Goal: Contribute content: Contribute content

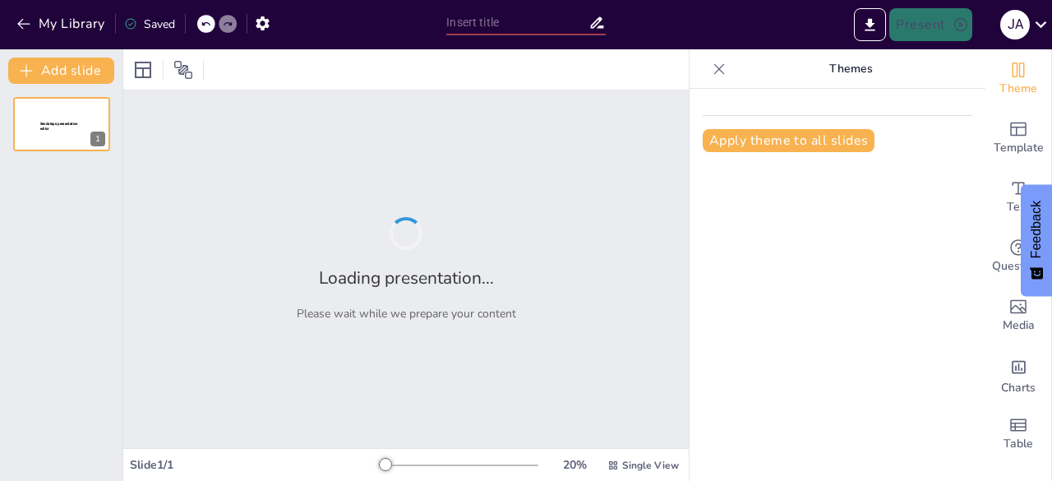
type input "Explorando el Género Narrativo: Estructura y Elementos Clave"
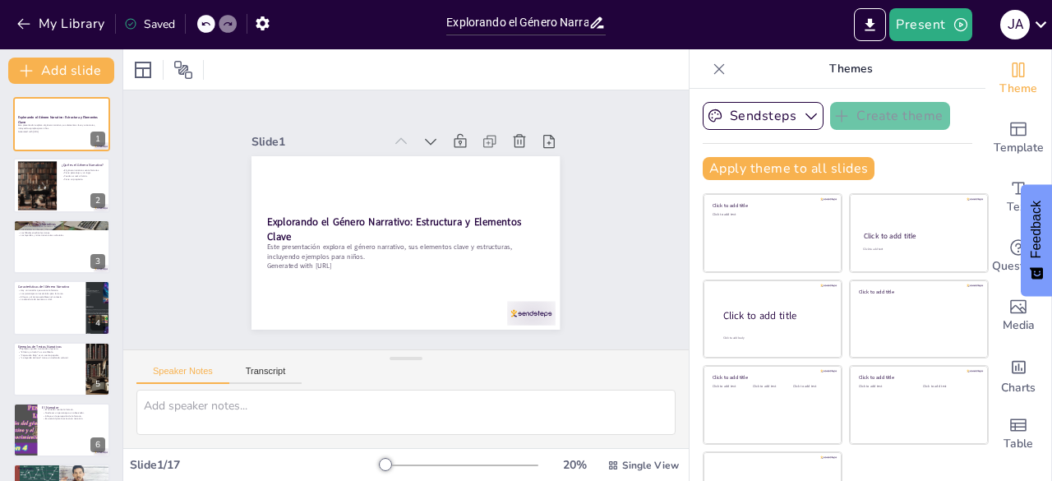
checkbox input "true"
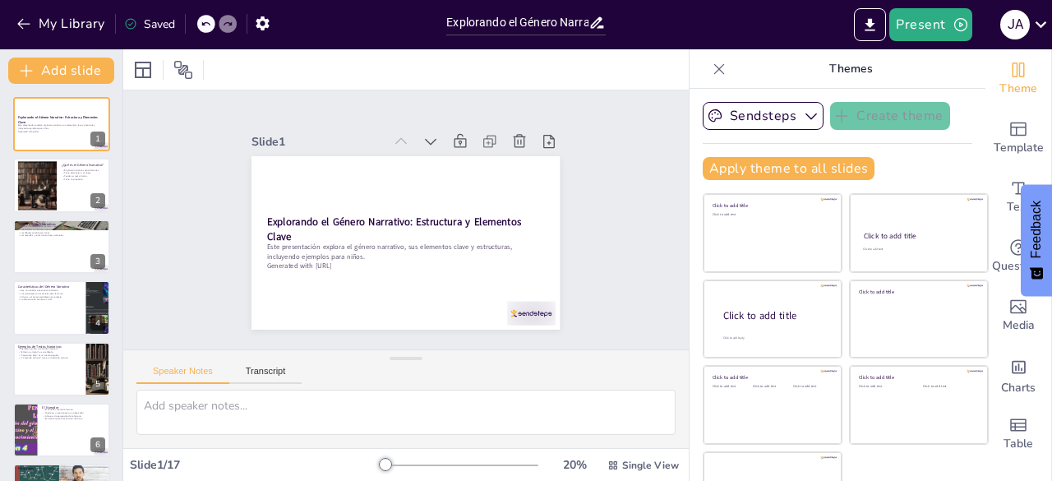
checkbox input "true"
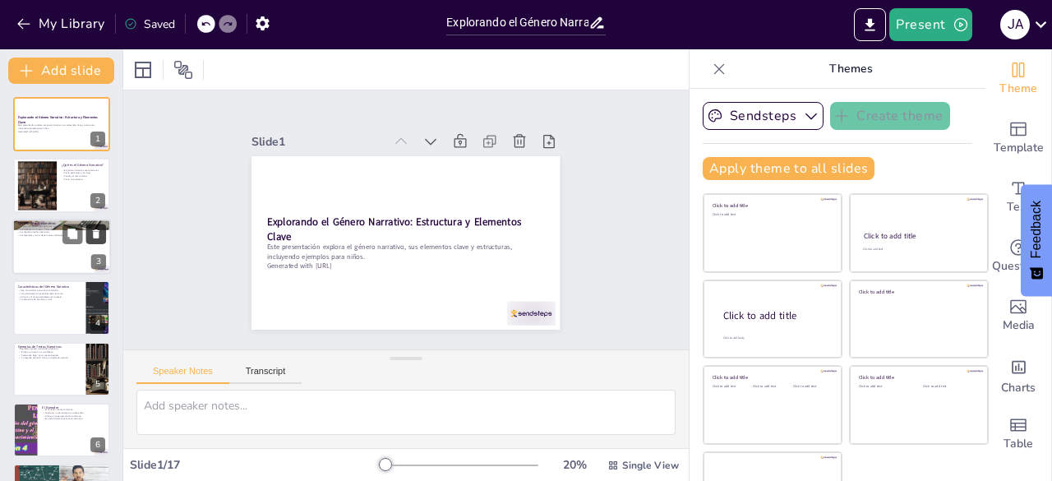
checkbox input "true"
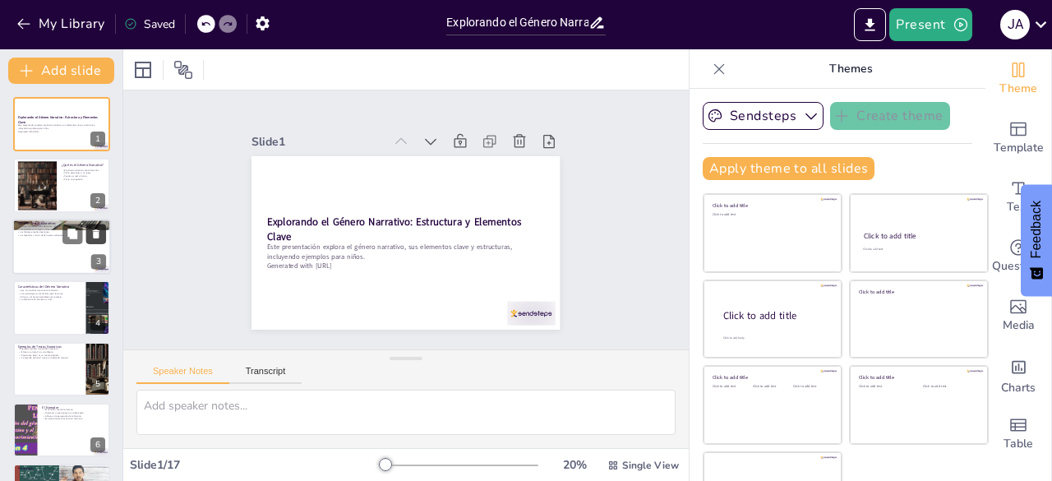
checkbox input "true"
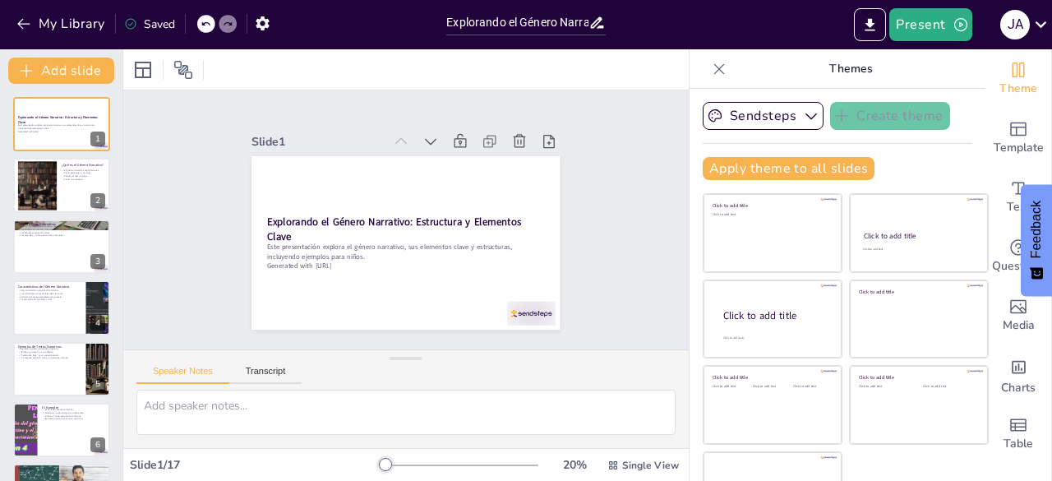
checkbox input "true"
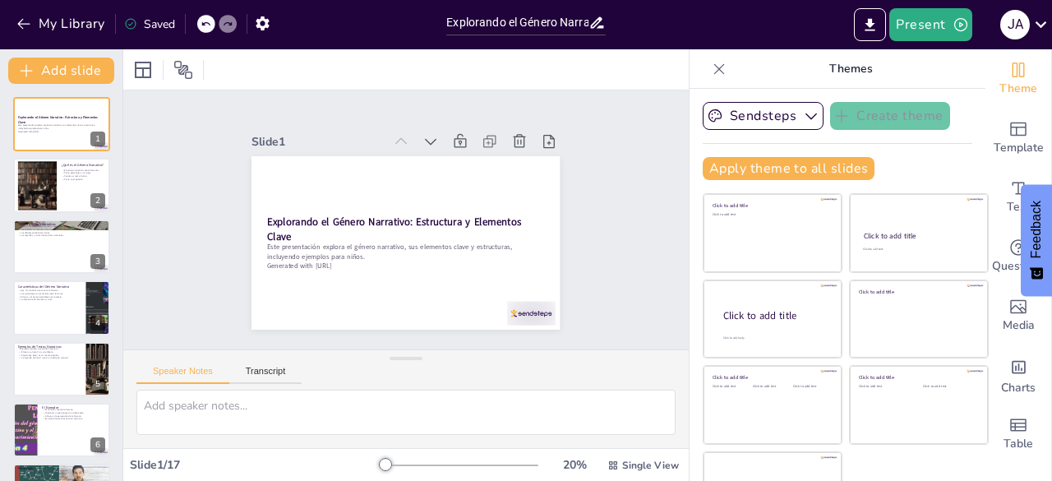
checkbox input "true"
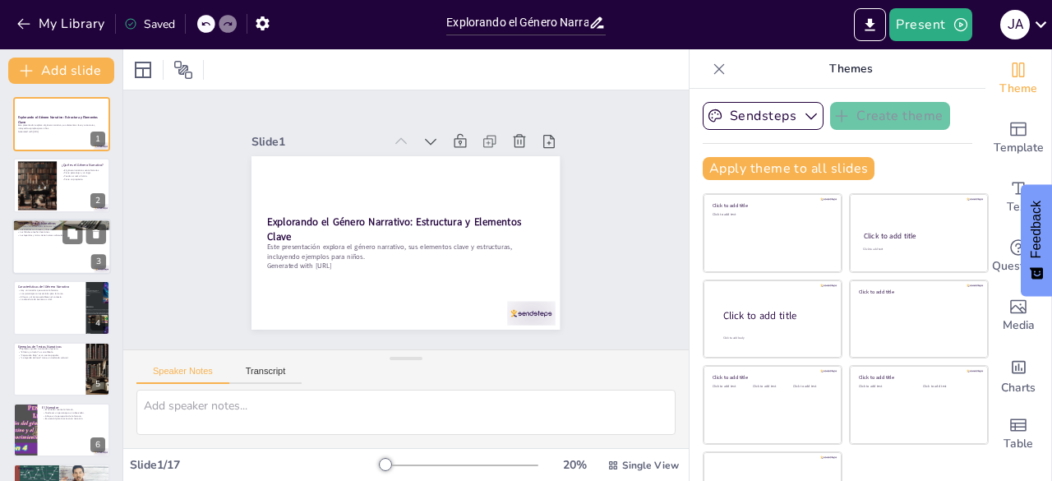
checkbox input "true"
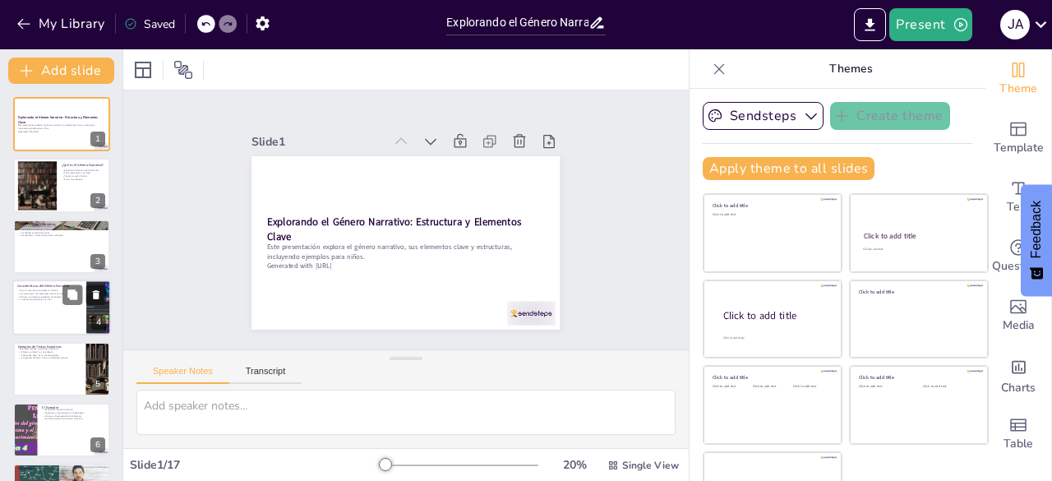
checkbox input "true"
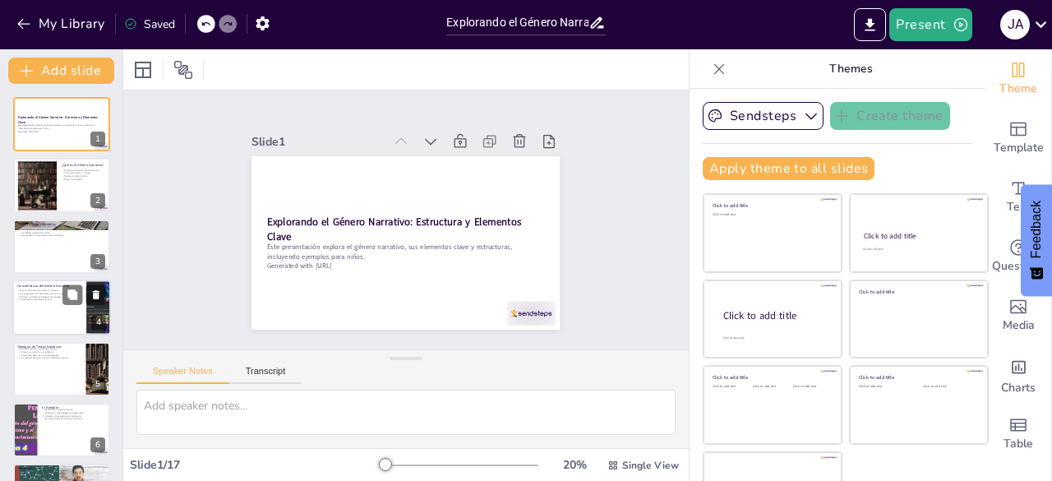
checkbox input "true"
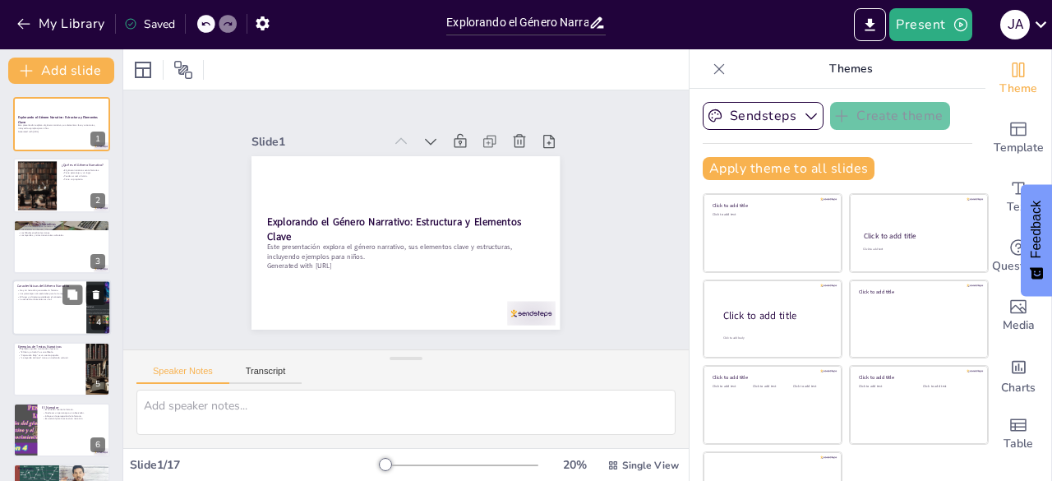
checkbox input "true"
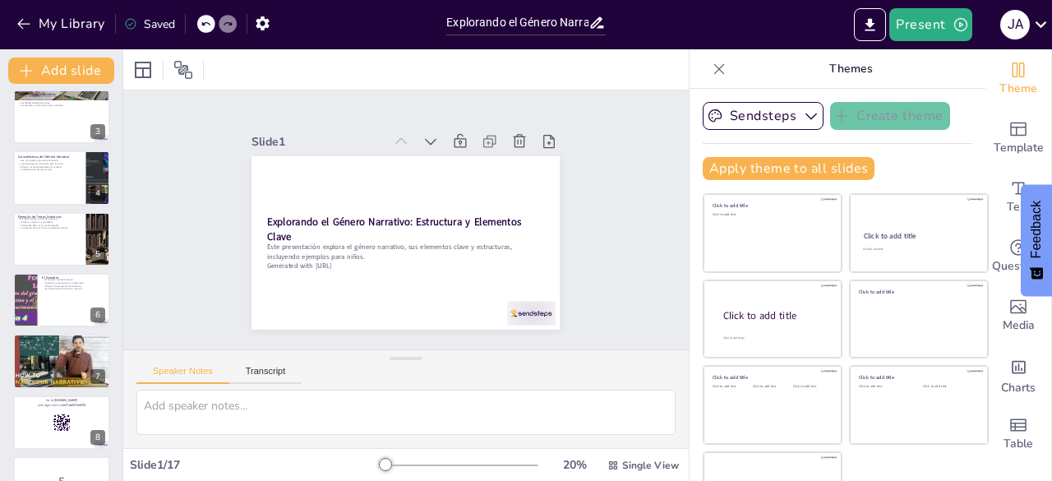
checkbox input "true"
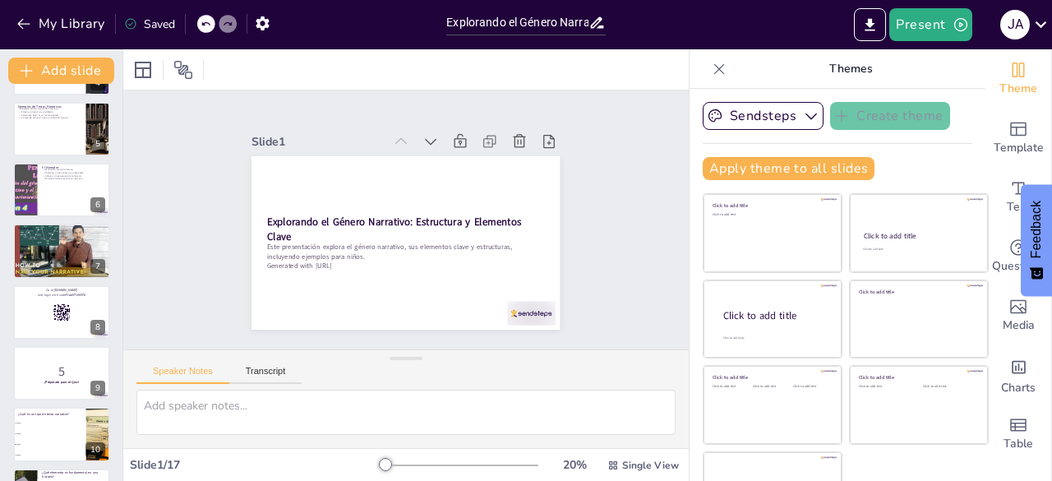
checkbox input "true"
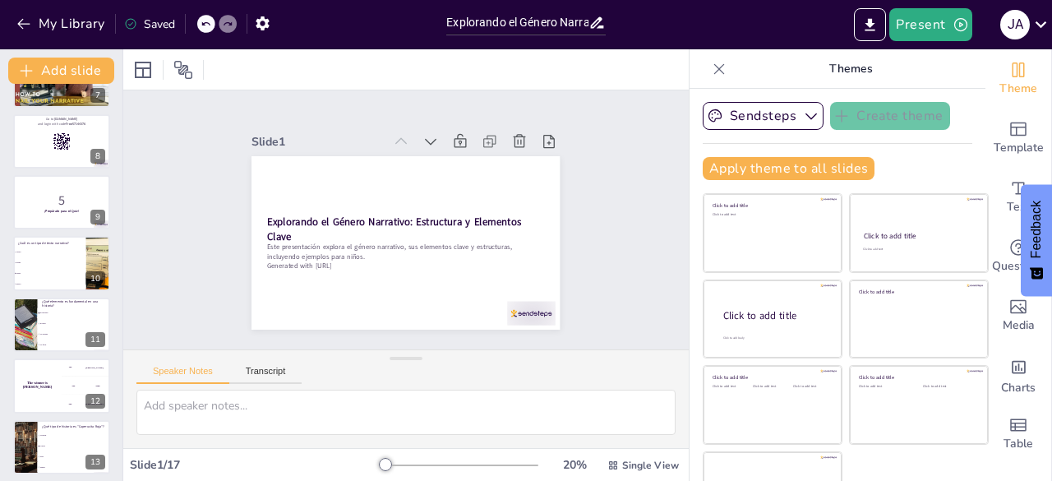
checkbox input "true"
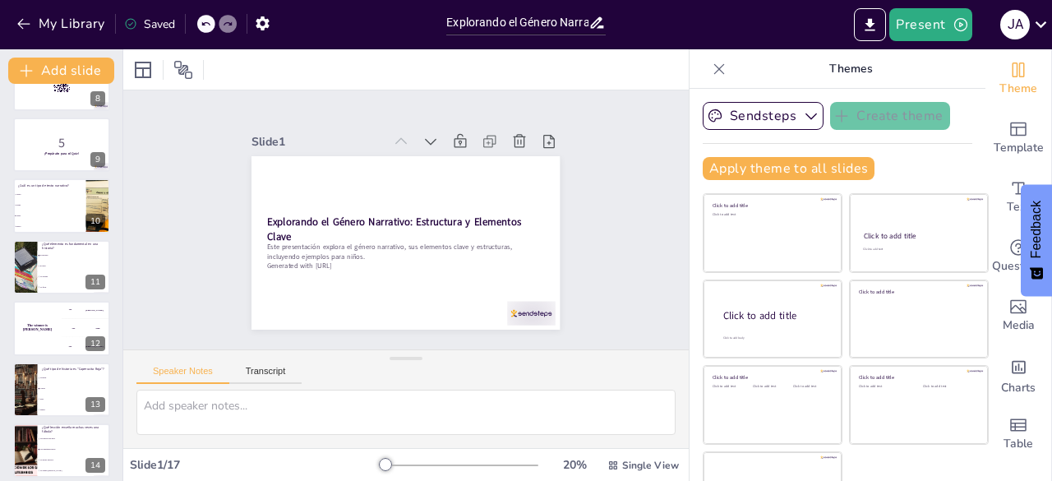
checkbox input "true"
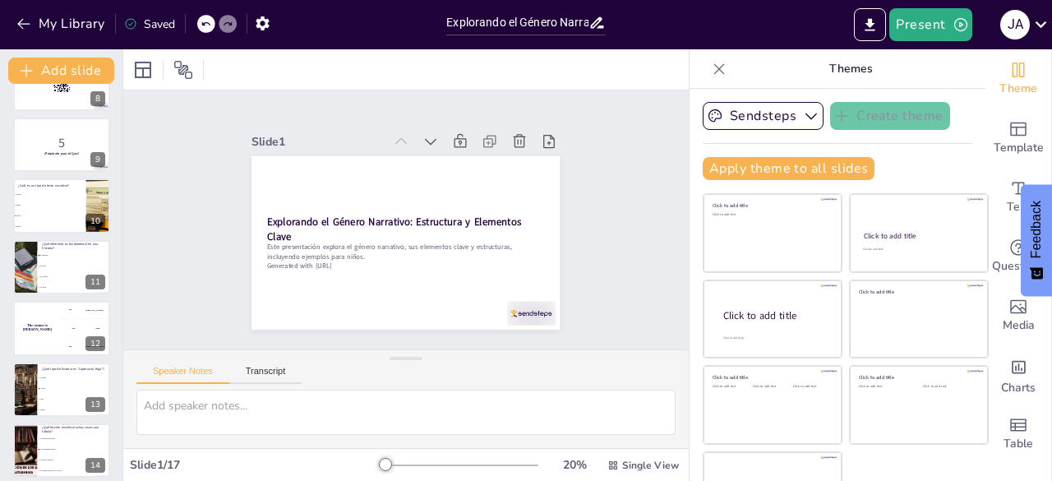
checkbox input "true"
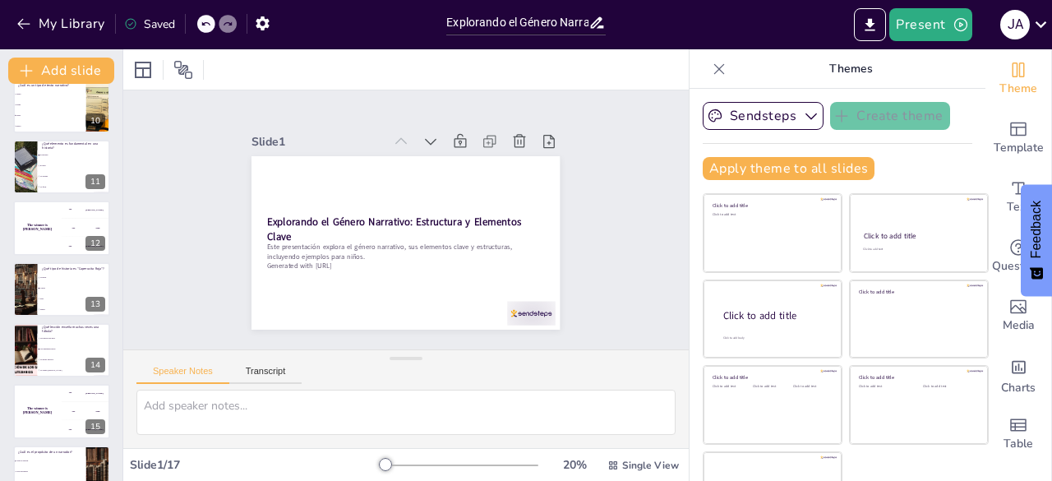
checkbox input "true"
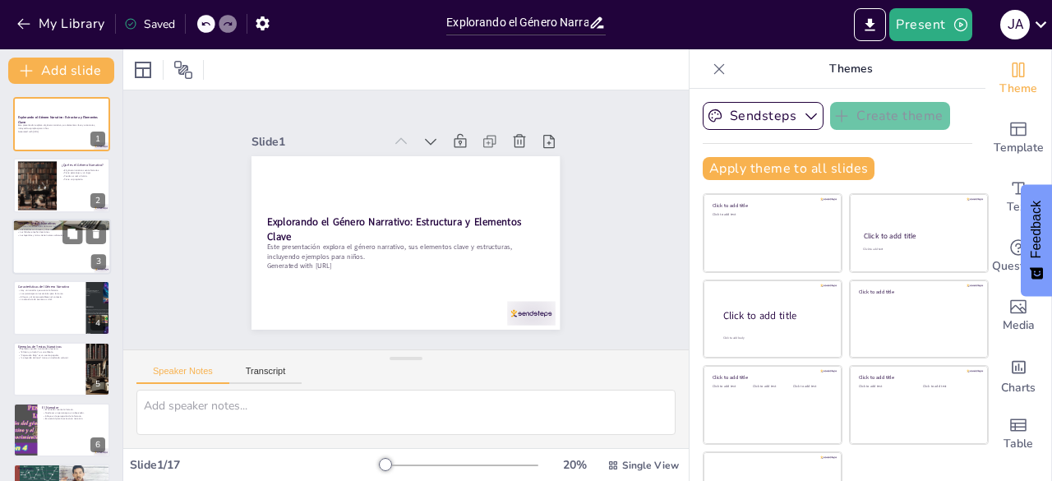
checkbox input "true"
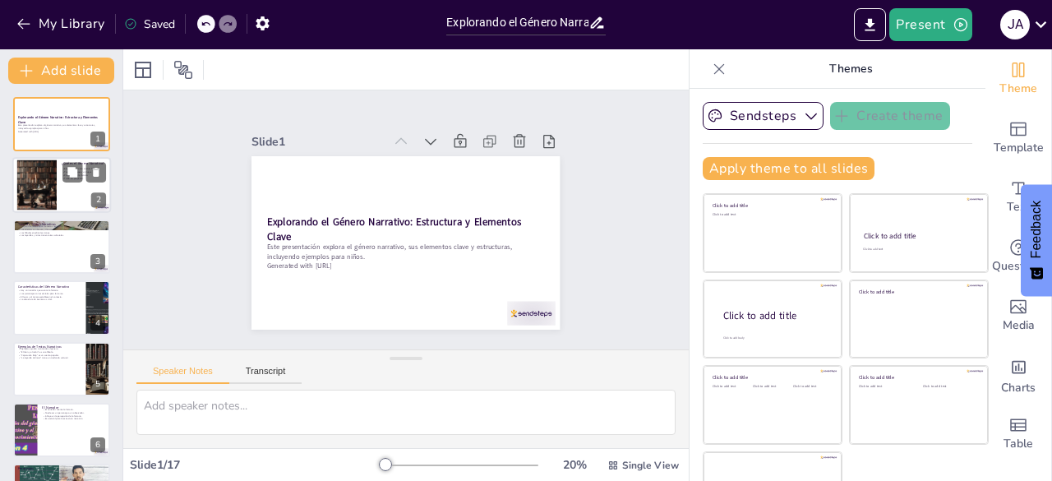
checkbox input "true"
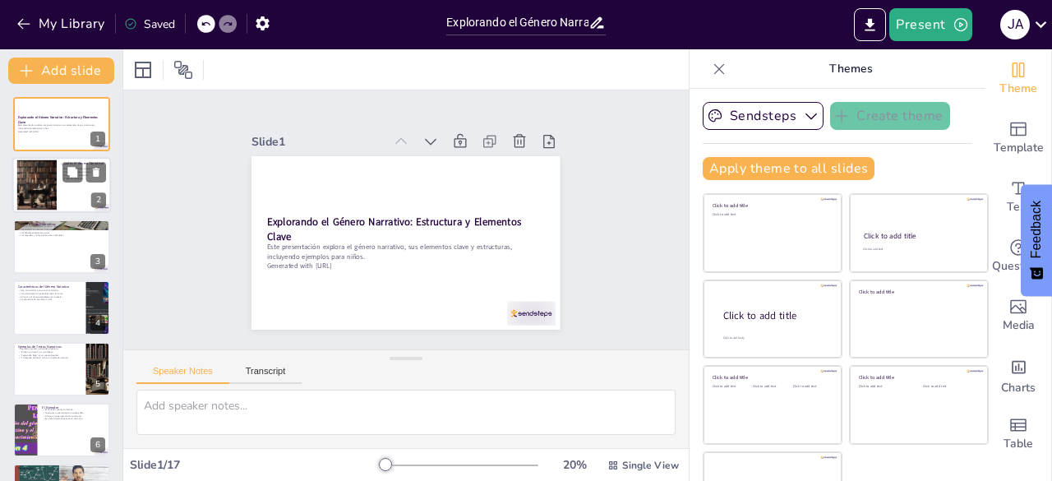
checkbox input "true"
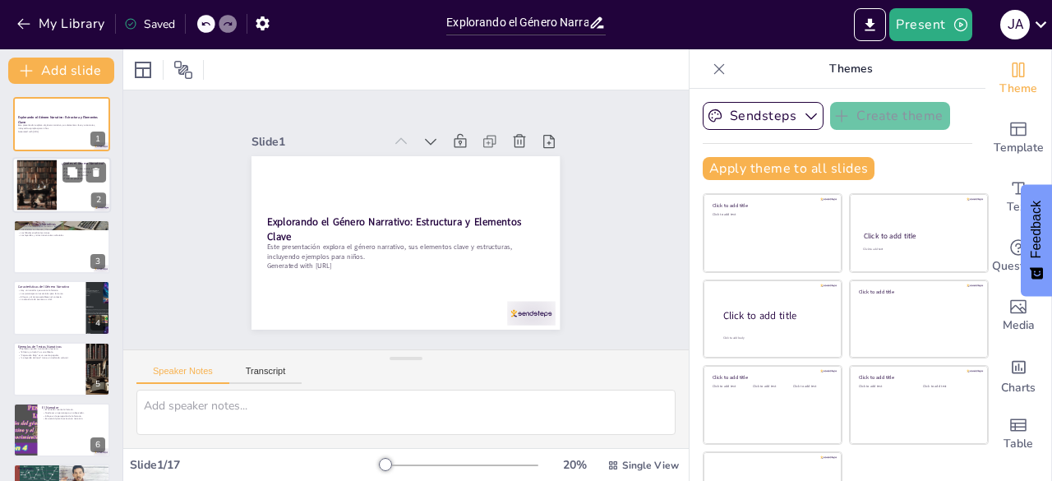
checkbox input "true"
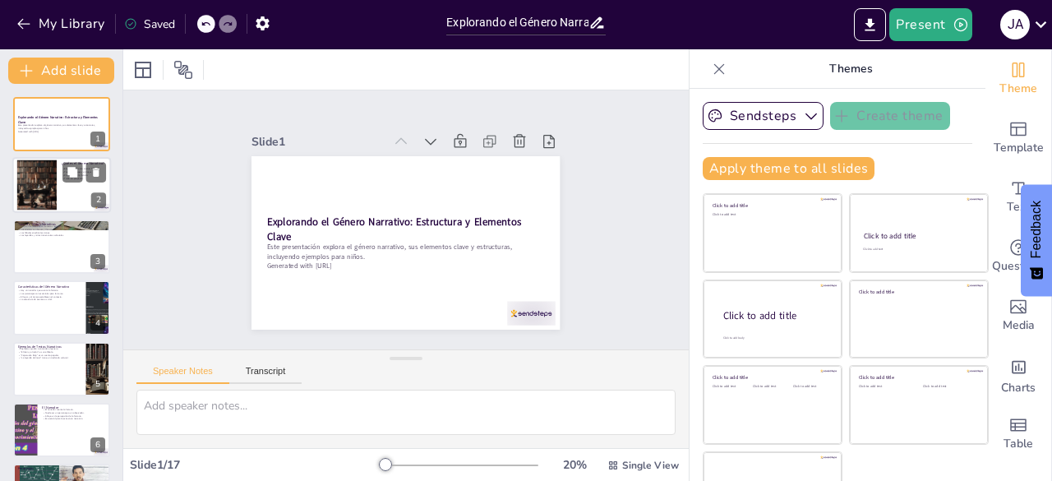
click at [53, 175] on div at bounding box center [37, 185] width 88 height 50
type textarea "El género narrativo se define como un tipo de texto que narra historias. Esta d…"
checkbox input "true"
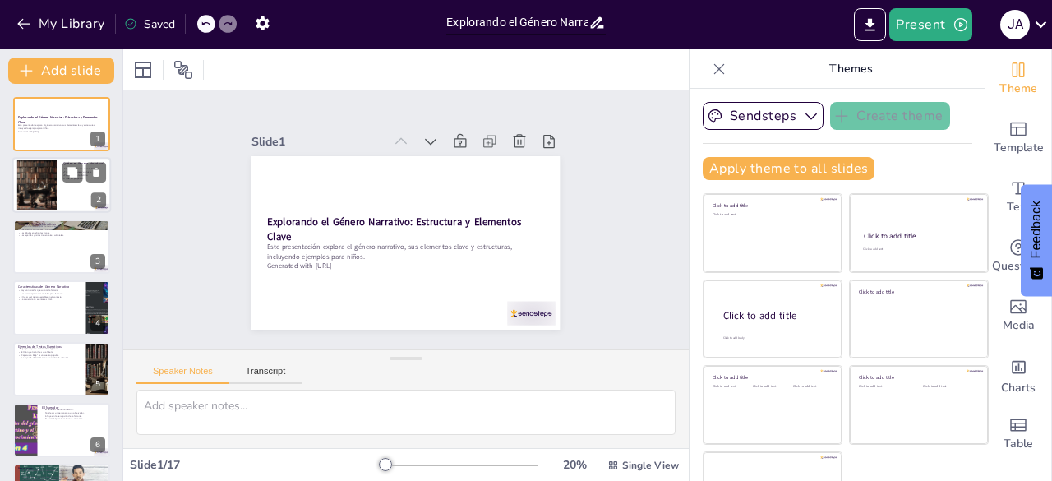
checkbox input "true"
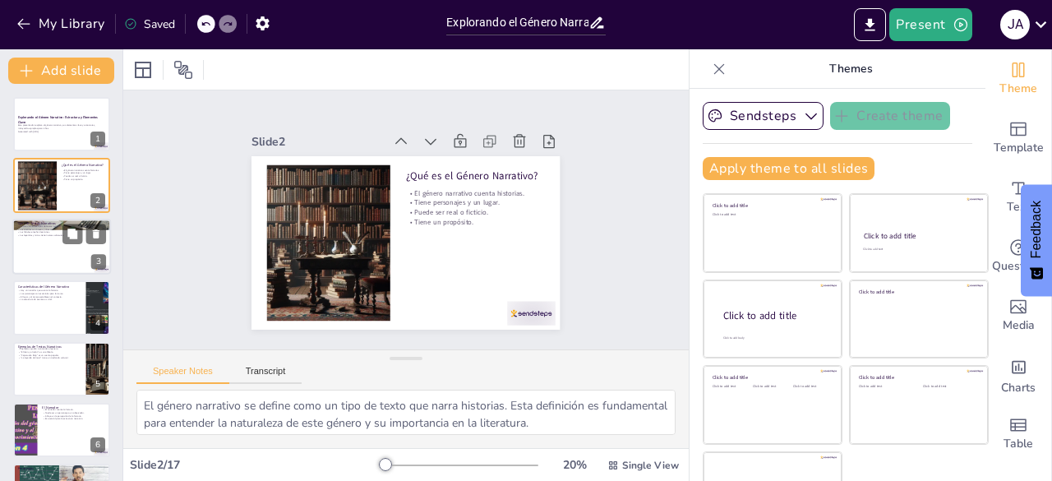
checkbox input "true"
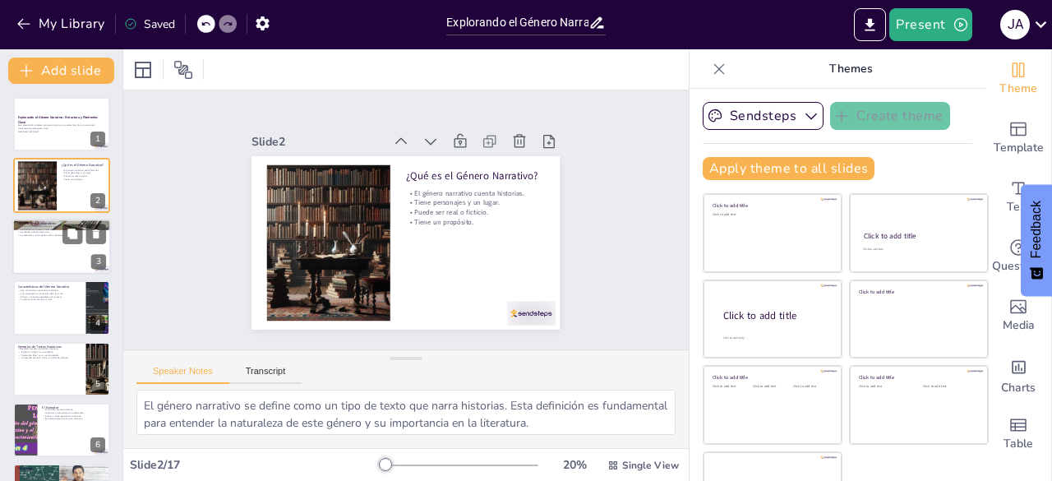
checkbox input "true"
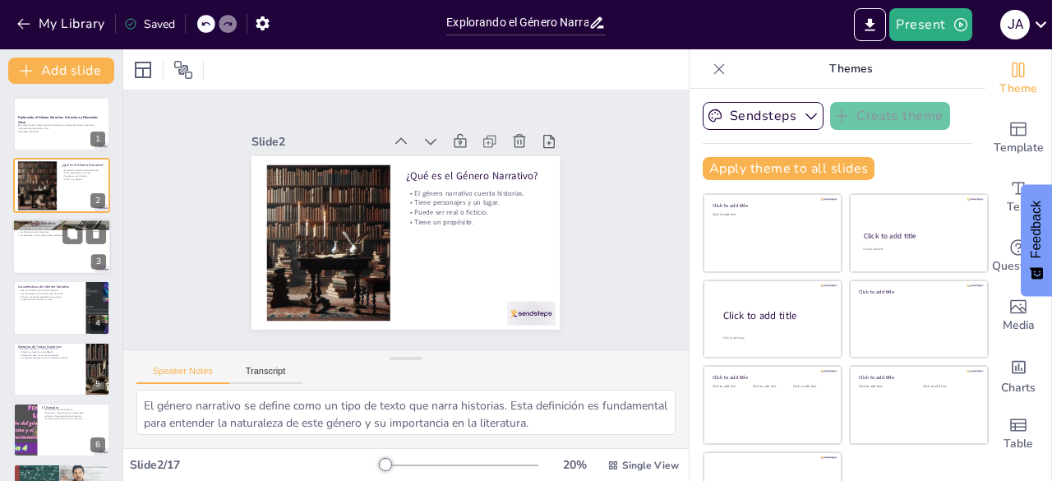
checkbox input "true"
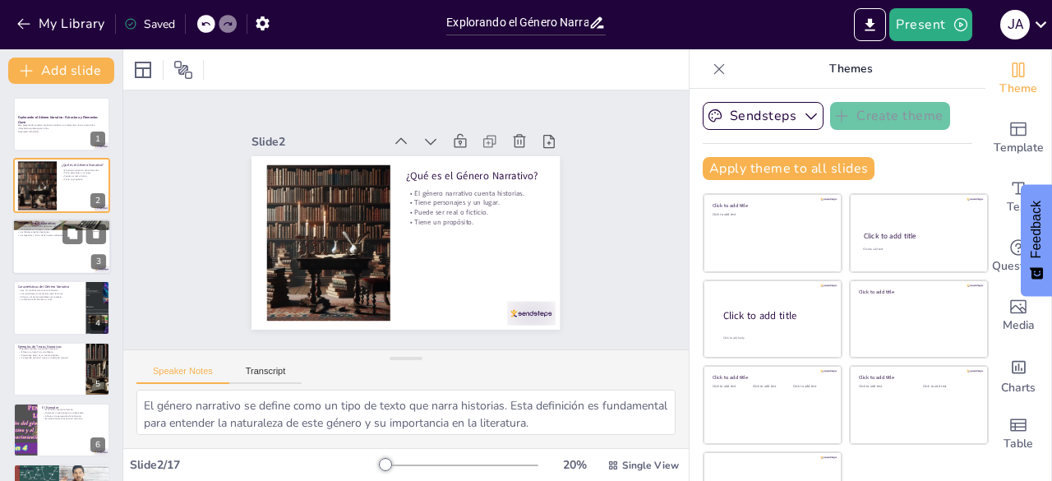
click at [38, 270] on div at bounding box center [61, 247] width 99 height 56
type textarea "La clasificación de los textos narrativos ayuda a los lectores a entender mejor…"
checkbox input "true"
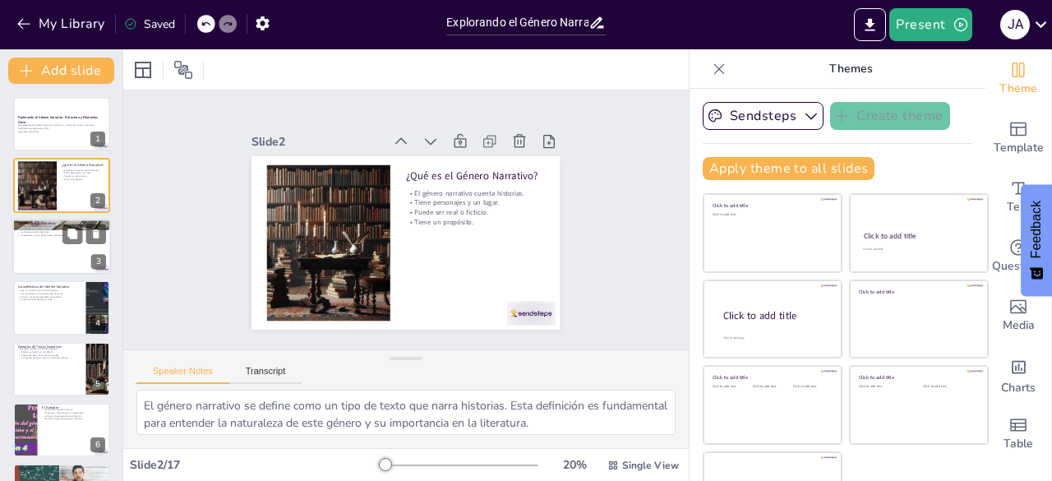
checkbox input "true"
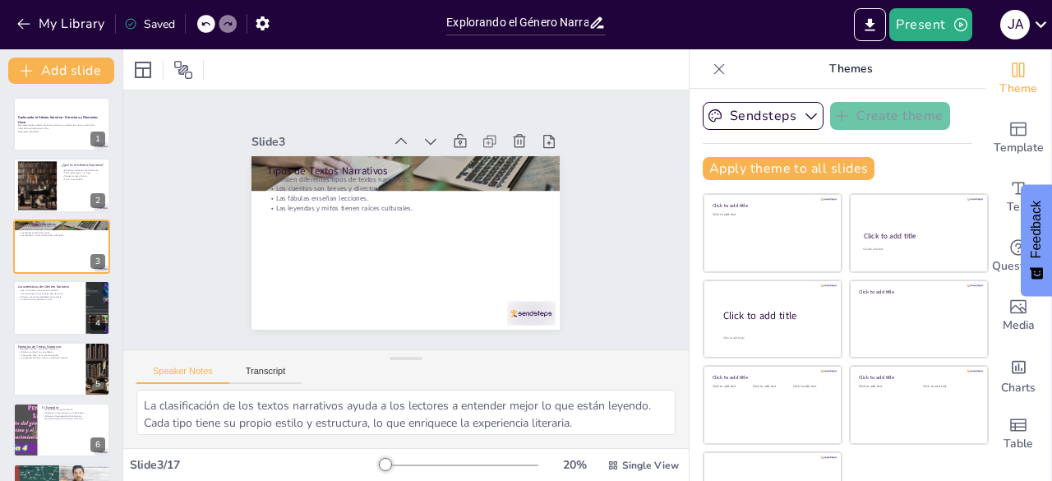
checkbox input "true"
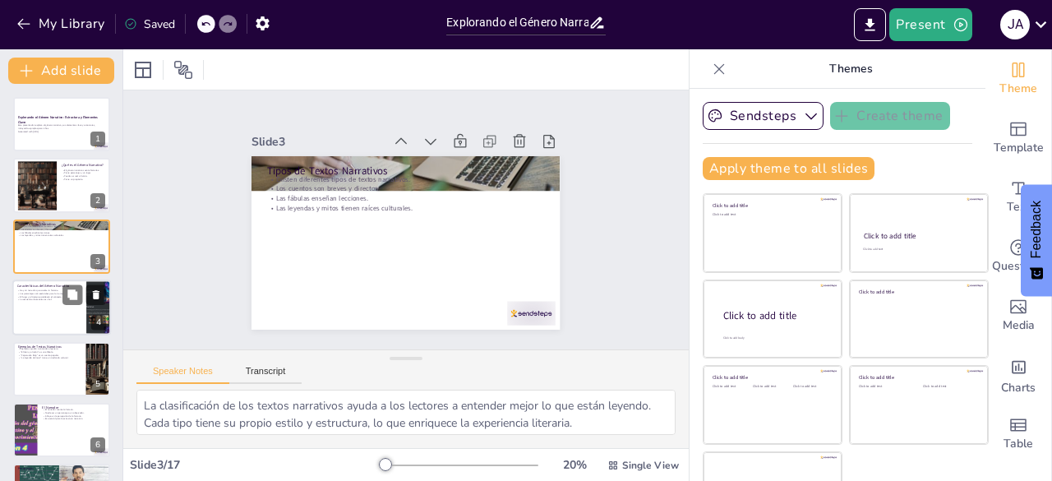
checkbox input "true"
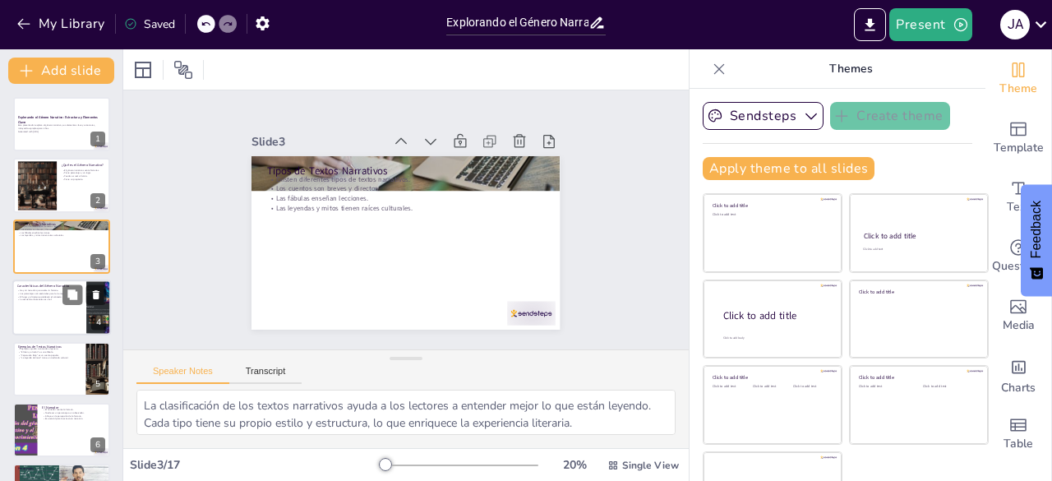
checkbox input "true"
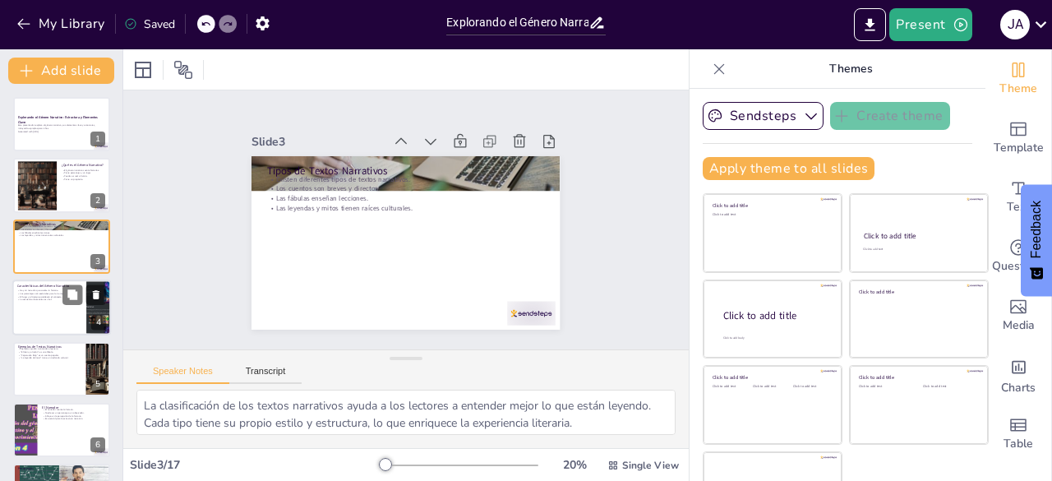
checkbox input "true"
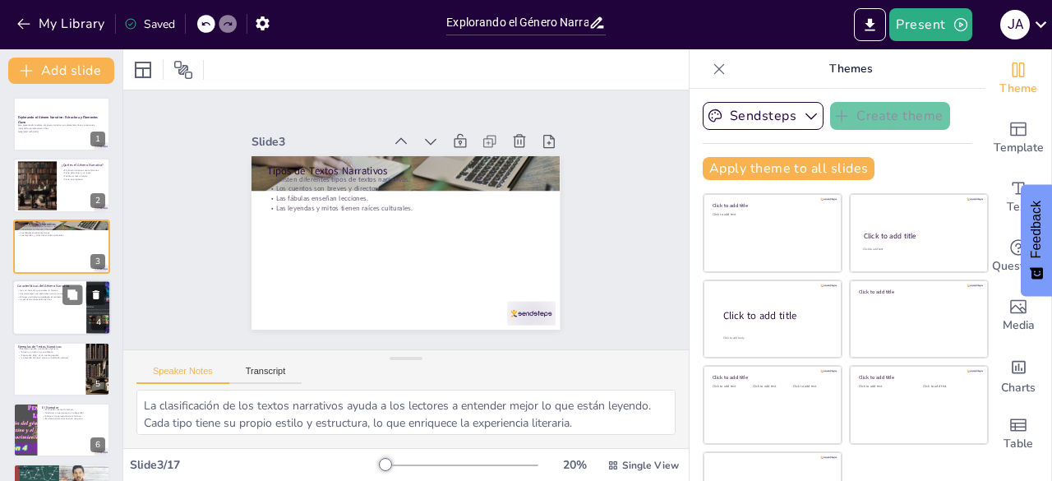
checkbox input "true"
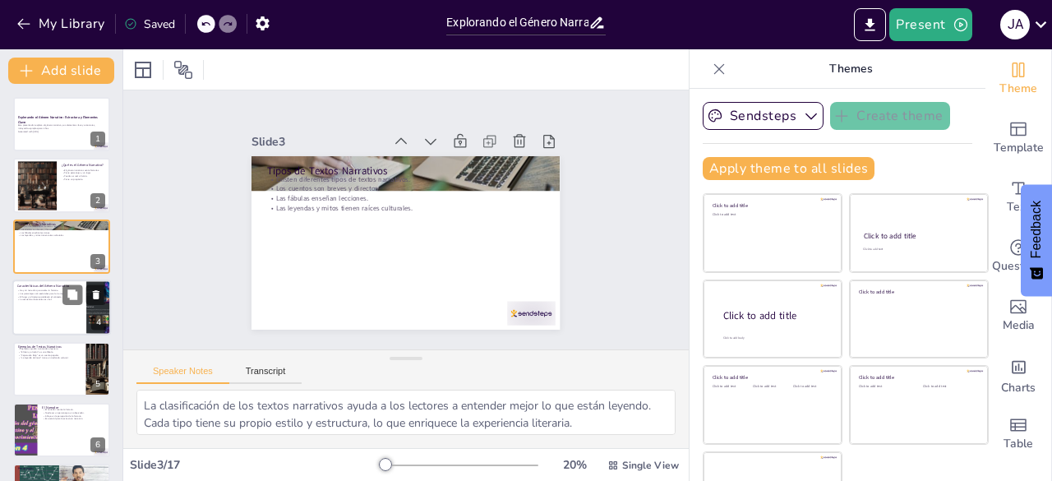
checkbox input "true"
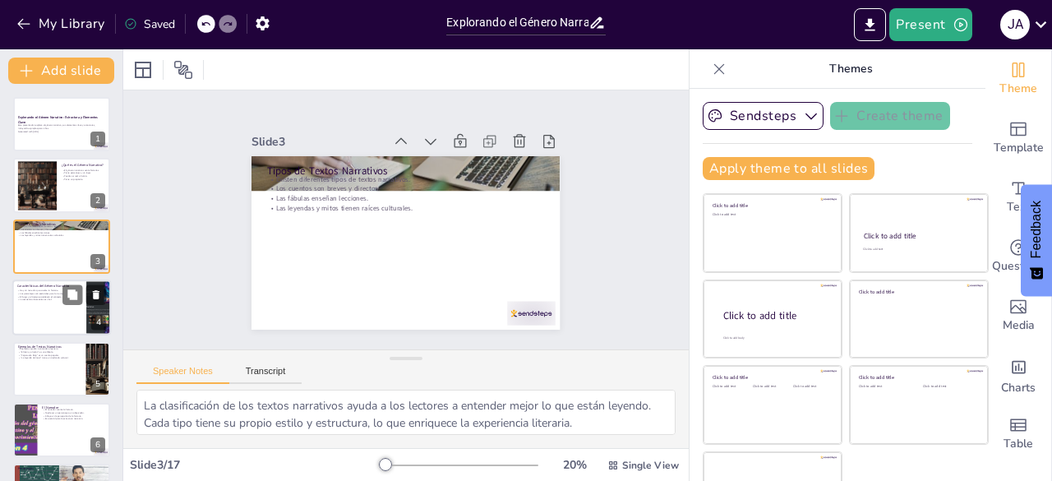
checkbox input "true"
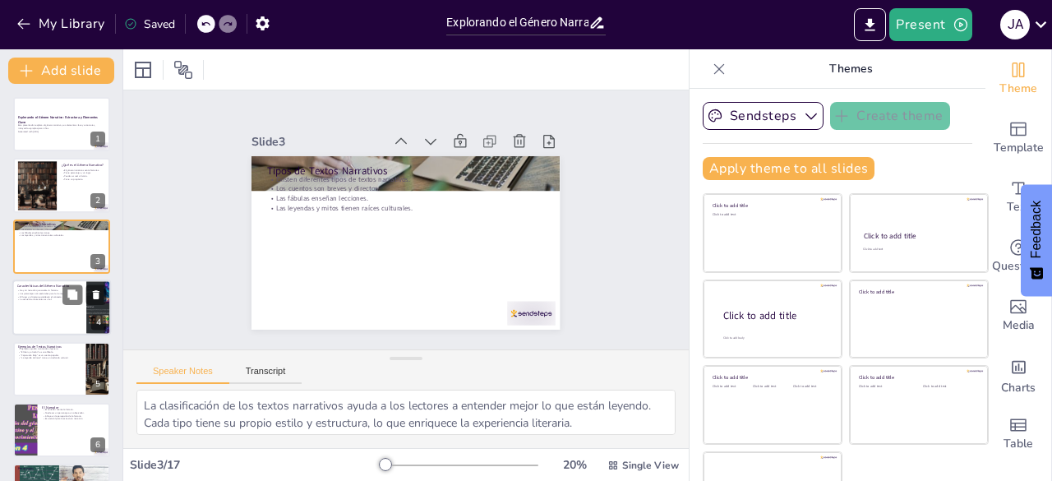
click at [40, 307] on div at bounding box center [61, 307] width 99 height 56
type textarea "La figura del narrador es esencial en el género narrativo, ya que su perspectiv…"
checkbox input "true"
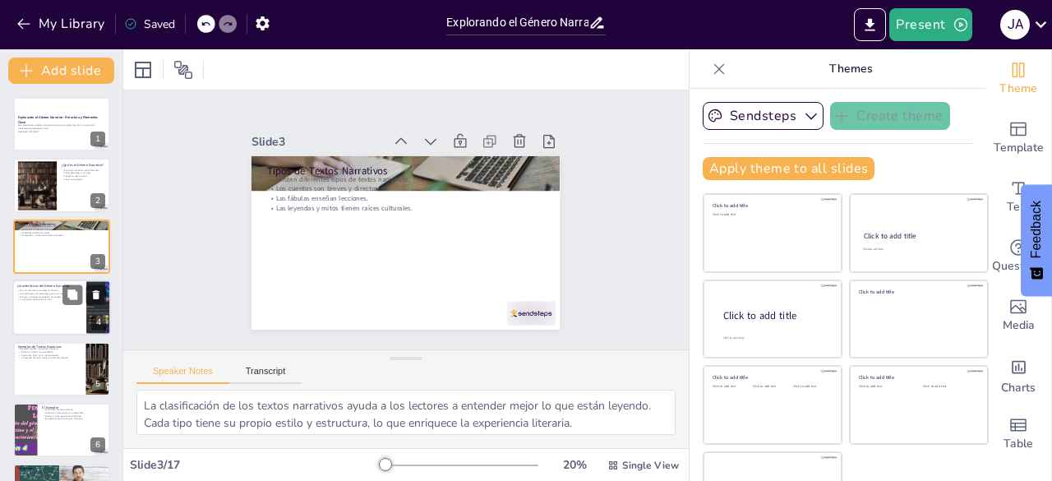
checkbox input "true"
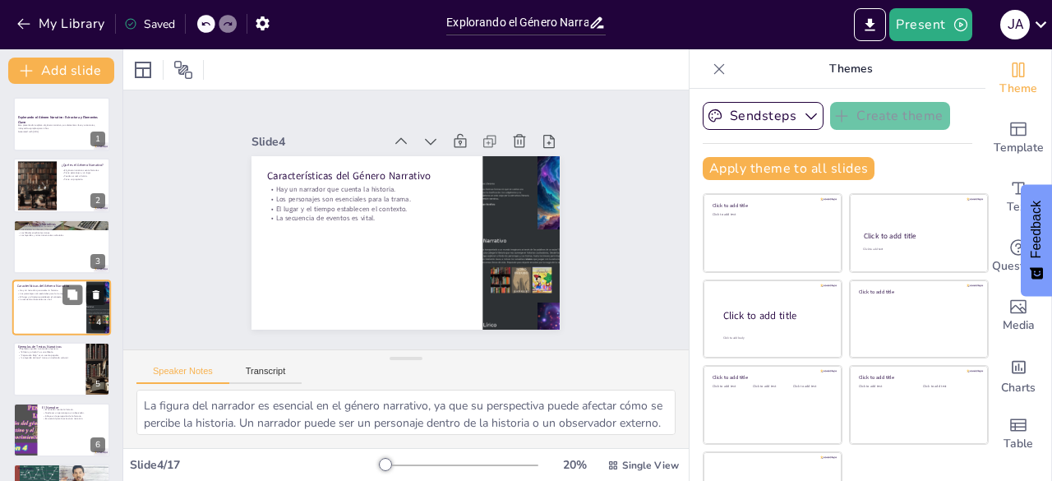
scroll to position [25, 0]
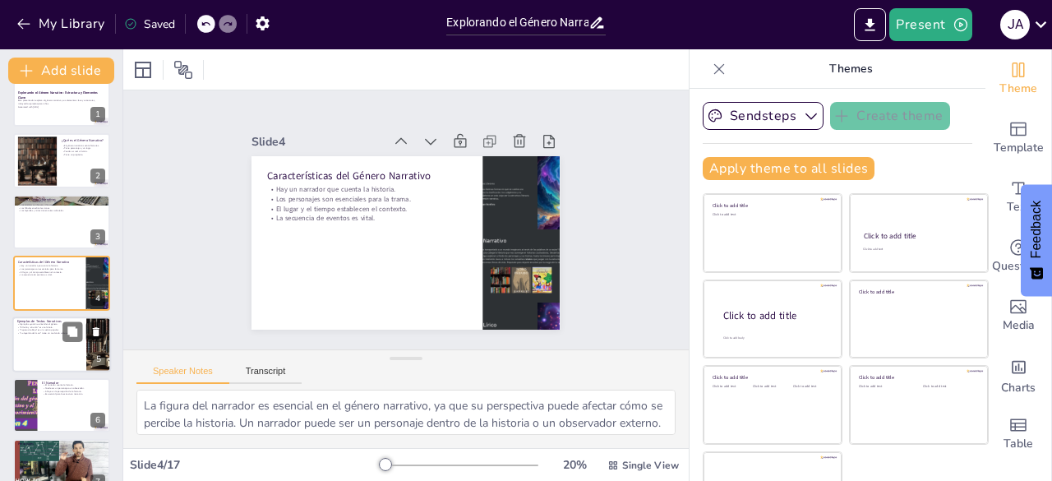
checkbox input "true"
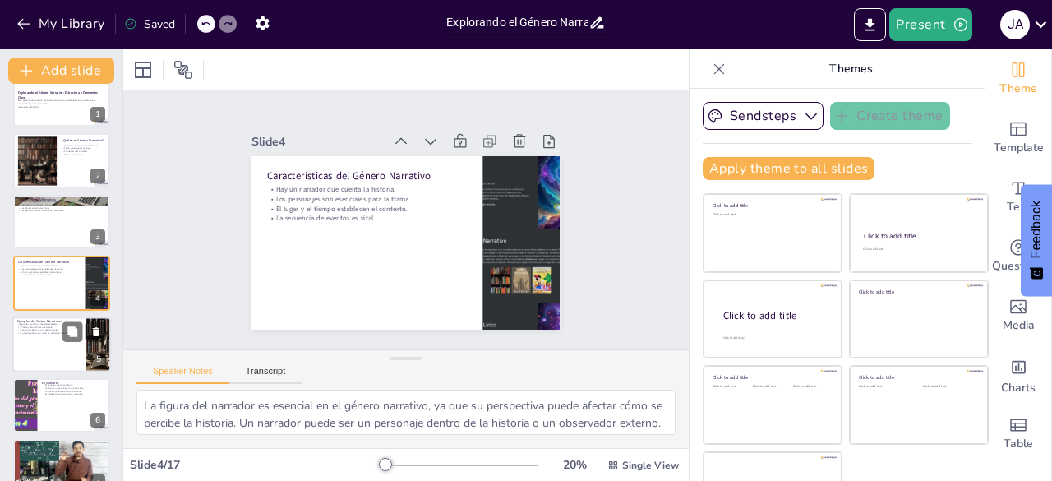
checkbox input "true"
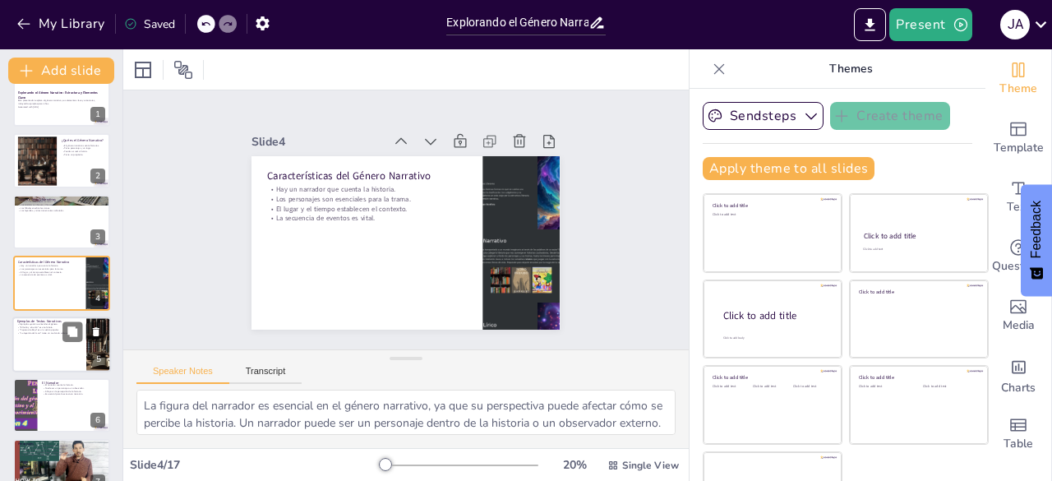
checkbox input "true"
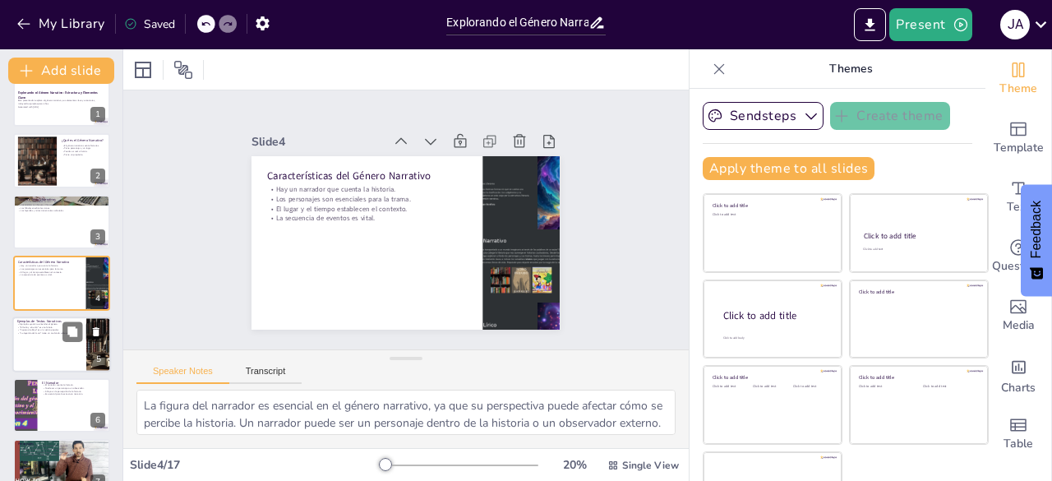
click at [43, 343] on div at bounding box center [61, 344] width 99 height 56
type textarea "Proporcionar ejemplos específicos de textos narrativos permite a los estudiante…"
checkbox input "true"
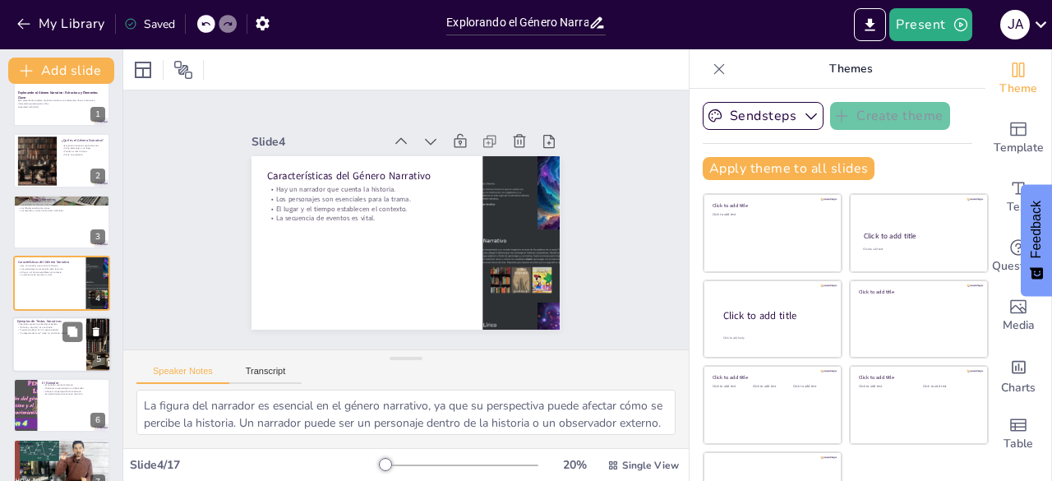
checkbox input "true"
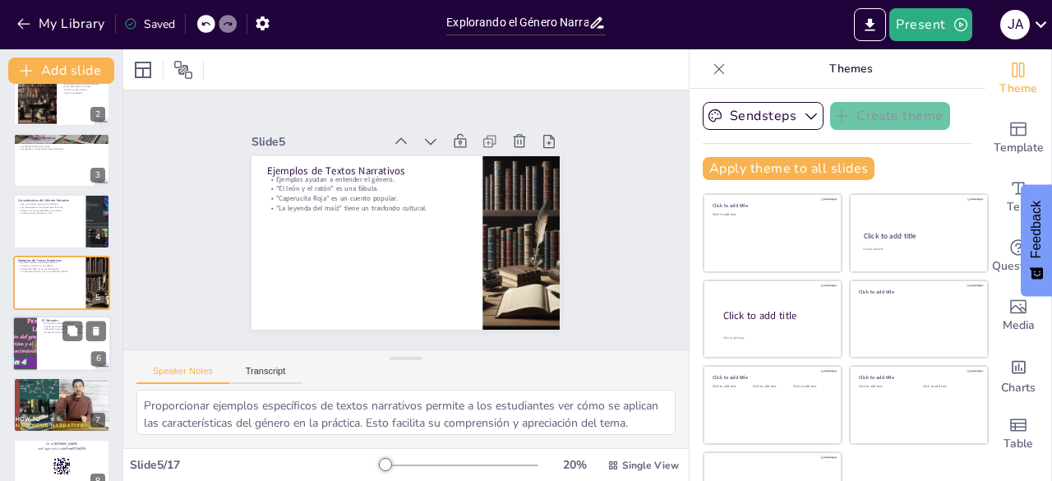
checkbox input "true"
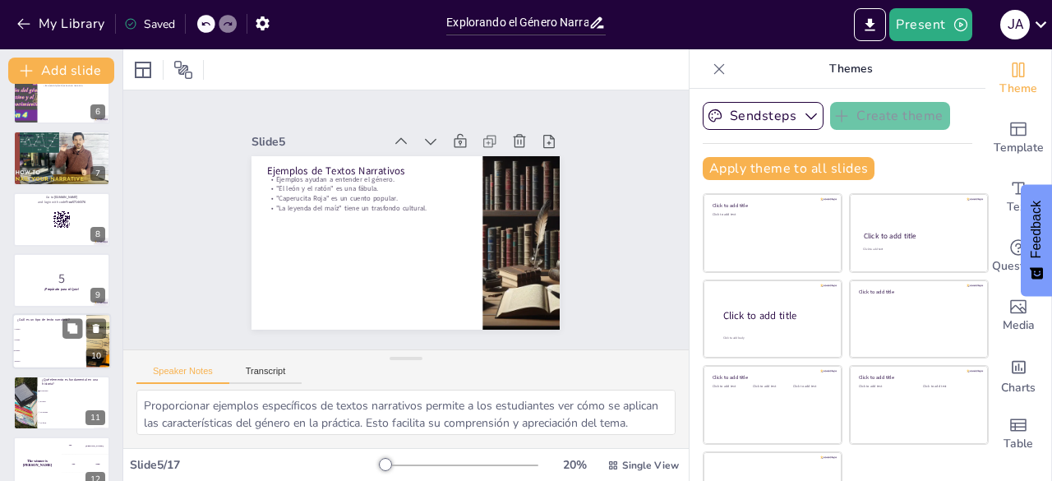
checkbox input "true"
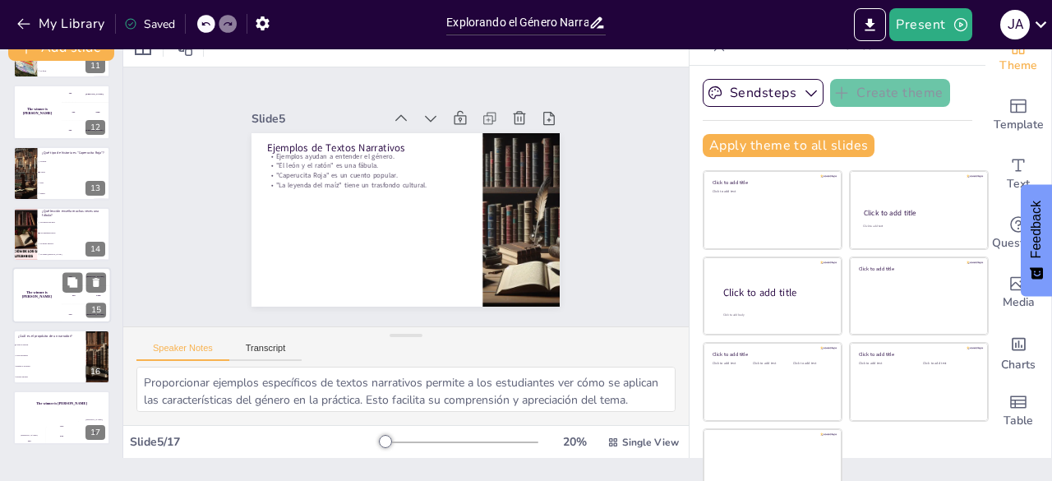
scroll to position [46, 0]
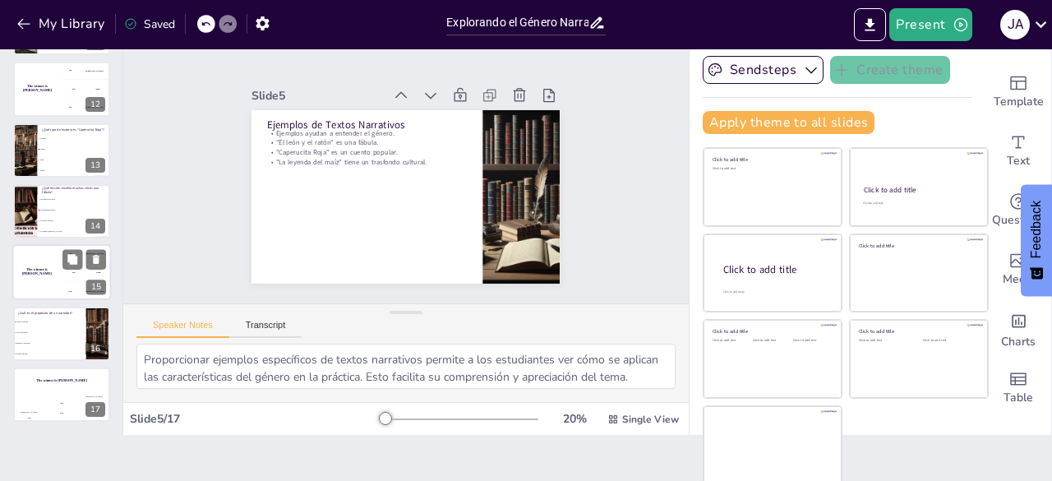
click at [49, 255] on div "The winner is Niels 🏆" at bounding box center [36, 273] width 49 height 56
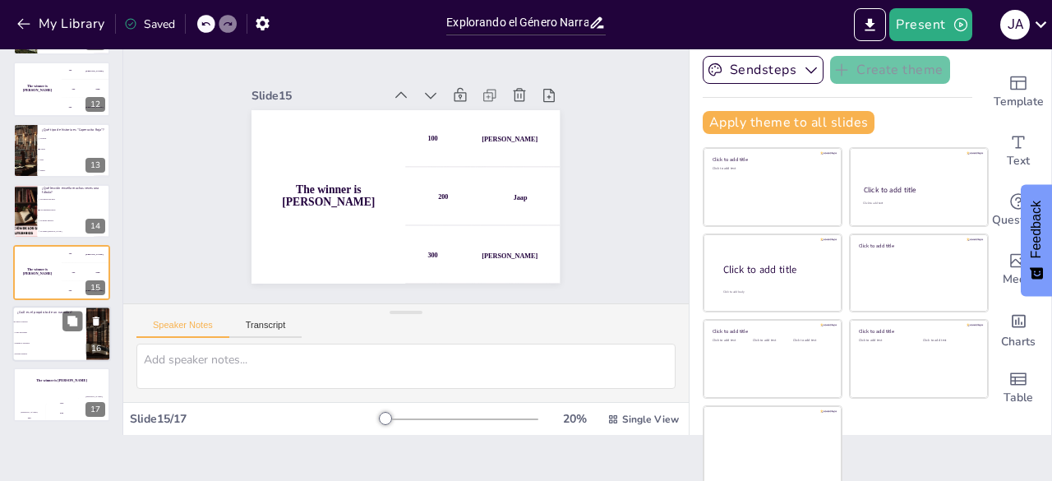
click at [43, 344] on li "Diseñar el escenario" at bounding box center [49, 343] width 74 height 11
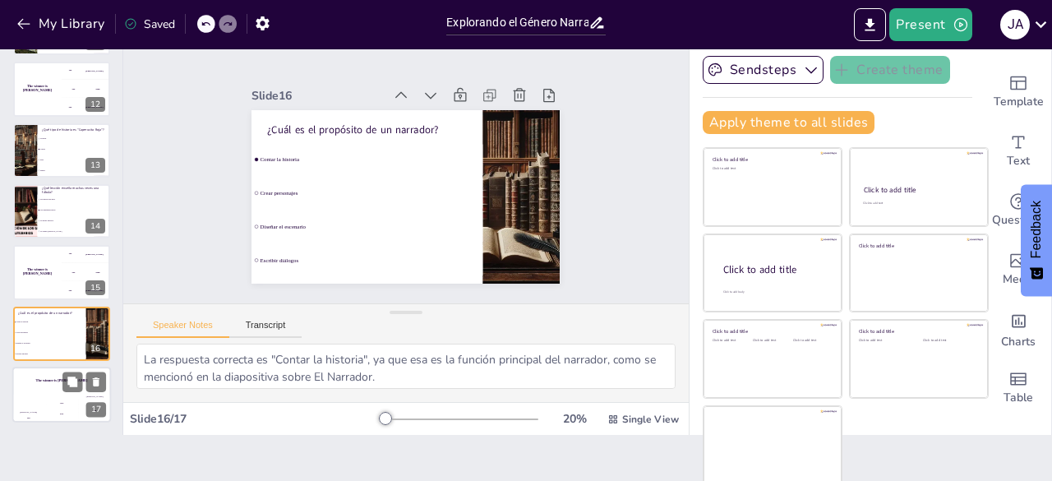
click at [50, 384] on div "The winner is Niels 🏆" at bounding box center [61, 381] width 99 height 28
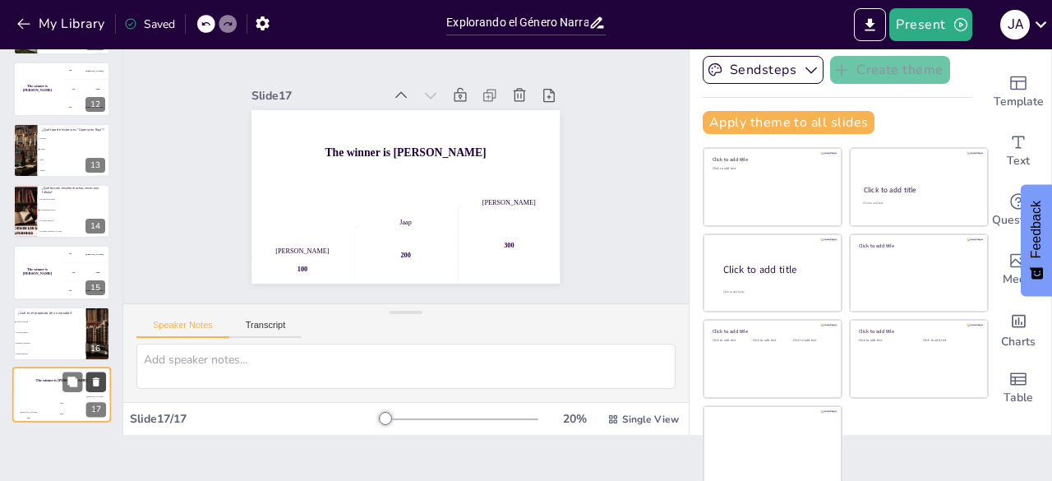
click at [90, 386] on icon at bounding box center [96, 382] width 12 height 12
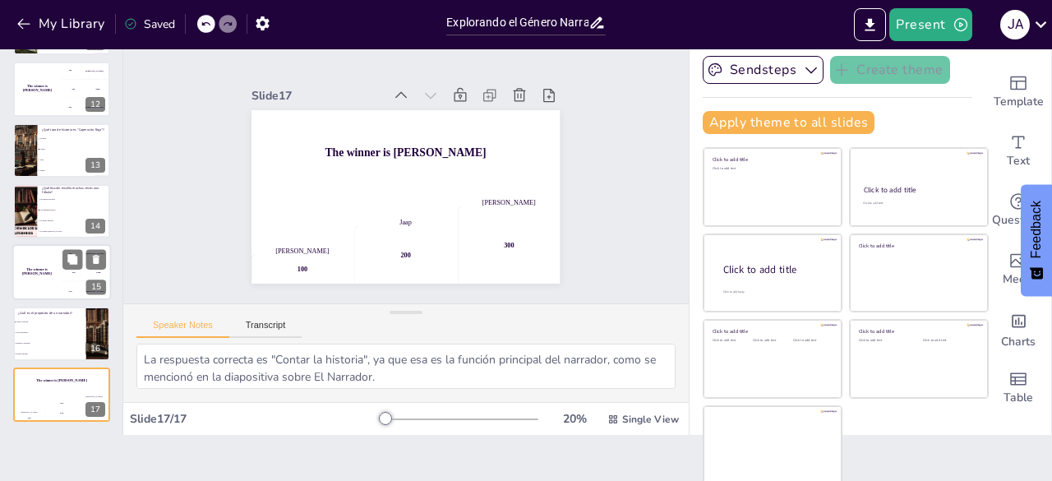
scroll to position [600, 0]
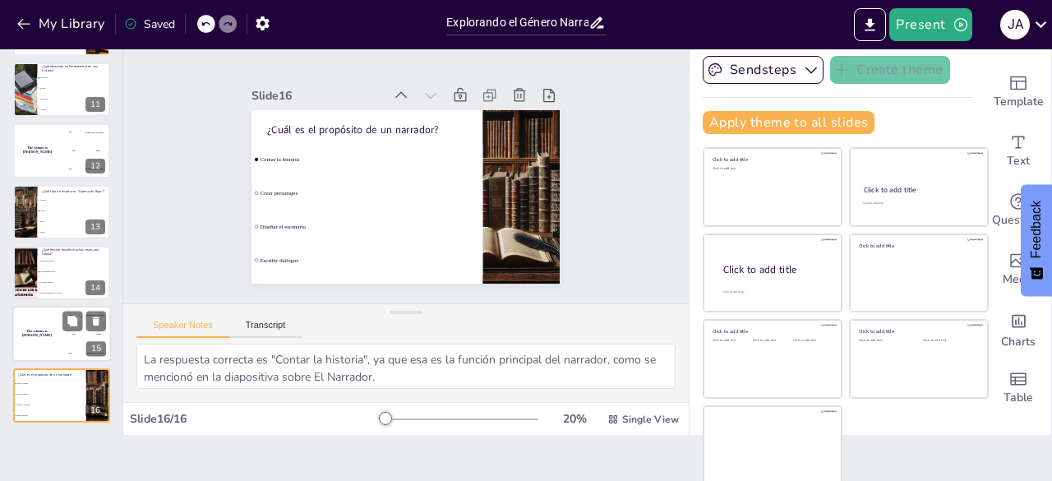
click at [39, 335] on h4 "The winner is Niels 🏆" at bounding box center [36, 334] width 49 height 8
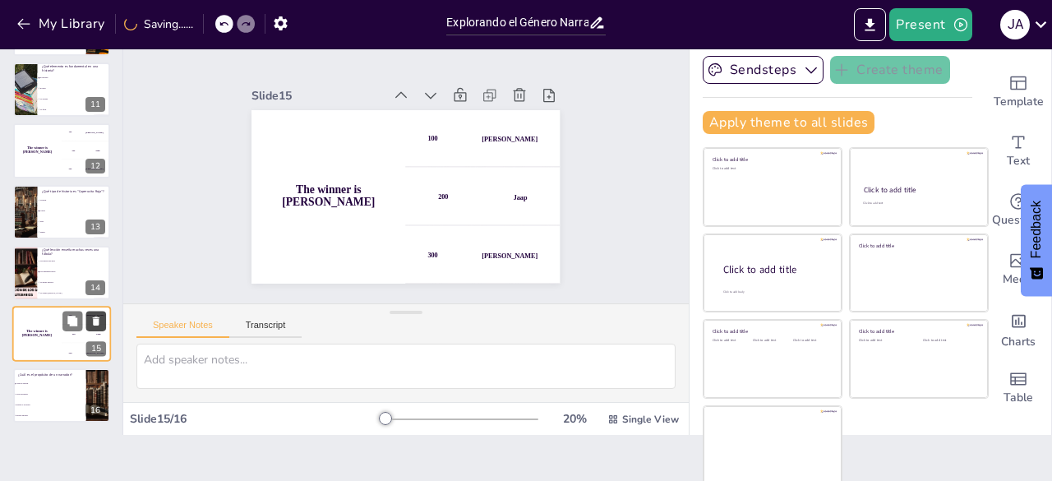
click at [94, 325] on icon at bounding box center [96, 322] width 12 height 12
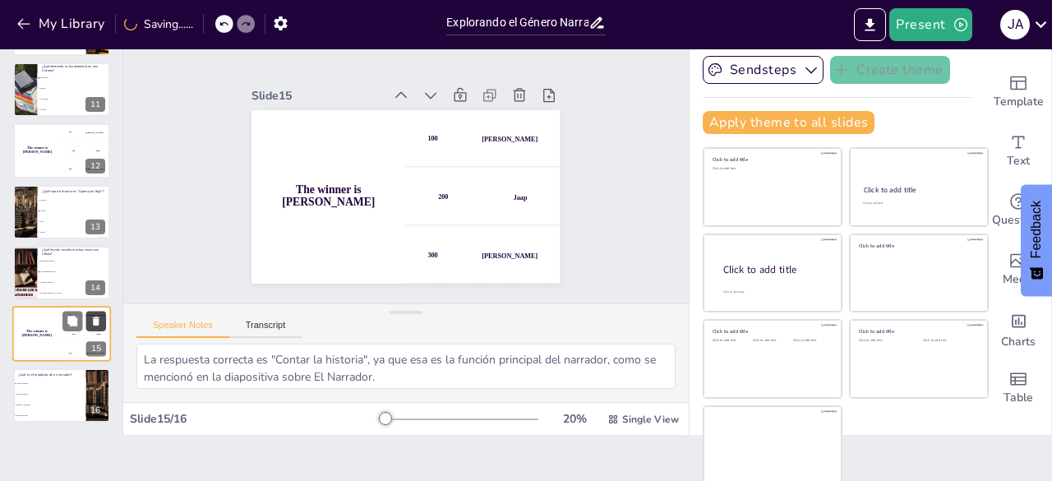
scroll to position [539, 0]
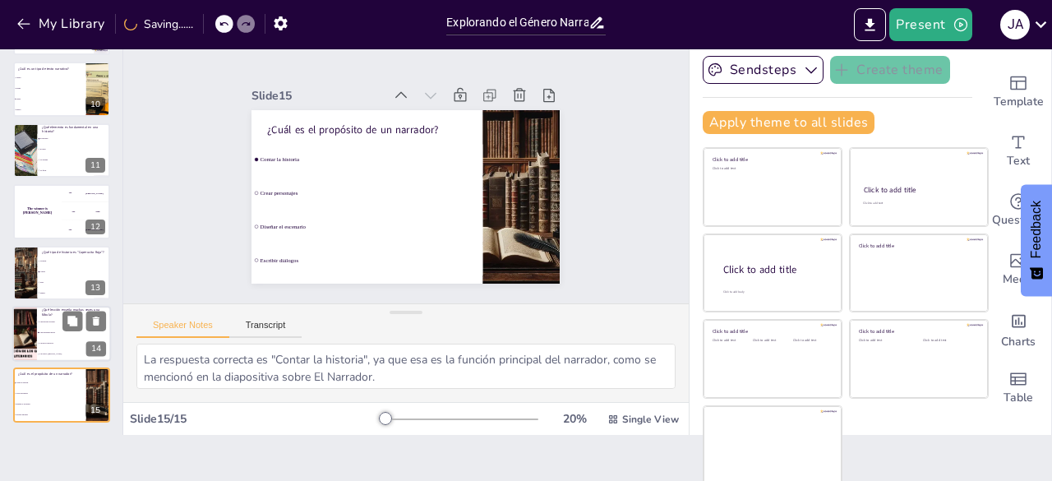
click at [35, 333] on div at bounding box center [24, 334] width 170 height 56
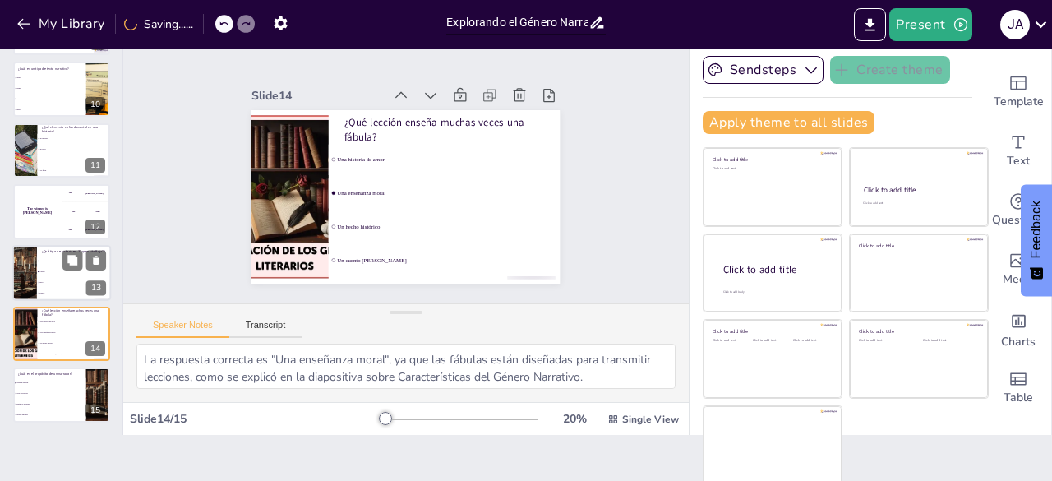
click at [50, 276] on li "Cuento" at bounding box center [74, 271] width 74 height 11
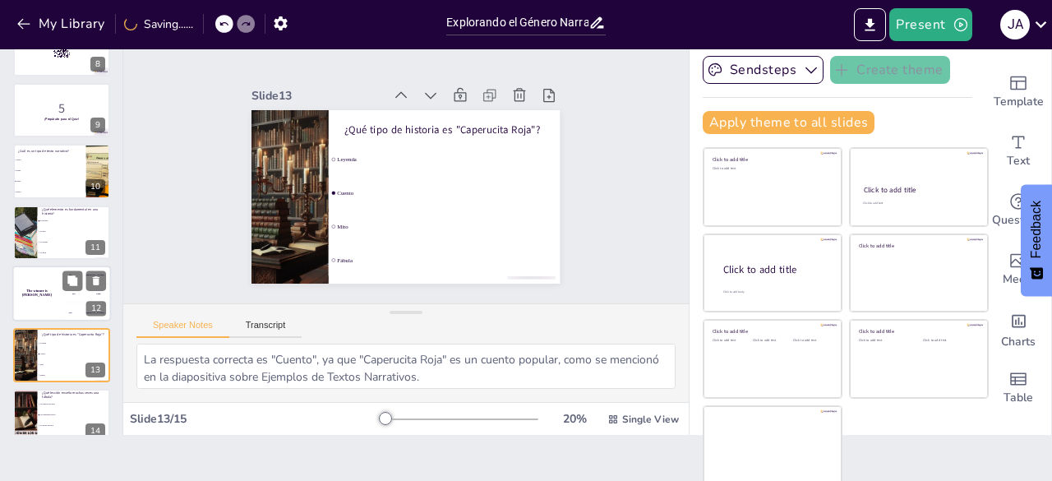
click at [52, 276] on div "The winner is Niels 🏆" at bounding box center [36, 294] width 49 height 56
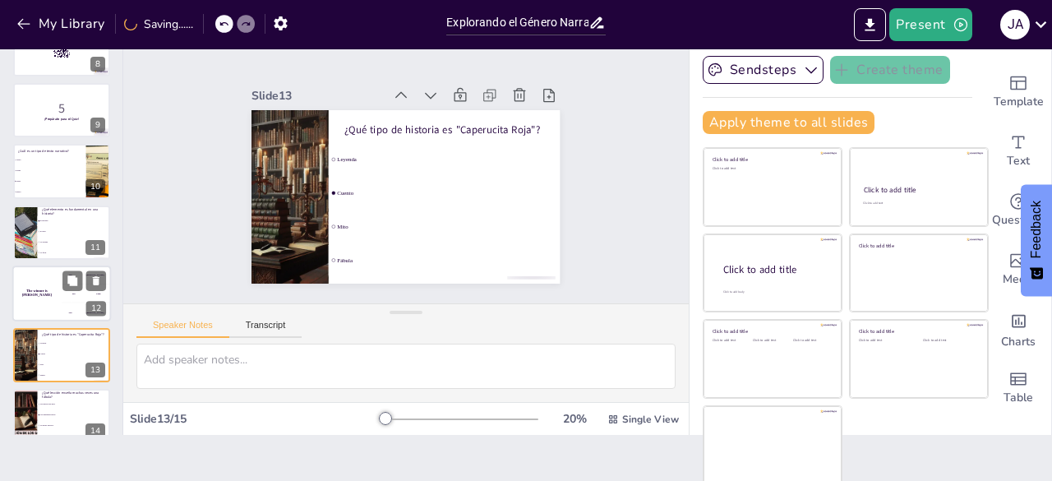
scroll to position [515, 0]
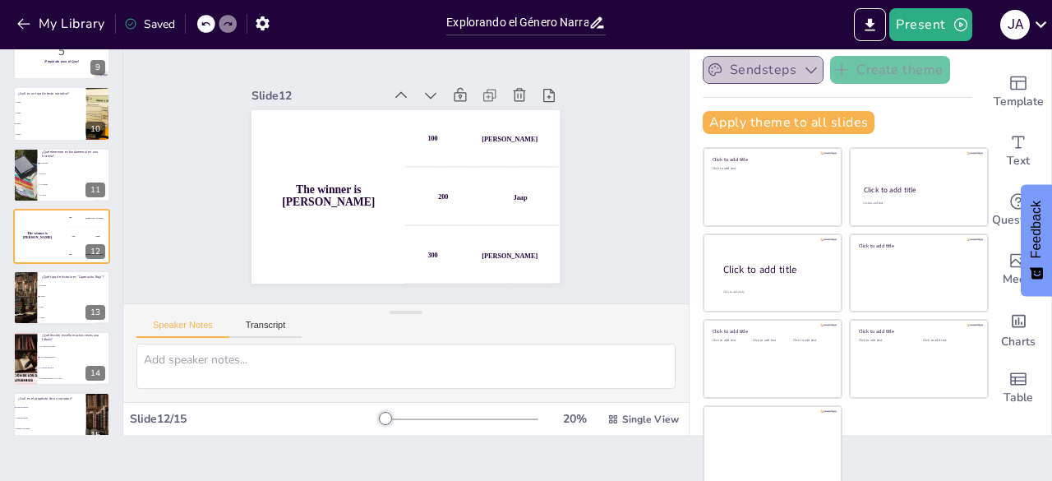
click at [803, 72] on icon "button" at bounding box center [811, 70] width 16 height 16
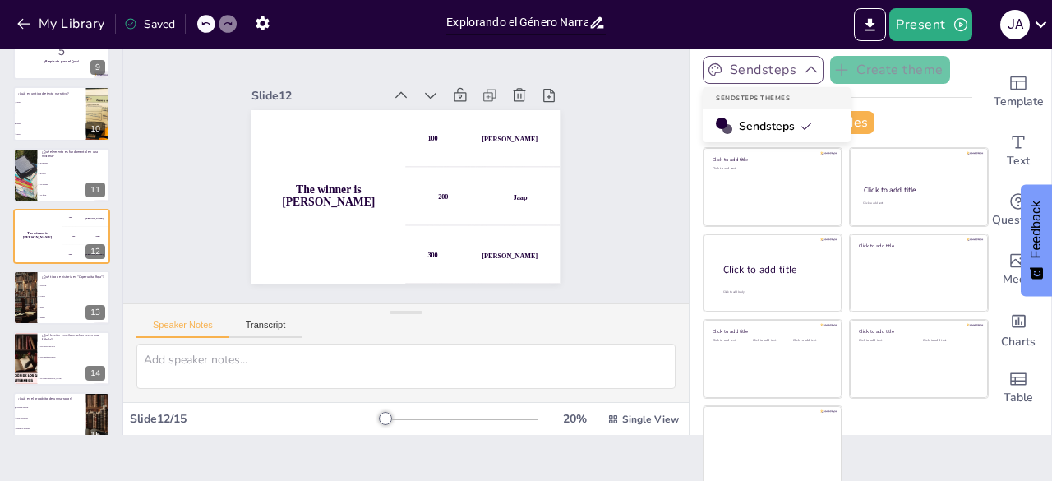
click at [806, 72] on icon "button" at bounding box center [812, 70] width 12 height 7
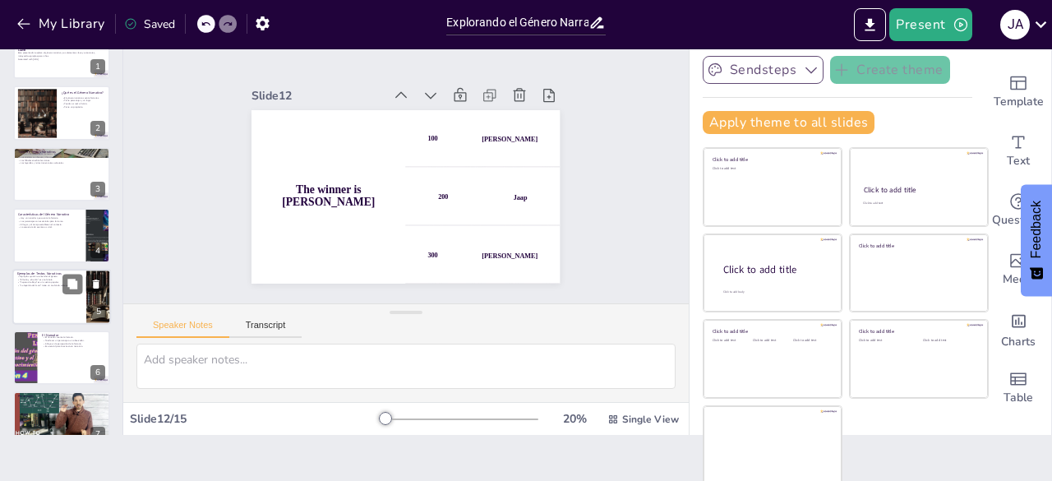
scroll to position [0, 0]
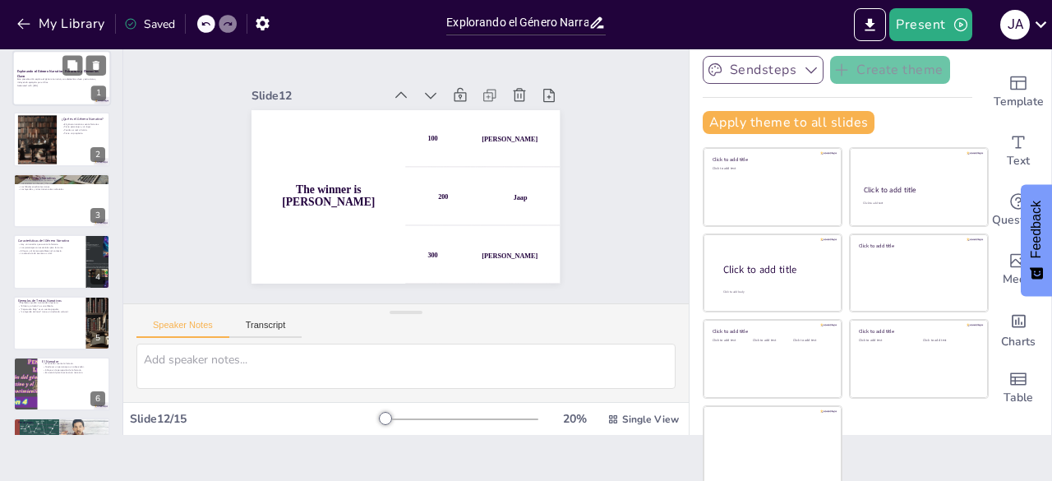
click at [53, 90] on div at bounding box center [61, 78] width 99 height 56
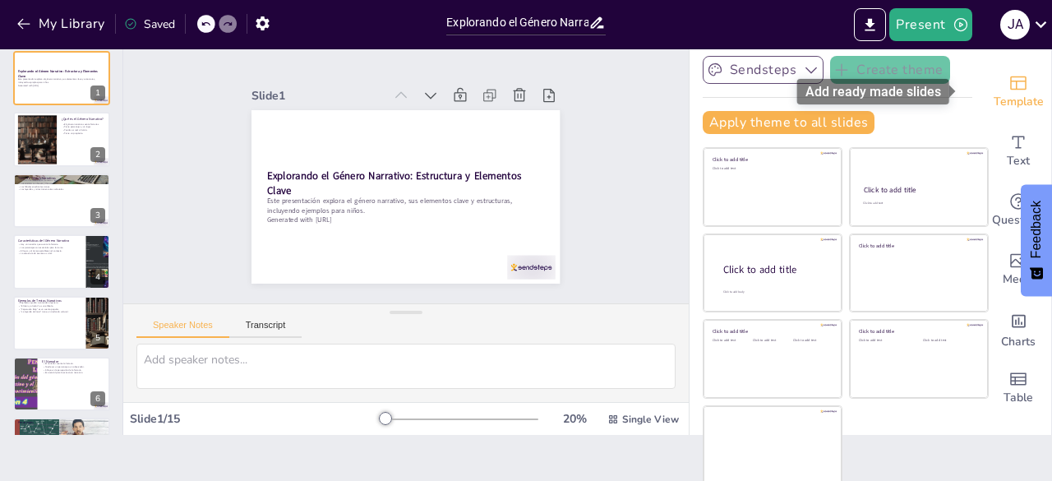
click at [994, 104] on span "Template" at bounding box center [1019, 102] width 50 height 18
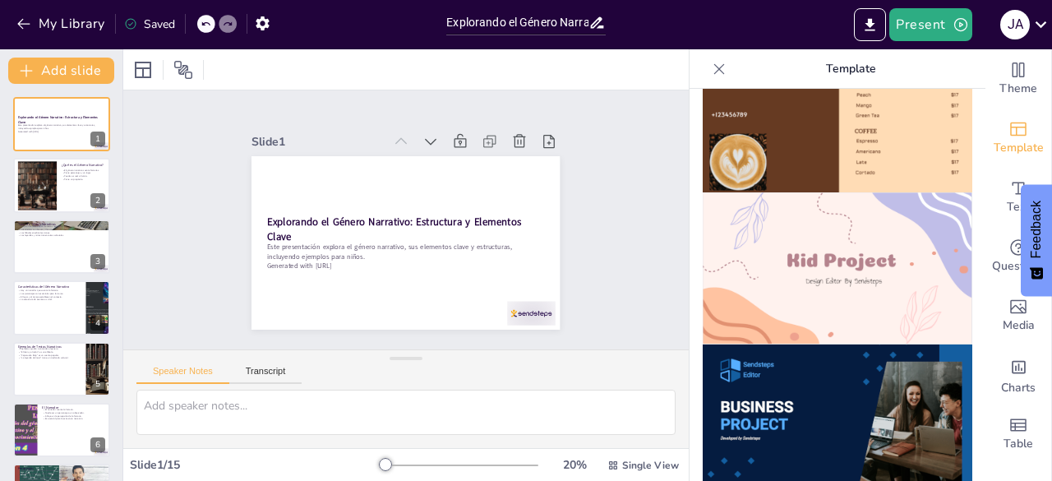
scroll to position [1151, 0]
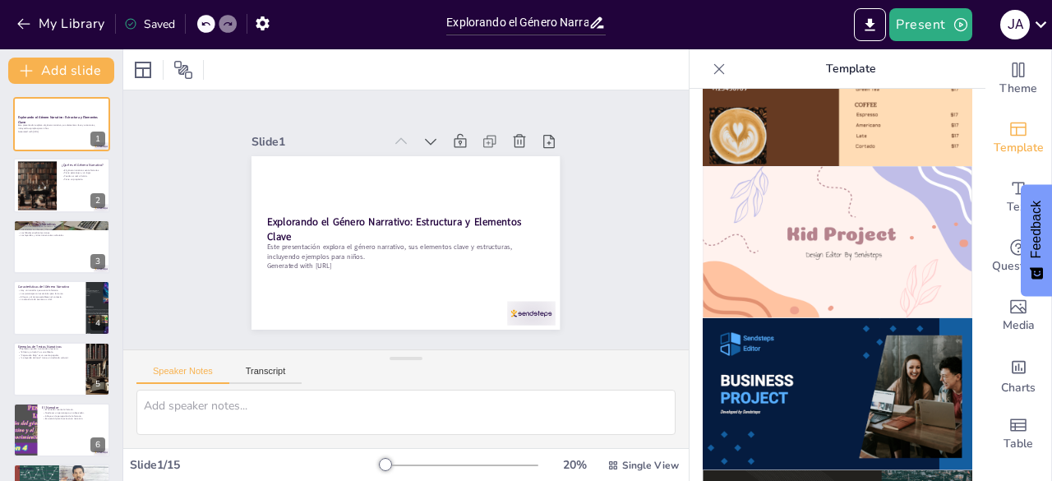
click at [812, 188] on img at bounding box center [838, 242] width 270 height 152
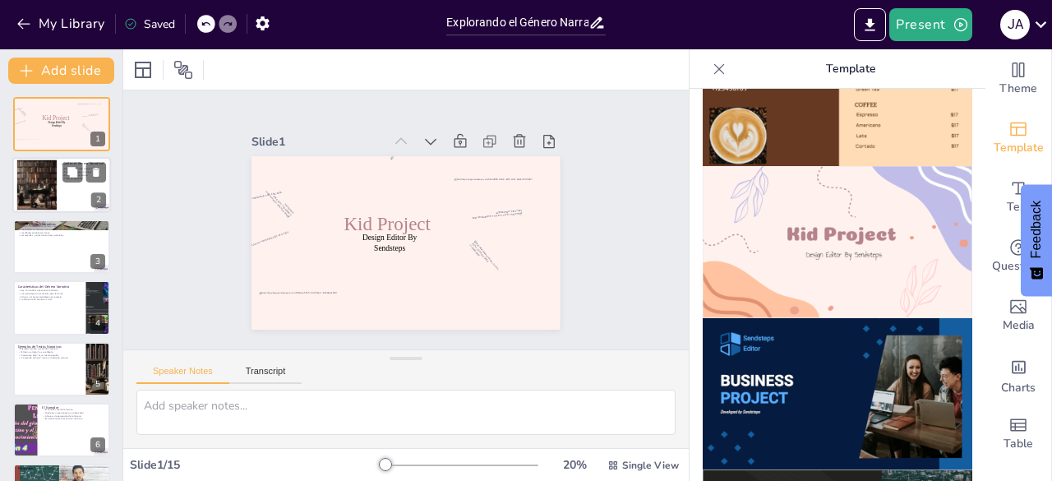
click at [57, 187] on div at bounding box center [61, 186] width 99 height 56
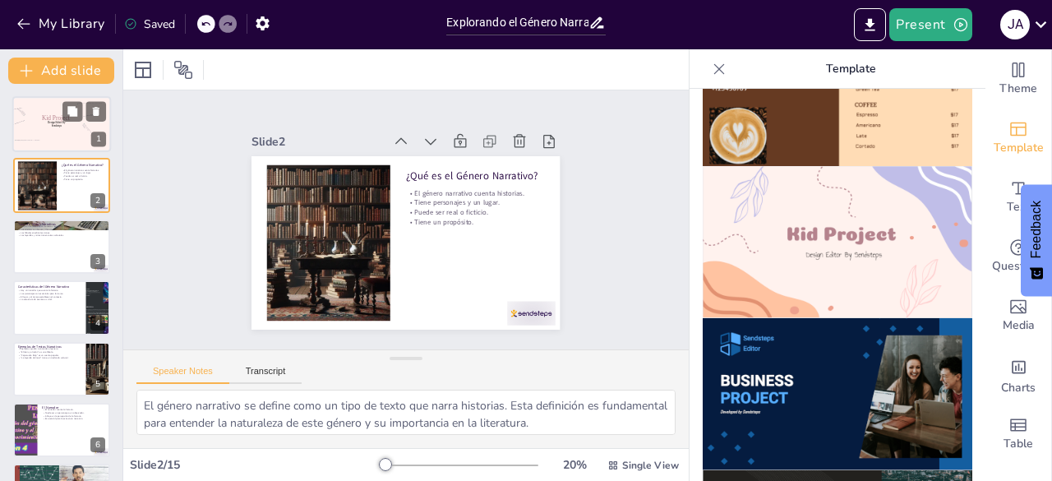
click at [62, 130] on div at bounding box center [61, 124] width 99 height 56
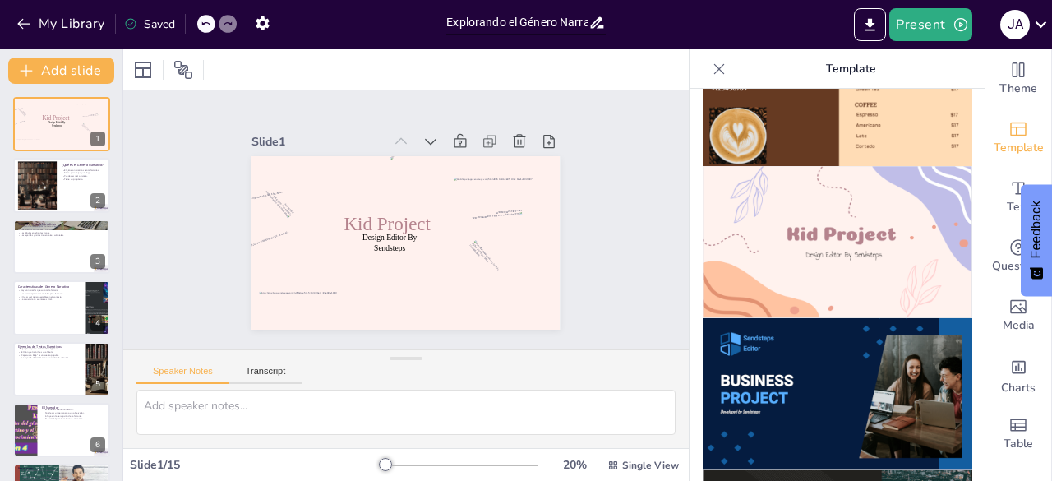
click at [210, 23] on icon at bounding box center [206, 24] width 10 height 10
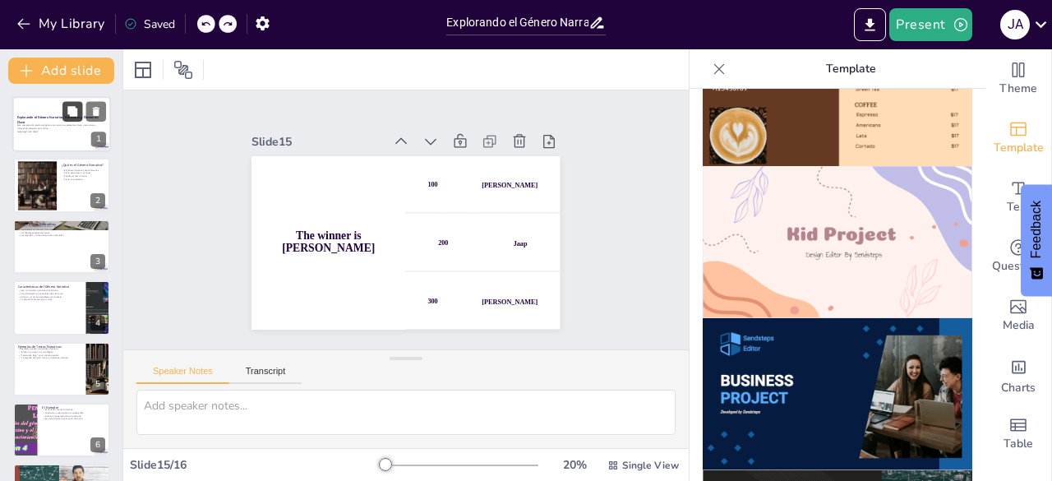
click at [71, 121] on button at bounding box center [72, 111] width 20 height 20
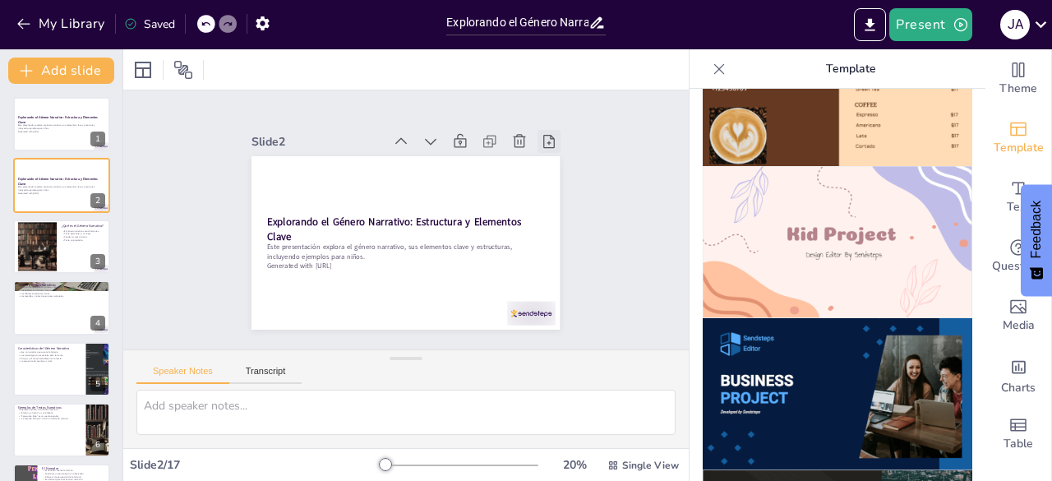
click at [556, 179] on icon at bounding box center [566, 189] width 21 height 21
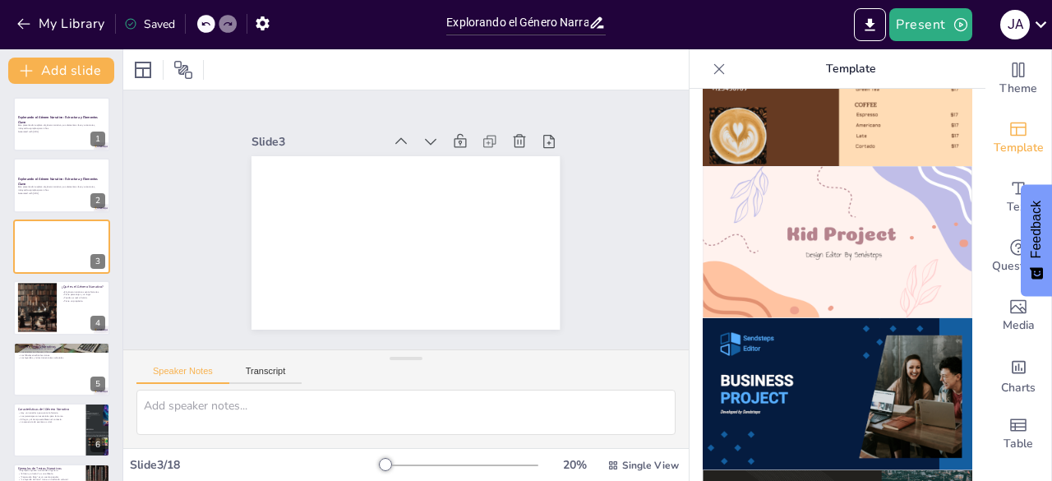
click at [812, 233] on img at bounding box center [838, 242] width 270 height 152
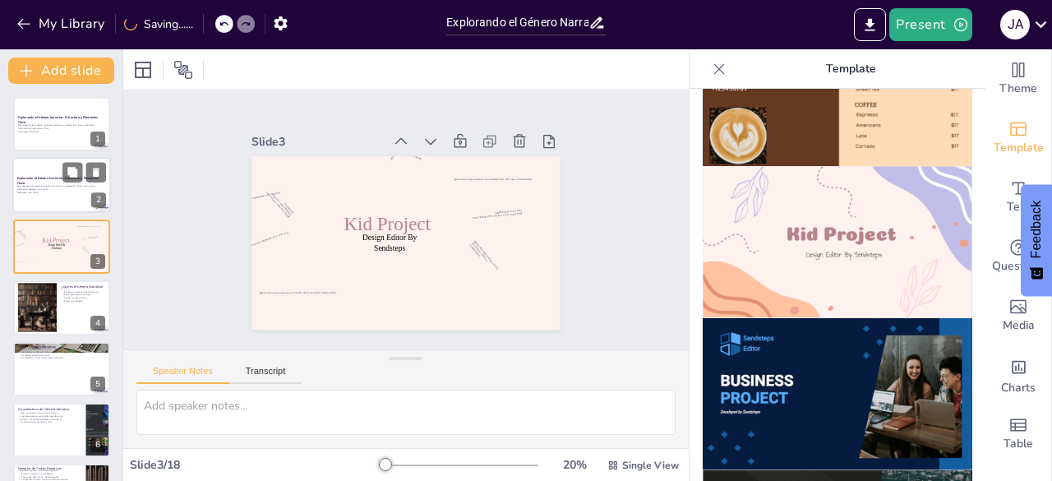
click at [56, 173] on div at bounding box center [61, 186] width 99 height 56
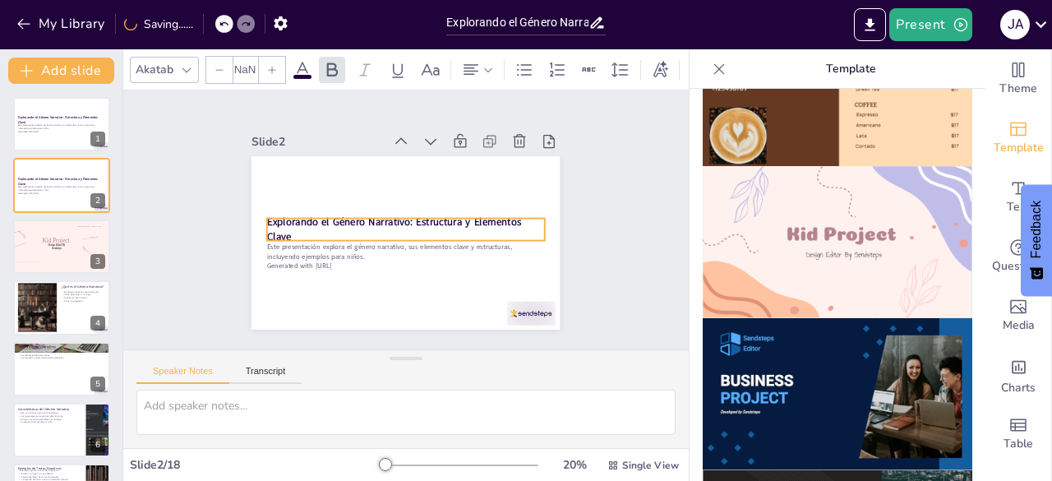
click at [280, 219] on strong "Explorando el Género Narrativo: Estructura y Elementos Clave" at bounding box center [391, 215] width 222 height 161
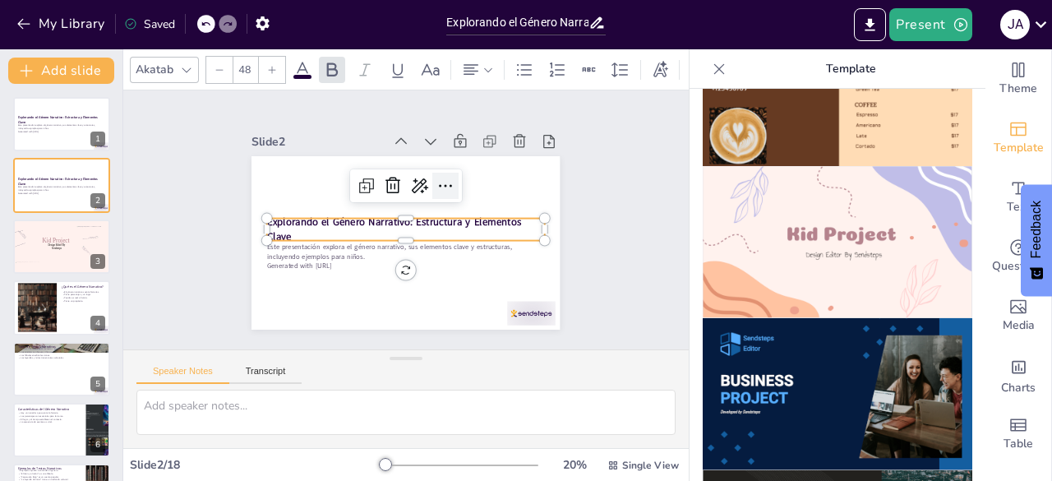
click at [445, 201] on icon at bounding box center [459, 215] width 28 height 28
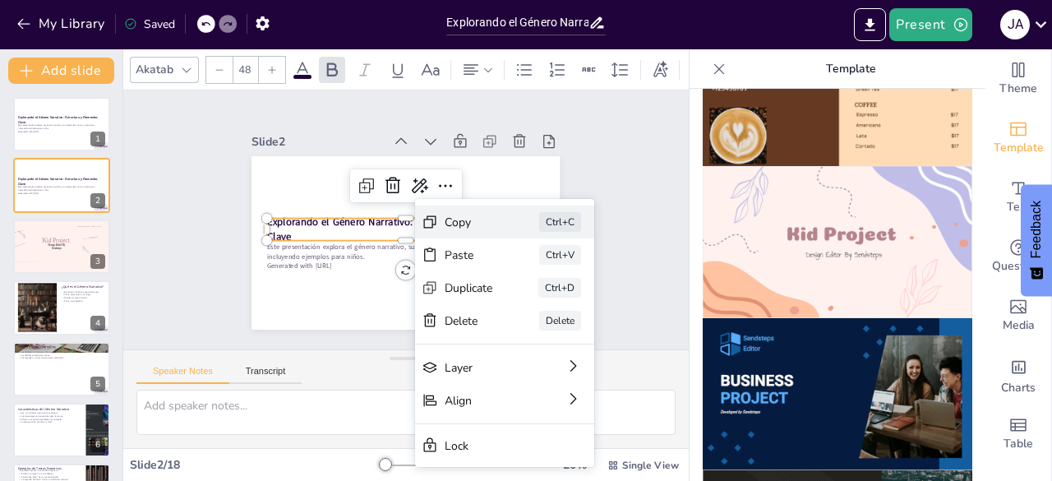
click at [478, 384] on div "Copy" at bounding box center [502, 404] width 48 height 41
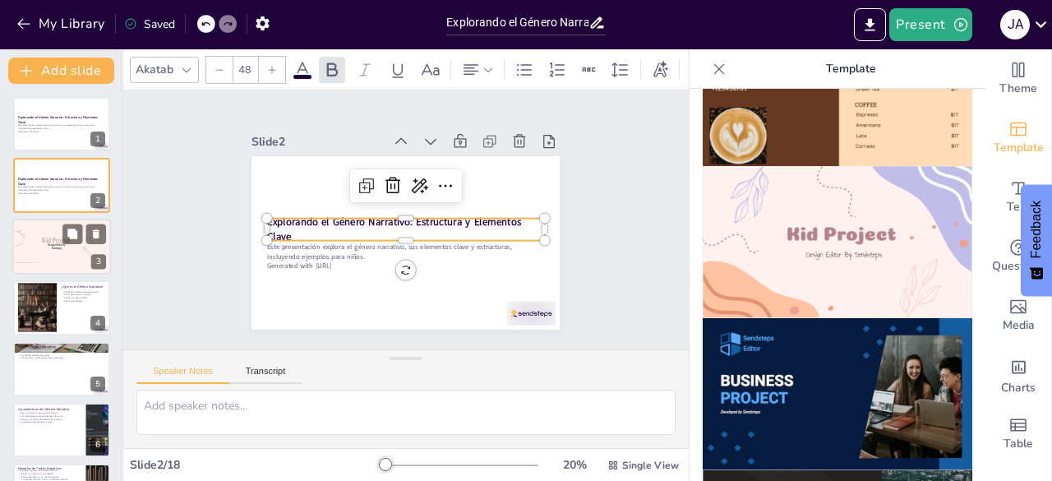
click at [39, 242] on p "Kid Project" at bounding box center [56, 240] width 48 height 8
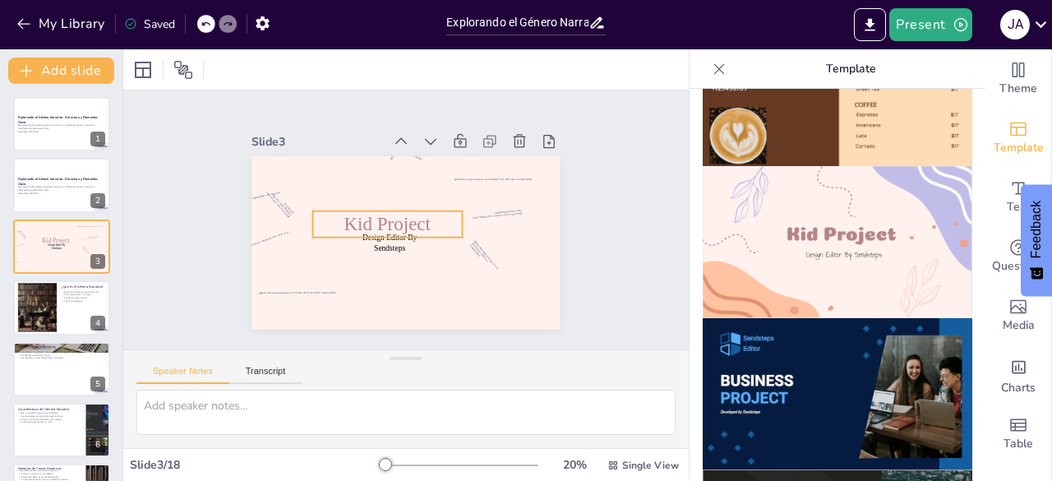
click at [381, 221] on span "Kid Project" at bounding box center [412, 201] width 62 height 85
click at [385, 236] on p "Design Editor By Sendsteps" at bounding box center [378, 221] width 65 height 78
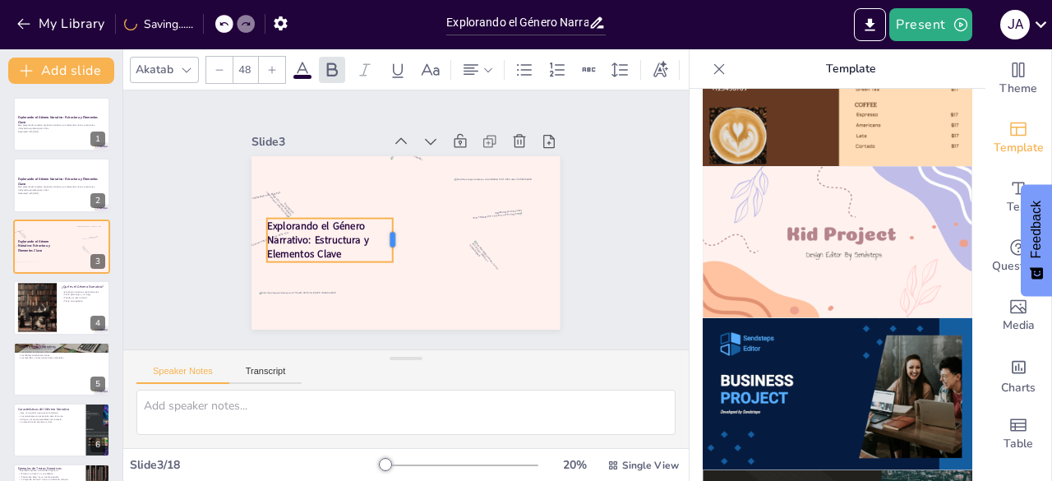
drag, startPoint x: 535, startPoint y: 224, endPoint x: 383, endPoint y: 223, distance: 152.1
click at [385, 223] on div at bounding box center [396, 237] width 22 height 45
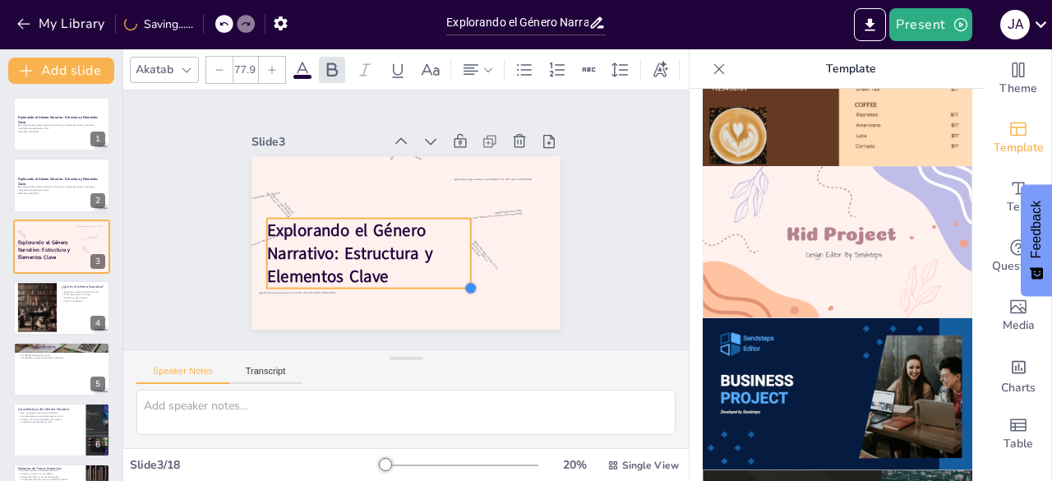
drag, startPoint x: 380, startPoint y: 254, endPoint x: 458, endPoint y: 279, distance: 81.9
click at [437, 302] on div at bounding box center [428, 311] width 18 height 18
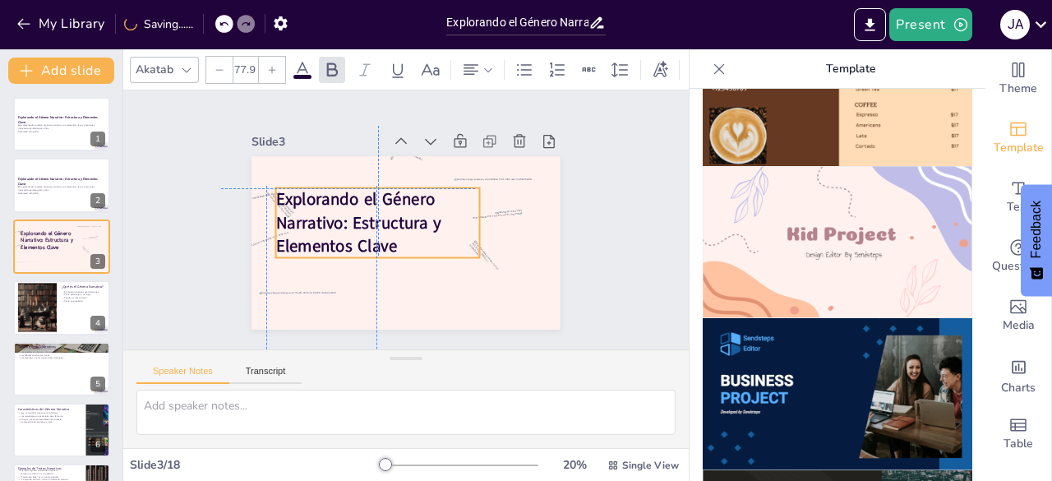
drag, startPoint x: 380, startPoint y: 233, endPoint x: 376, endPoint y: 211, distance: 21.6
click at [376, 211] on strong "Explorando el Género Narrativo: Estructura y Elementos Clave" at bounding box center [358, 194] width 173 height 113
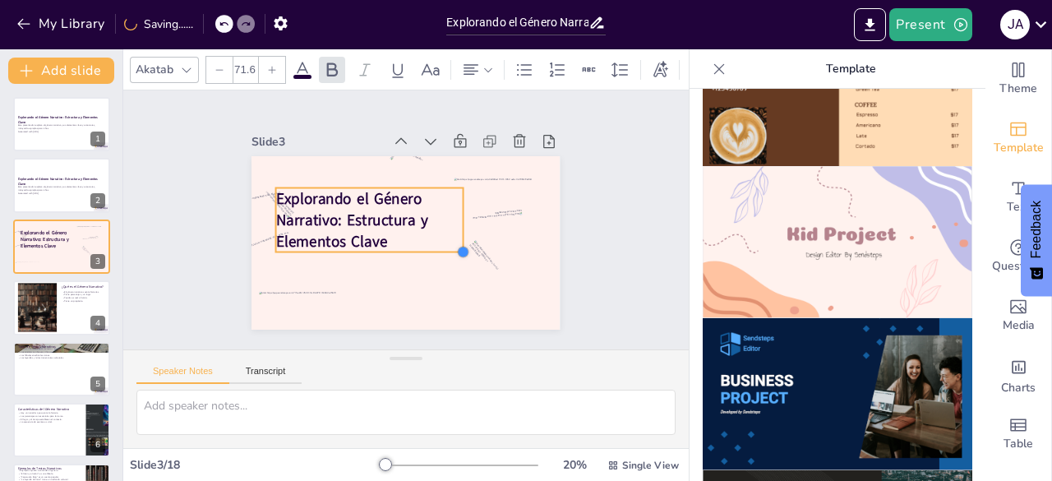
drag, startPoint x: 469, startPoint y: 252, endPoint x: 452, endPoint y: 241, distance: 19.6
click at [452, 256] on div at bounding box center [455, 264] width 16 height 16
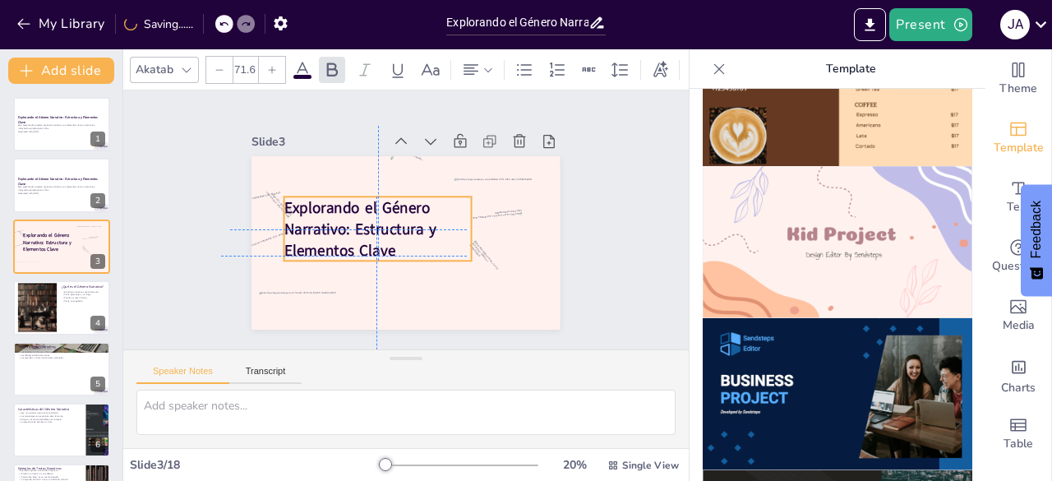
click at [363, 220] on strong "Explorando el Género Narrativo: Estructura y Elementos Clave" at bounding box center [357, 207] width 159 height 95
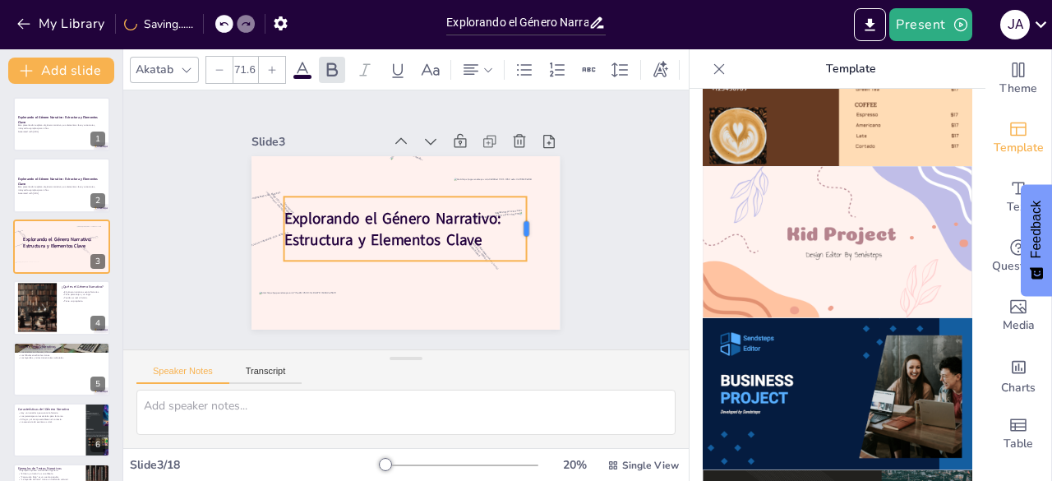
drag, startPoint x: 459, startPoint y: 221, endPoint x: 515, endPoint y: 221, distance: 55.9
click at [493, 312] on div at bounding box center [462, 334] width 62 height 44
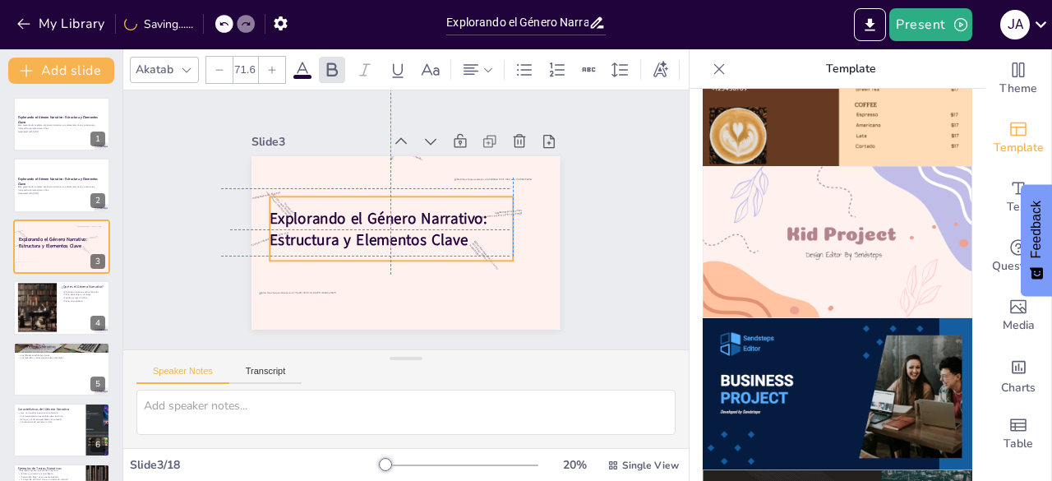
click at [391, 211] on strong "Explorando el Género Narrativo: Estructura y Elementos Clave" at bounding box center [378, 209] width 210 height 136
click at [191, 65] on icon at bounding box center [186, 69] width 13 height 13
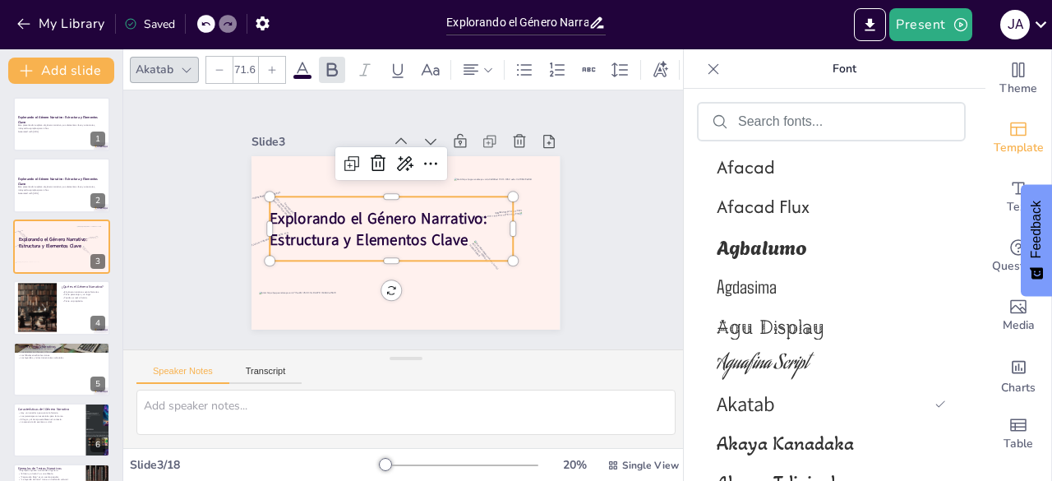
scroll to position [986, 0]
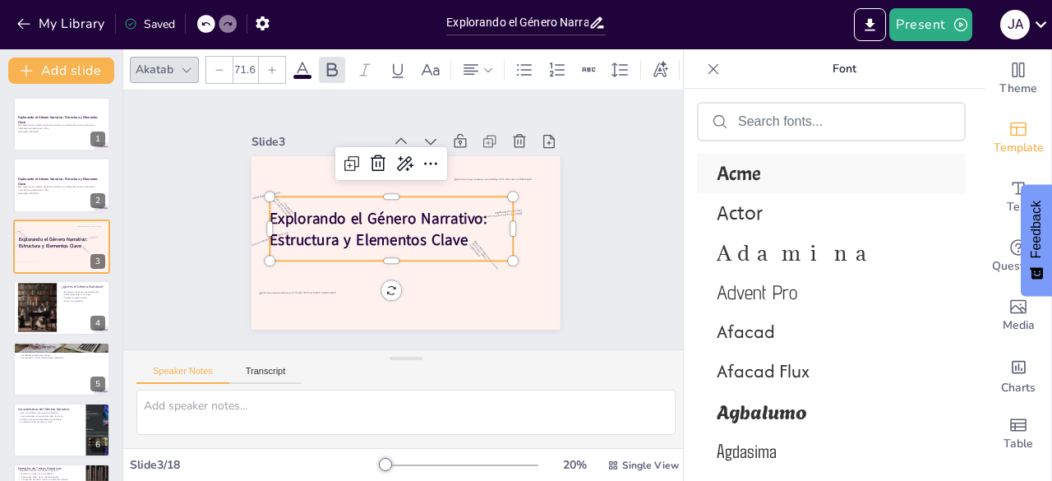
click at [764, 185] on div "Acme" at bounding box center [831, 173] width 269 height 39
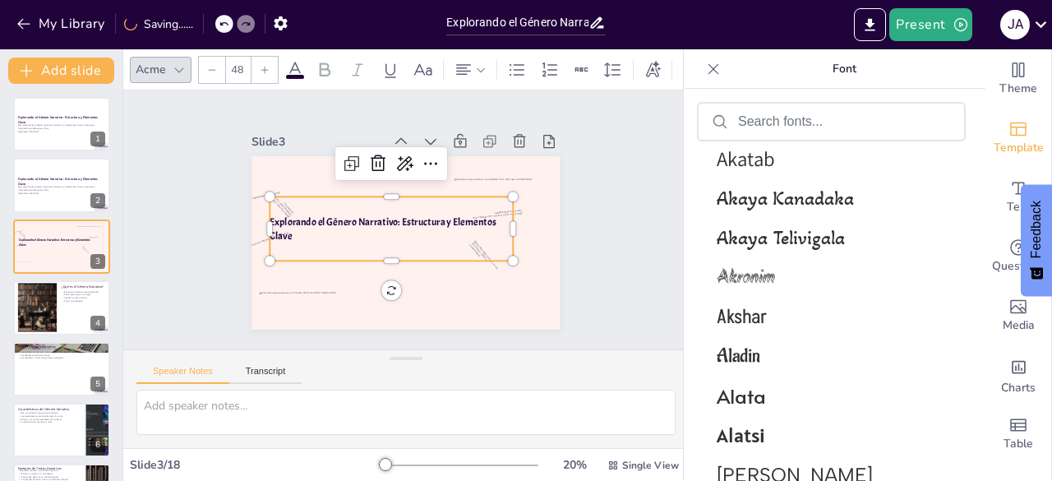
scroll to position [1476, 0]
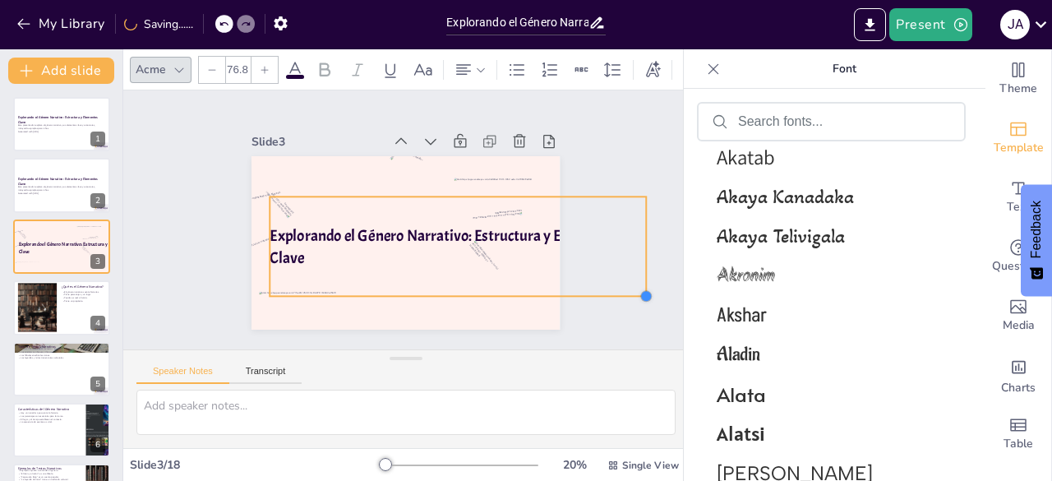
drag, startPoint x: 498, startPoint y: 254, endPoint x: 623, endPoint y: 293, distance: 130.8
click at [623, 293] on div "Slide 1 Explorando el Género Narrativo: Estructura y Elementos Clave Este prese…" at bounding box center [406, 220] width 622 height 467
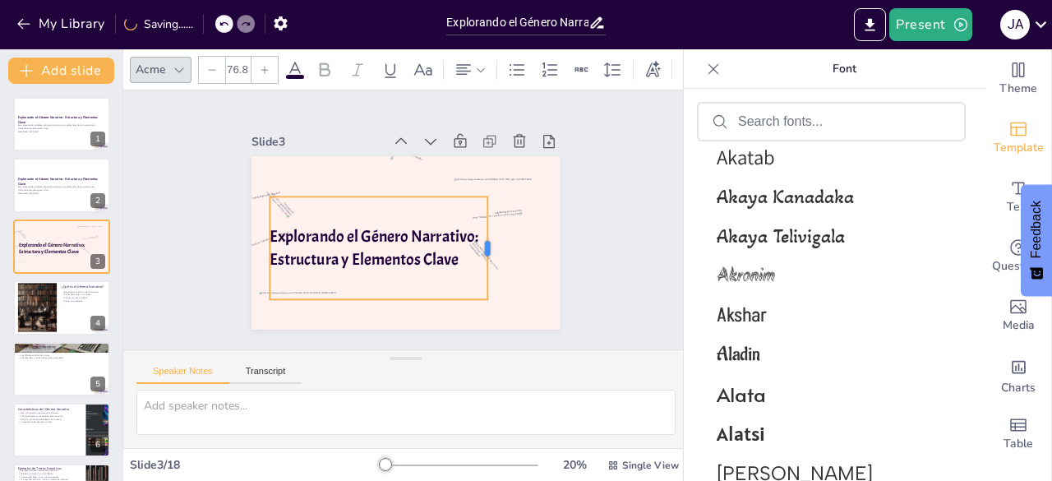
drag, startPoint x: 646, startPoint y: 242, endPoint x: 475, endPoint y: 243, distance: 171.0
click at [475, 272] on div at bounding box center [435, 308] width 91 height 72
click at [536, 257] on div "Slide 1 Explorando el Género Narrativo: Estructura y Elementos Clave Este prese…" at bounding box center [406, 219] width 260 height 421
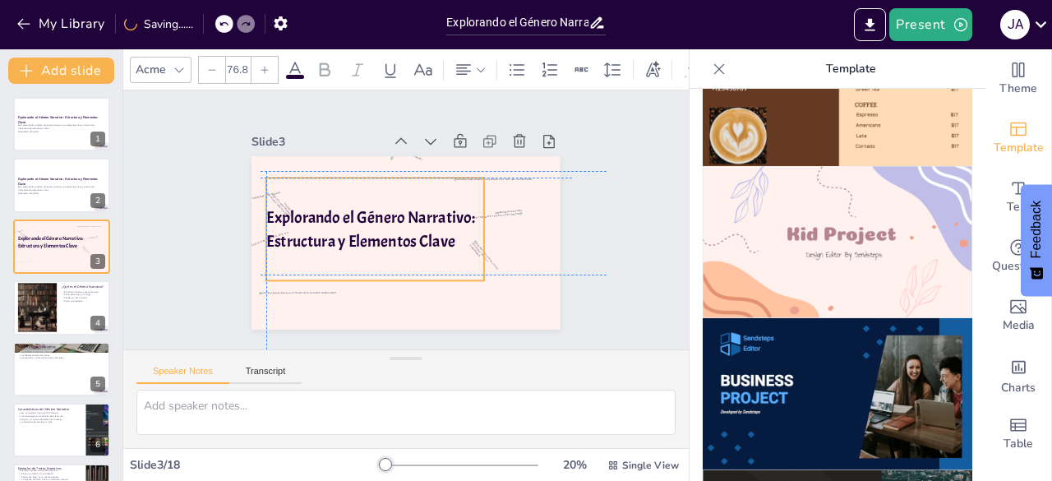
drag, startPoint x: 406, startPoint y: 252, endPoint x: 396, endPoint y: 228, distance: 26.6
click at [396, 228] on p "Explorando el Género Narrativo: Estructura y Elementos Clave" at bounding box center [422, 193] width 192 height 180
click at [555, 220] on div "Slide 1 Explorando el Género Narrativo: Estructura y Elementos Clave Este prese…" at bounding box center [406, 219] width 298 height 437
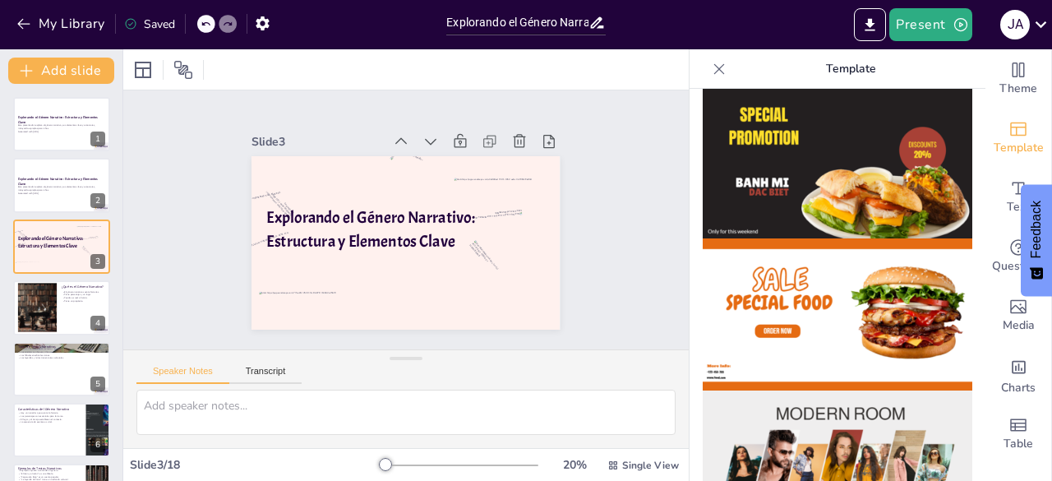
scroll to position [0, 0]
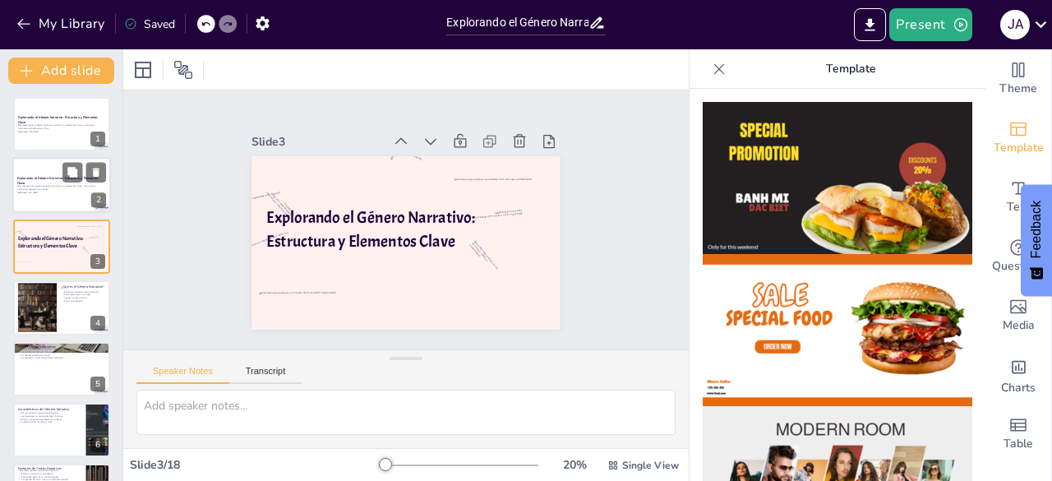
click at [49, 190] on p "Este presentación explora el género narrativo, sus elementos clave y estructura…" at bounding box center [61, 188] width 89 height 6
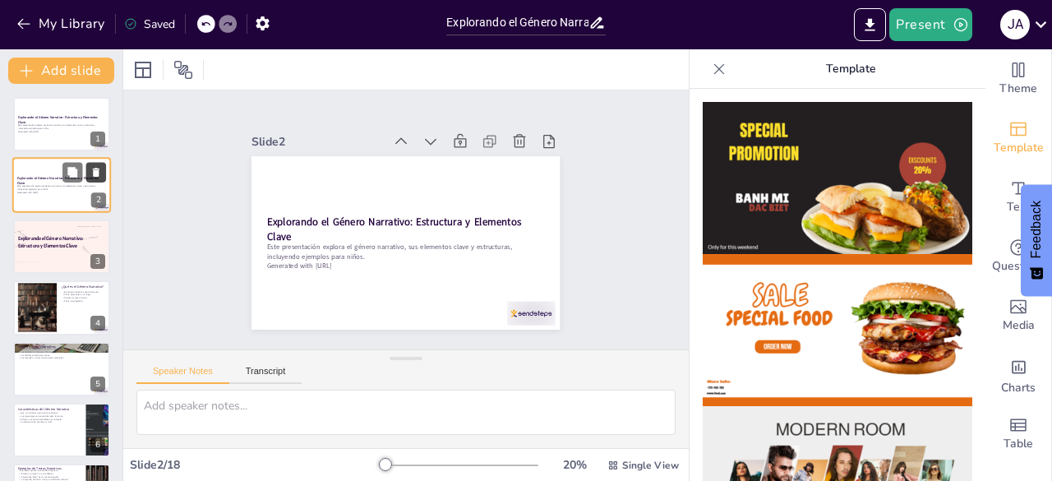
click at [93, 171] on icon at bounding box center [96, 173] width 7 height 9
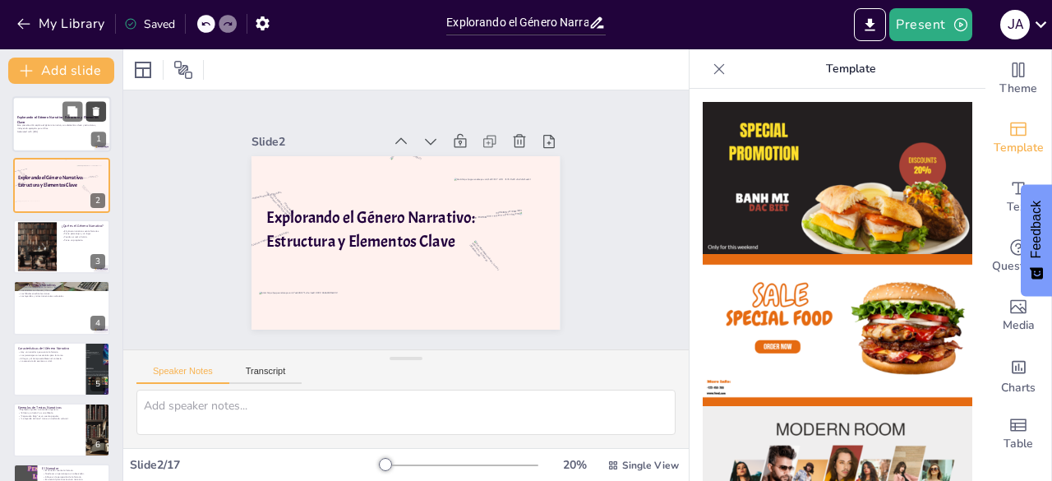
click at [94, 117] on icon at bounding box center [96, 112] width 12 height 12
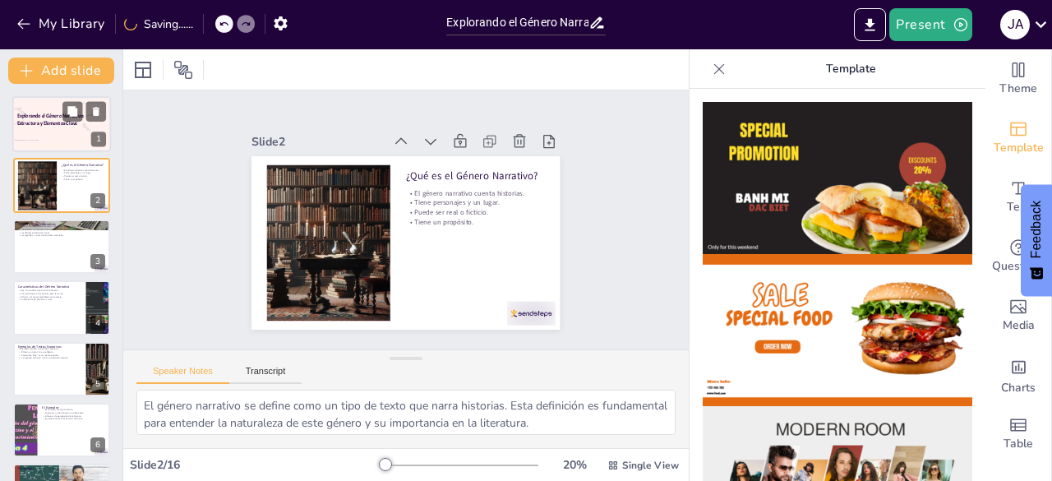
click at [61, 135] on div "Explorando el Género Narrativo: Estructura y Elementos Clave" at bounding box center [52, 120] width 70 height 33
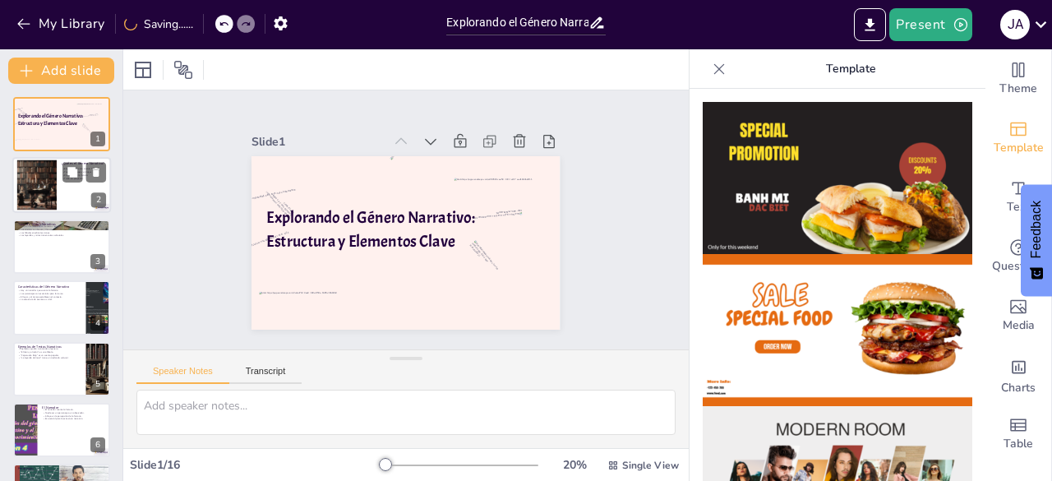
click at [62, 190] on div at bounding box center [61, 186] width 99 height 56
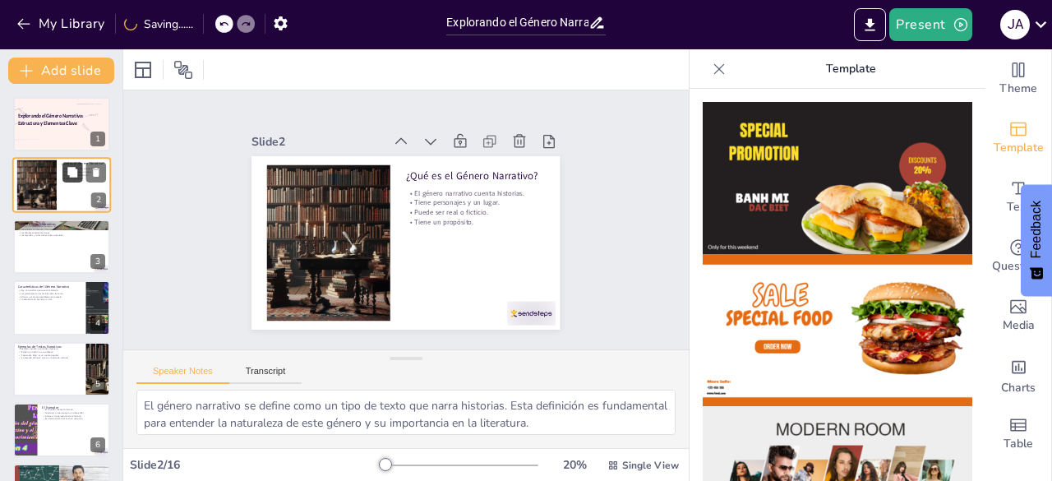
click at [74, 172] on icon at bounding box center [72, 173] width 10 height 10
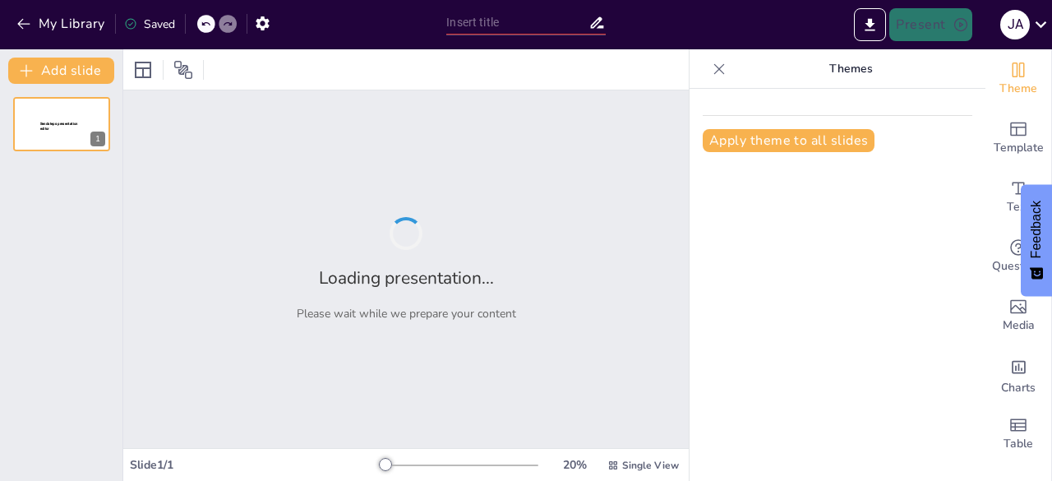
type input "Explorando el Género Narrativo: Estructura y Elementos Clave"
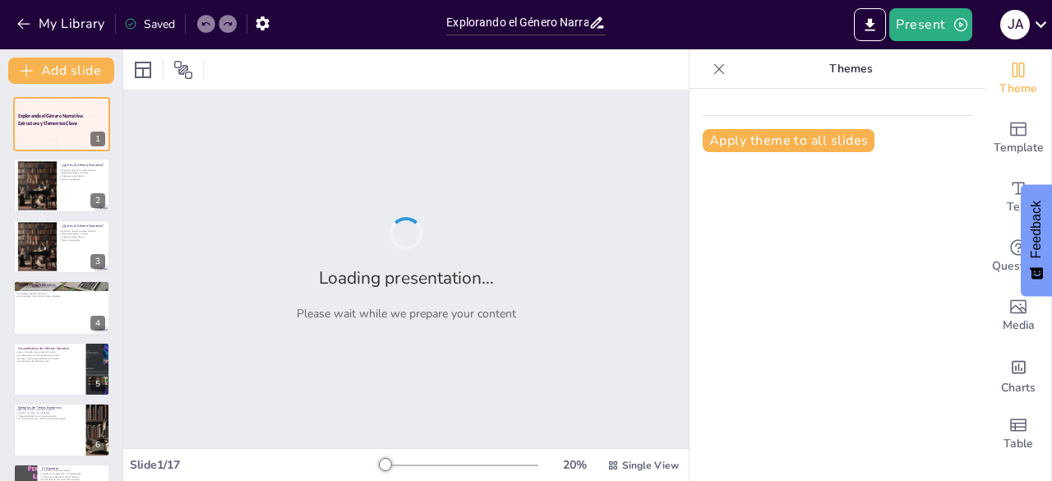
checkbox input "true"
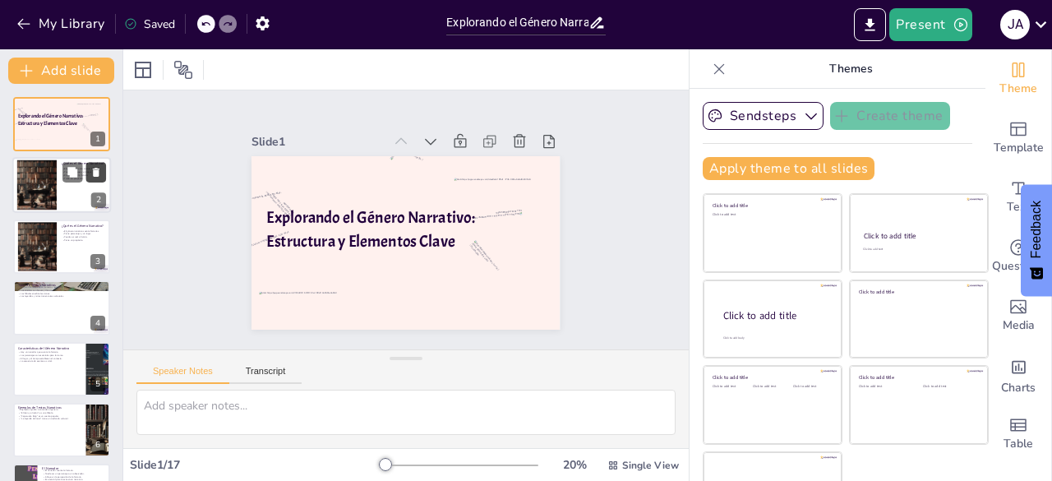
checkbox input "true"
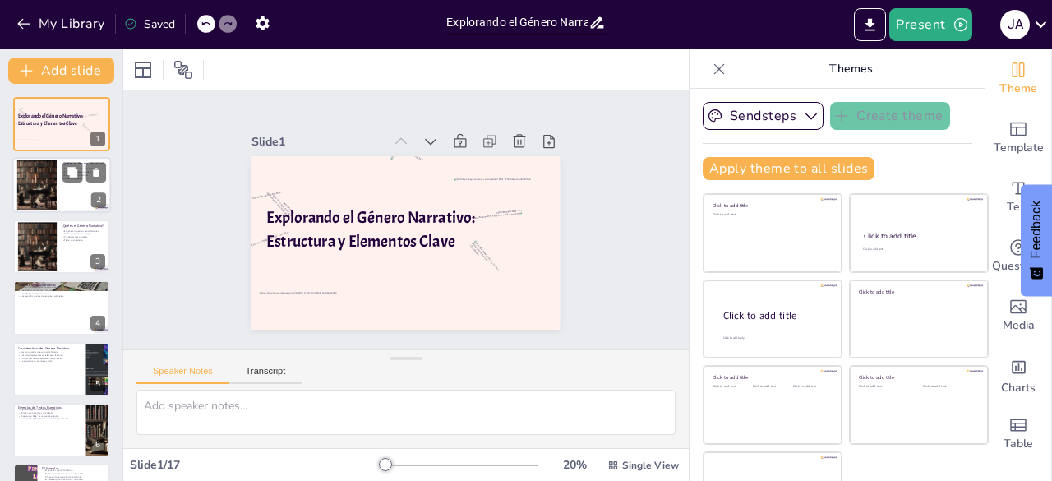
checkbox input "true"
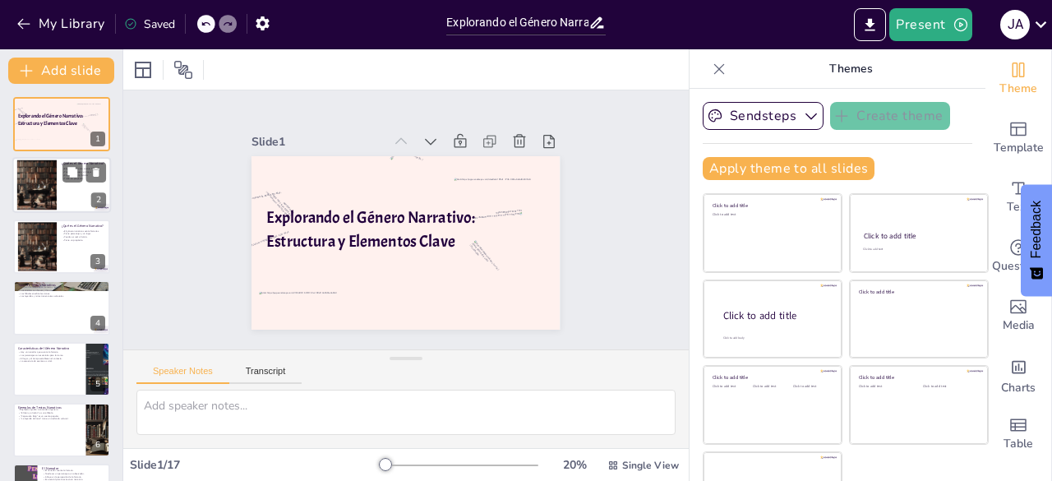
checkbox input "true"
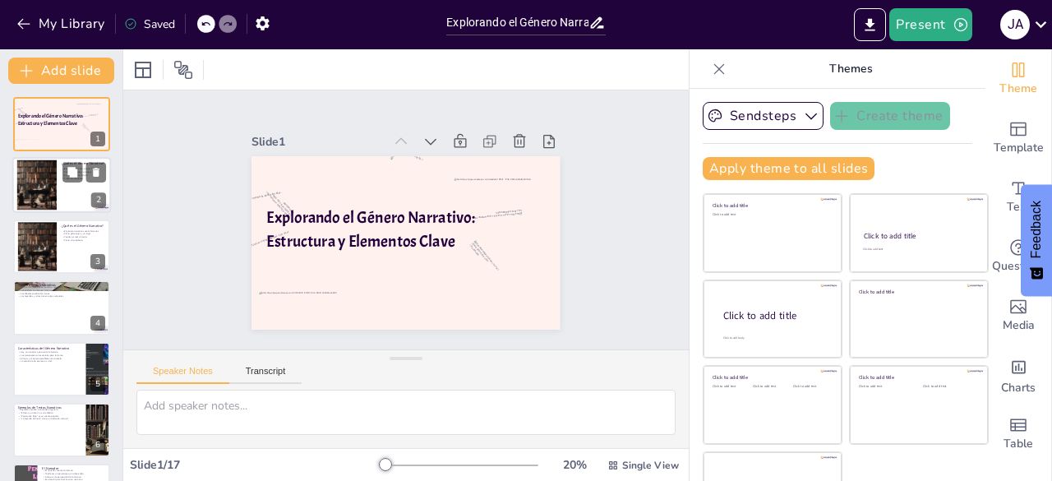
checkbox input "true"
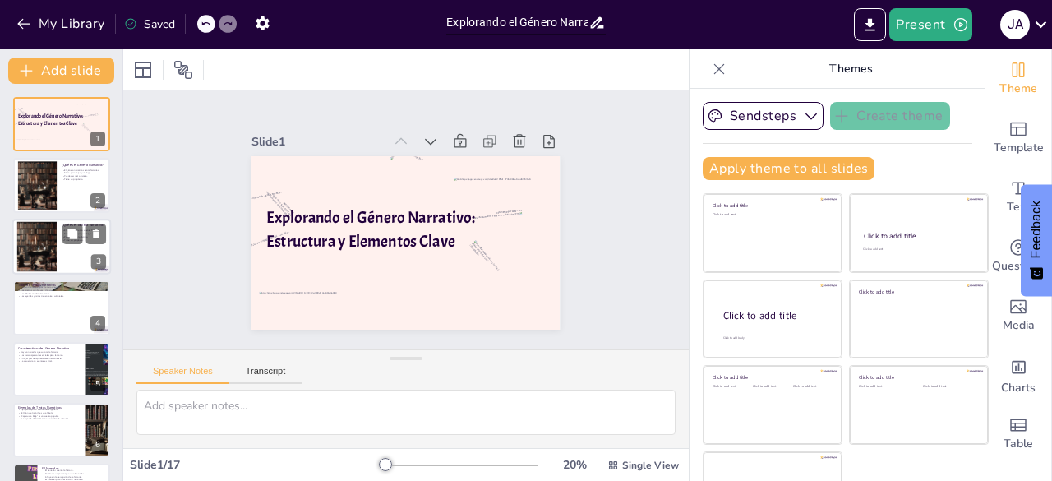
checkbox input "true"
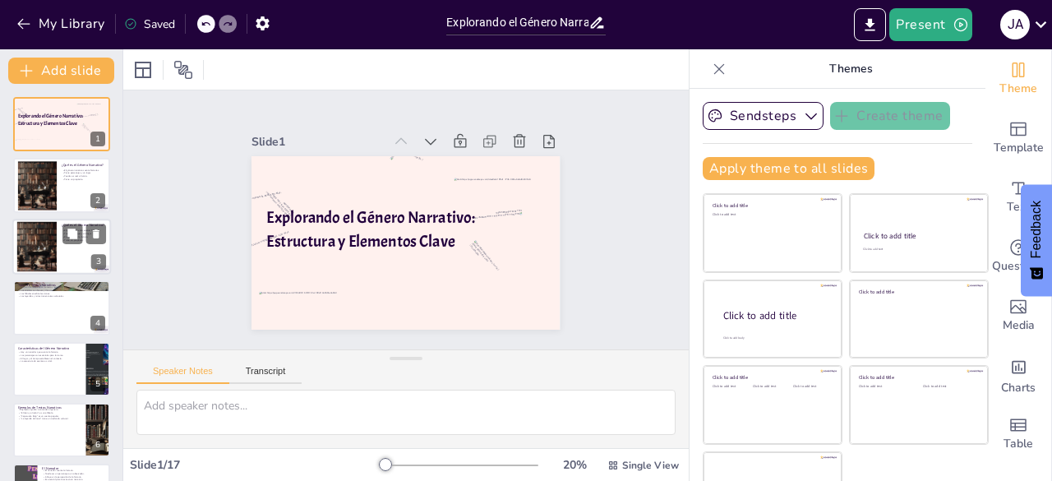
checkbox input "true"
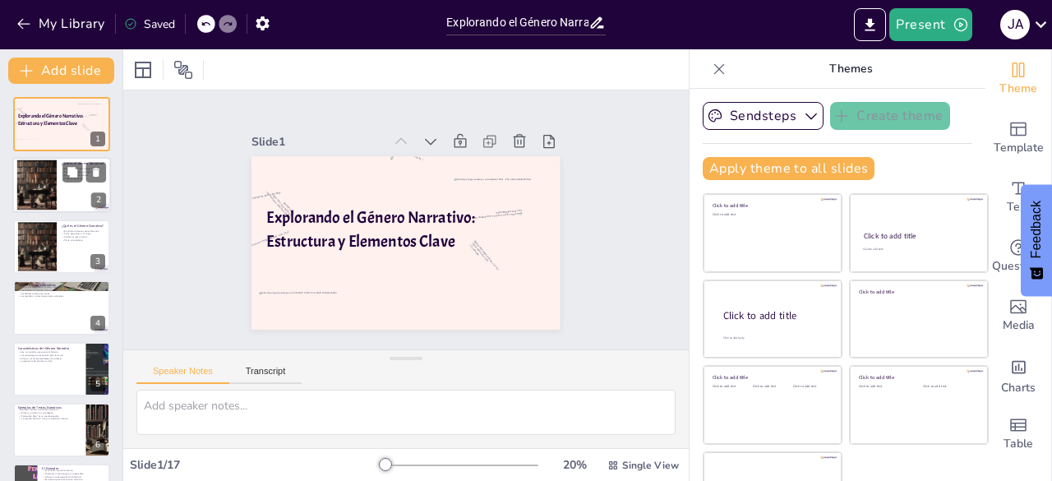
checkbox input "true"
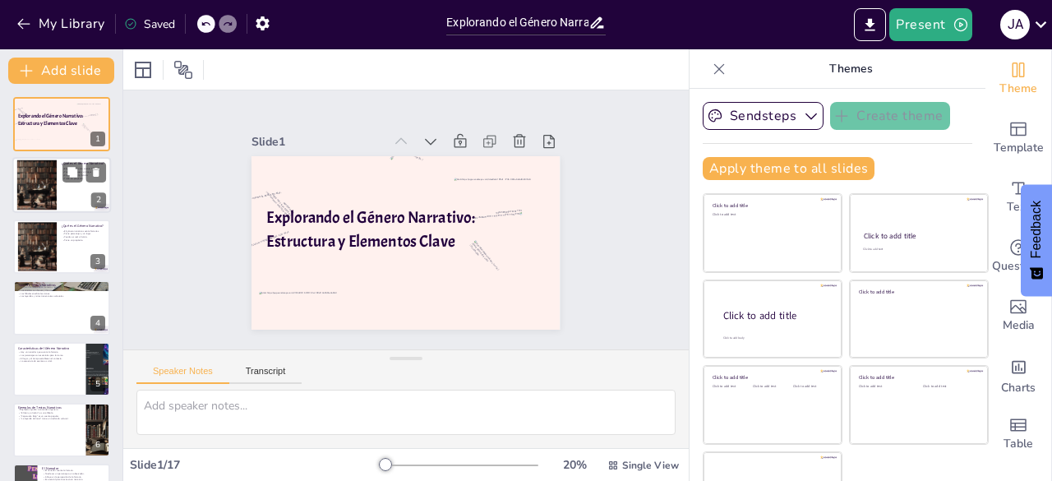
checkbox input "true"
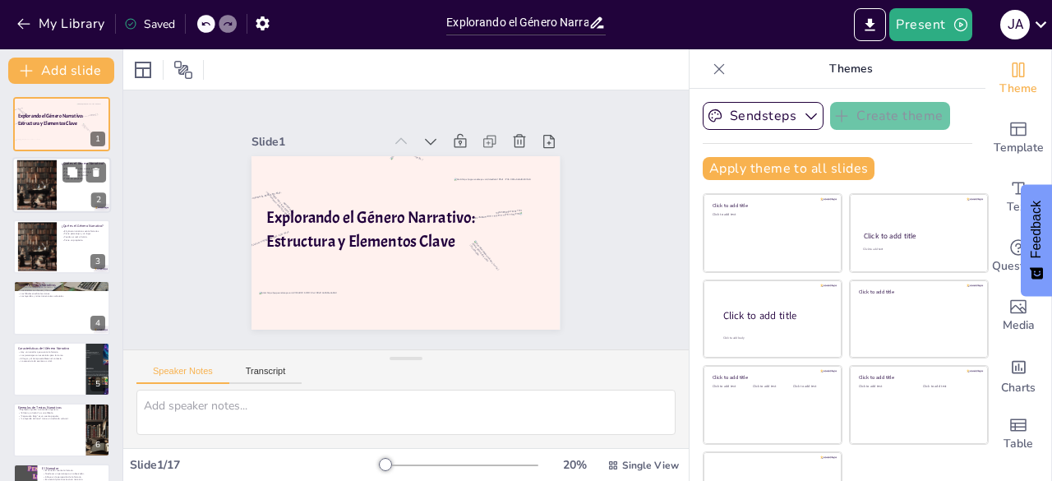
checkbox input "true"
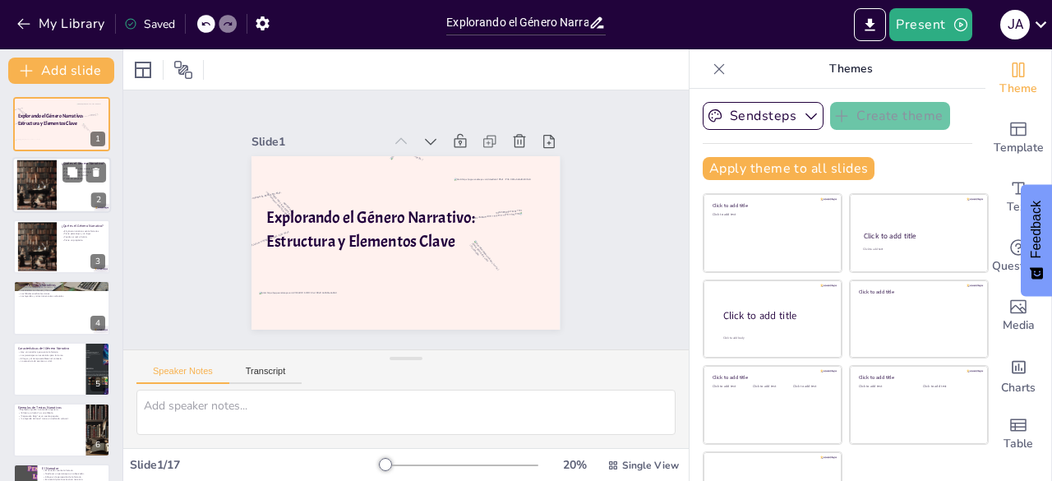
checkbox input "true"
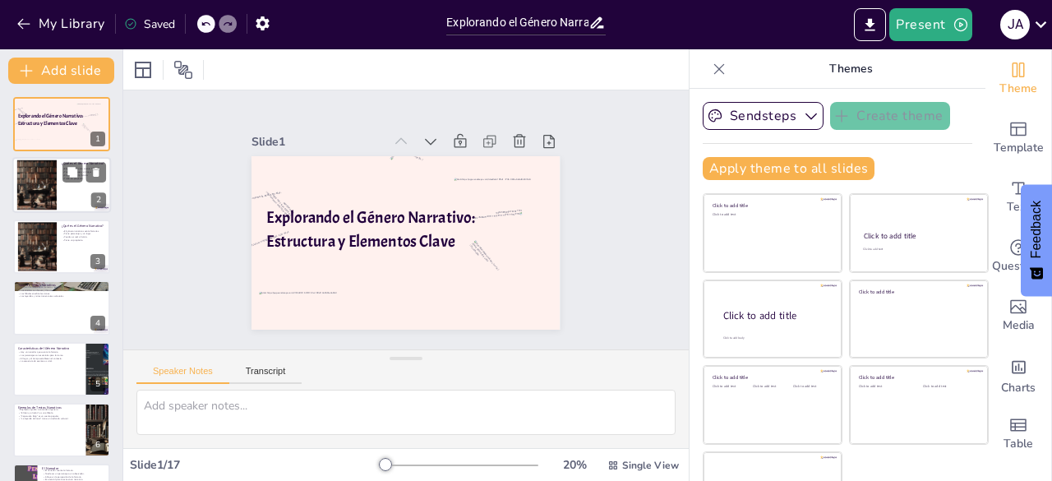
click at [51, 199] on div at bounding box center [37, 185] width 88 height 50
type textarea "El género narrativo se define como un tipo de texto que narra historias. Esta d…"
checkbox input "true"
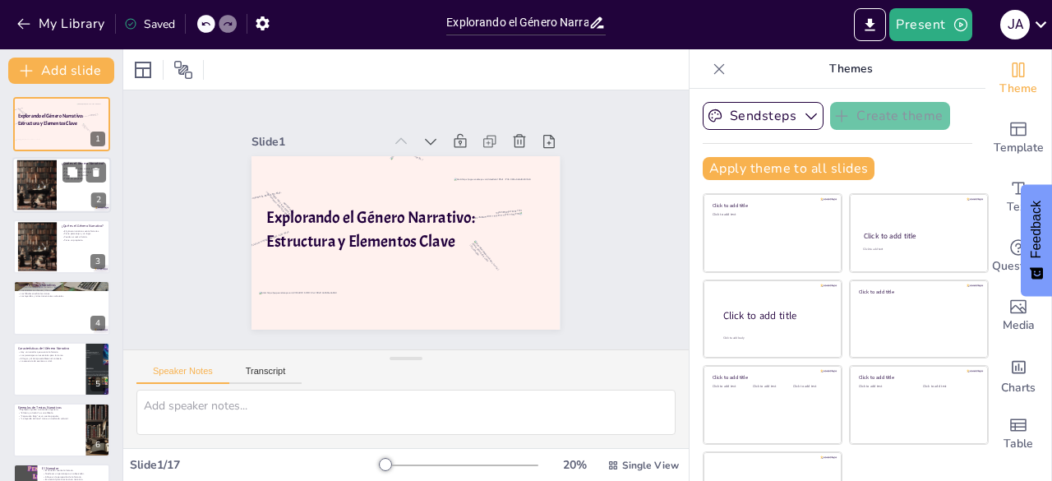
checkbox input "true"
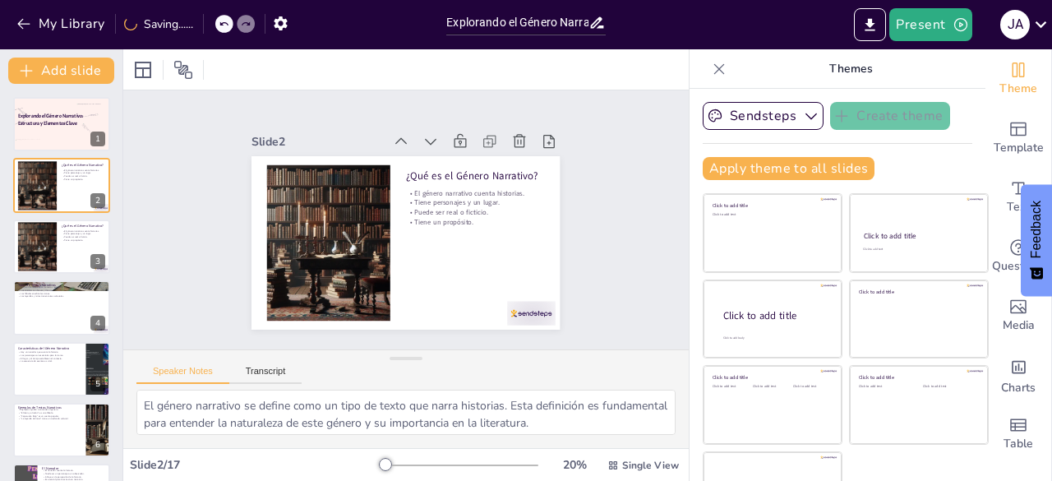
checkbox input "true"
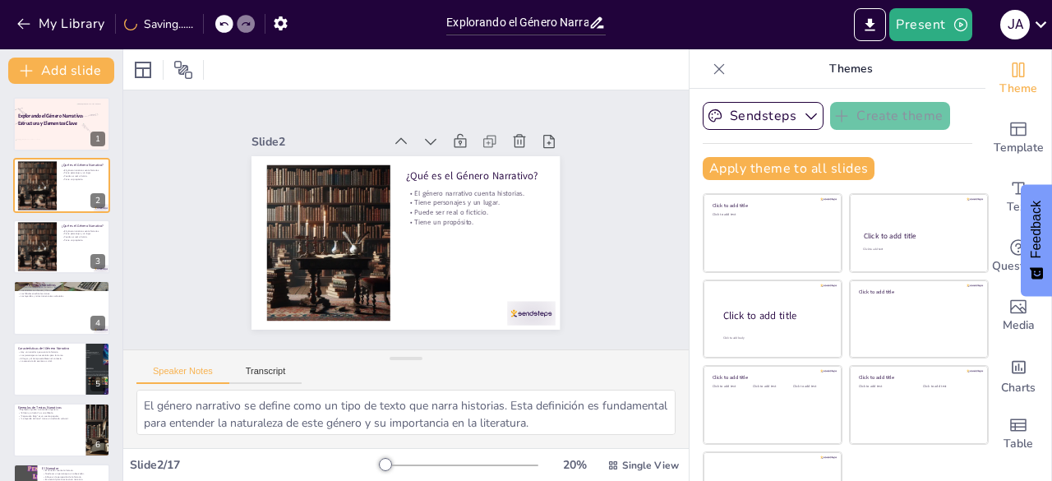
checkbox input "true"
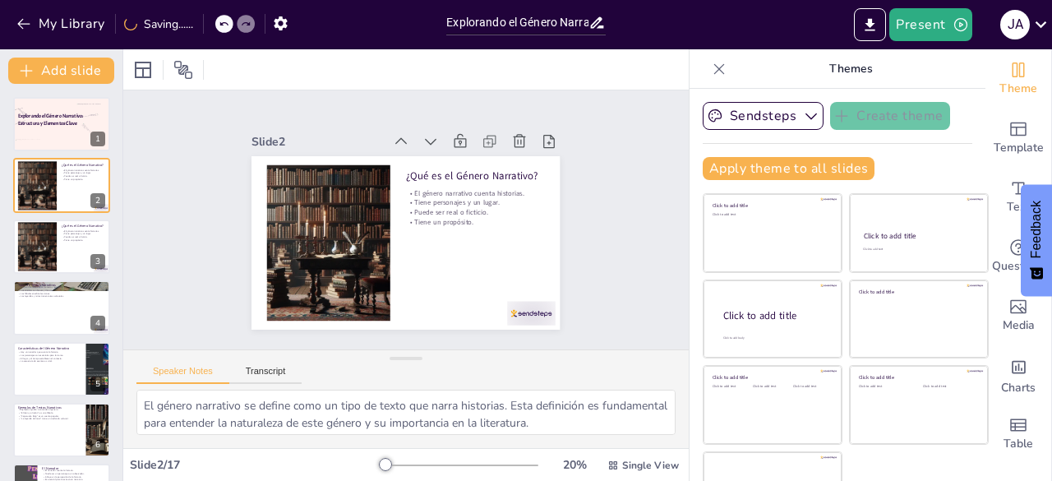
checkbox input "true"
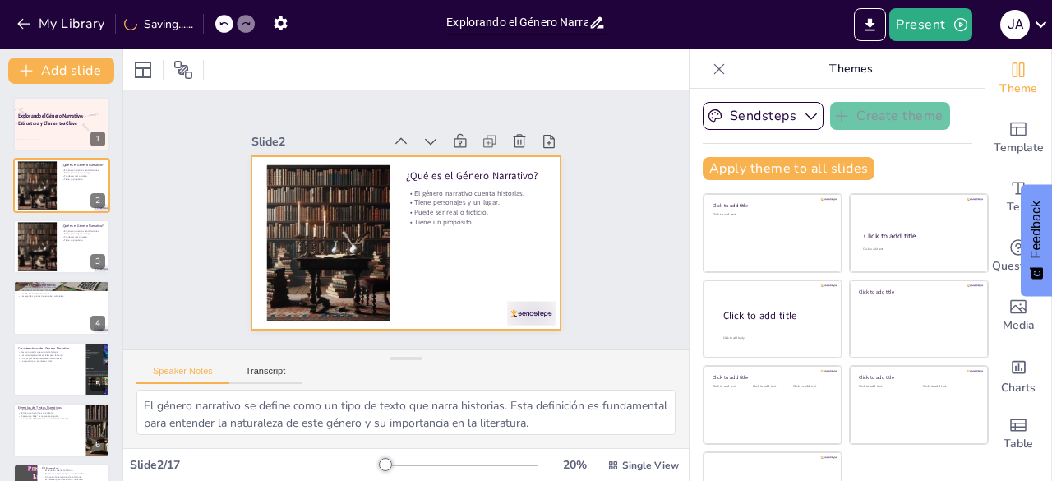
checkbox input "true"
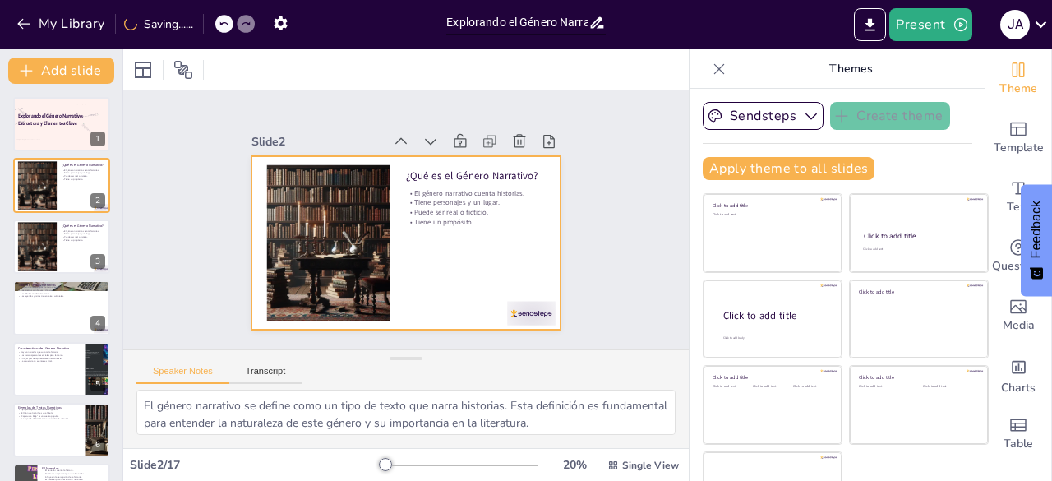
checkbox input "true"
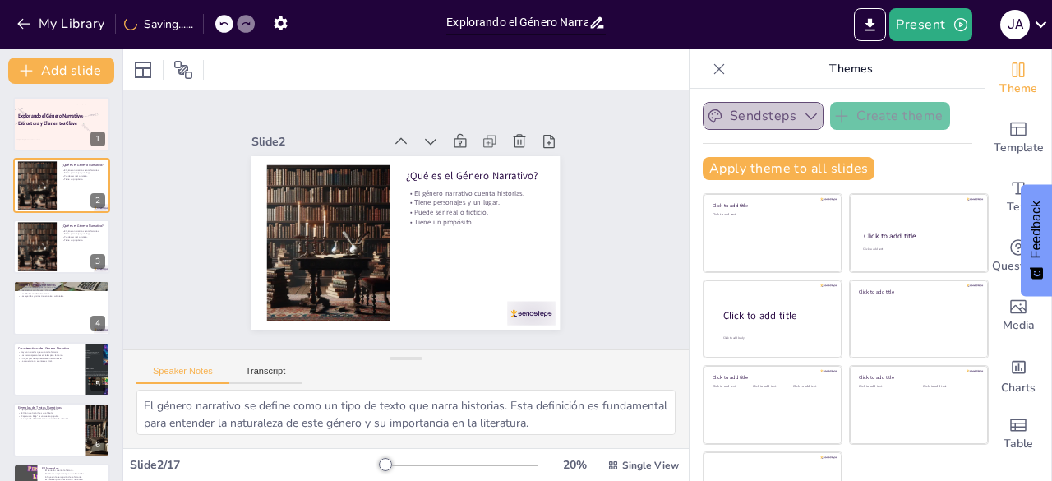
click at [803, 116] on icon "button" at bounding box center [811, 116] width 16 height 16
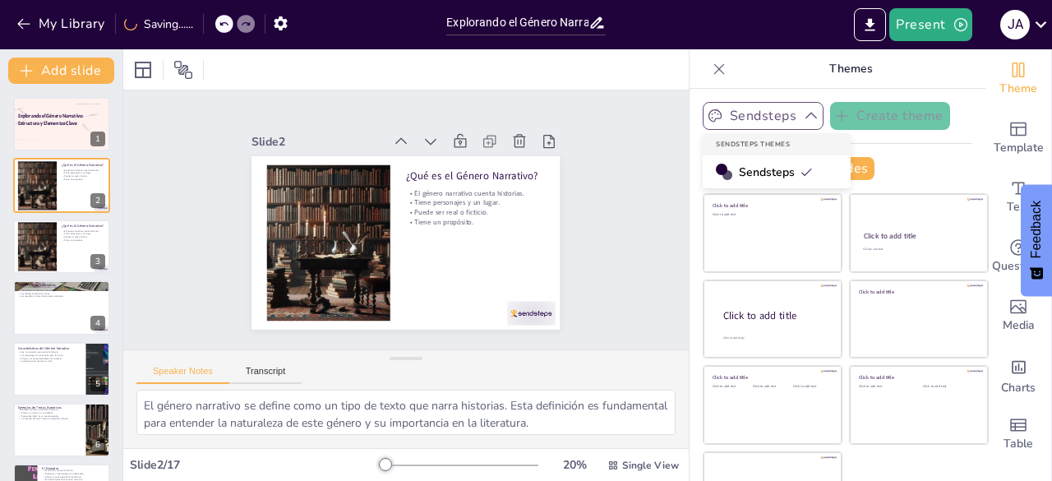
click at [803, 116] on icon "button" at bounding box center [811, 116] width 16 height 16
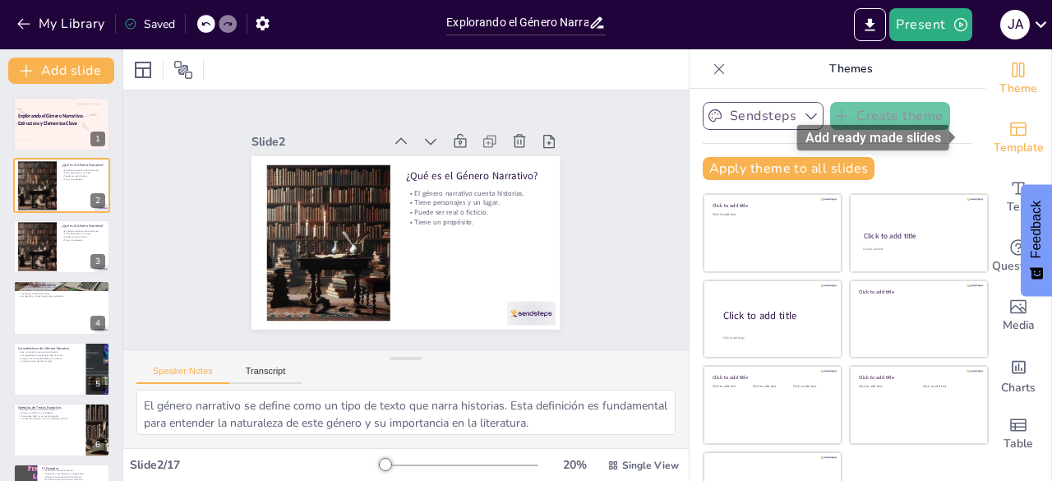
click at [995, 141] on span "Template" at bounding box center [1019, 148] width 50 height 18
checkbox input "true"
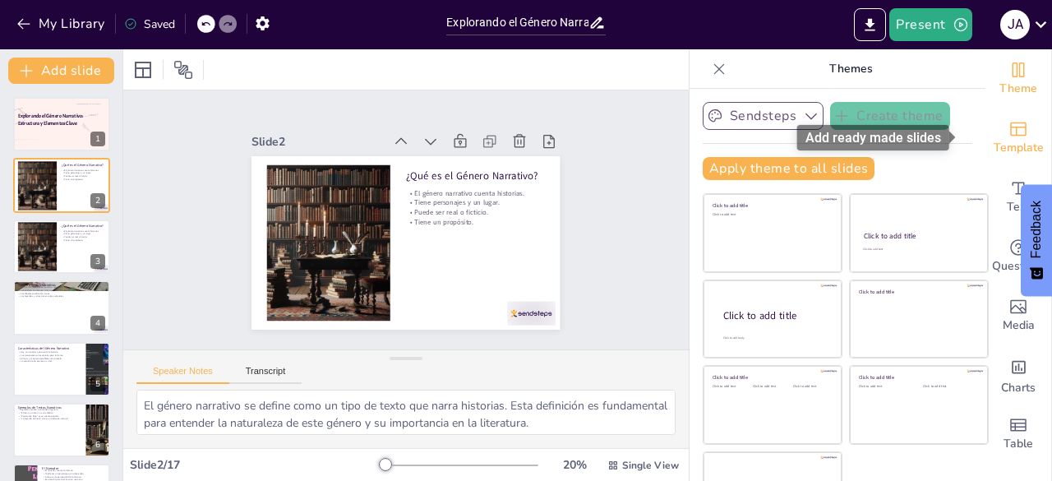
checkbox input "true"
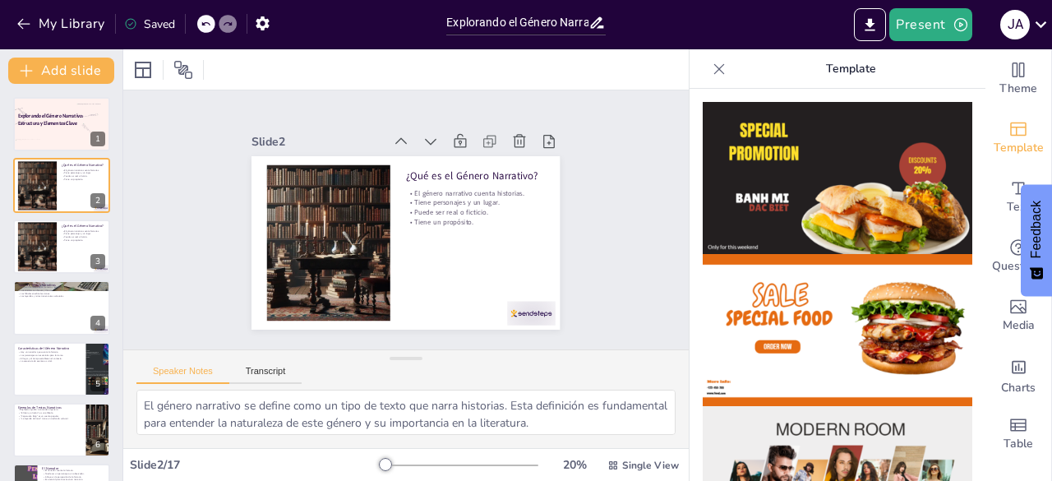
click at [774, 355] on img at bounding box center [838, 330] width 270 height 152
checkbox input "true"
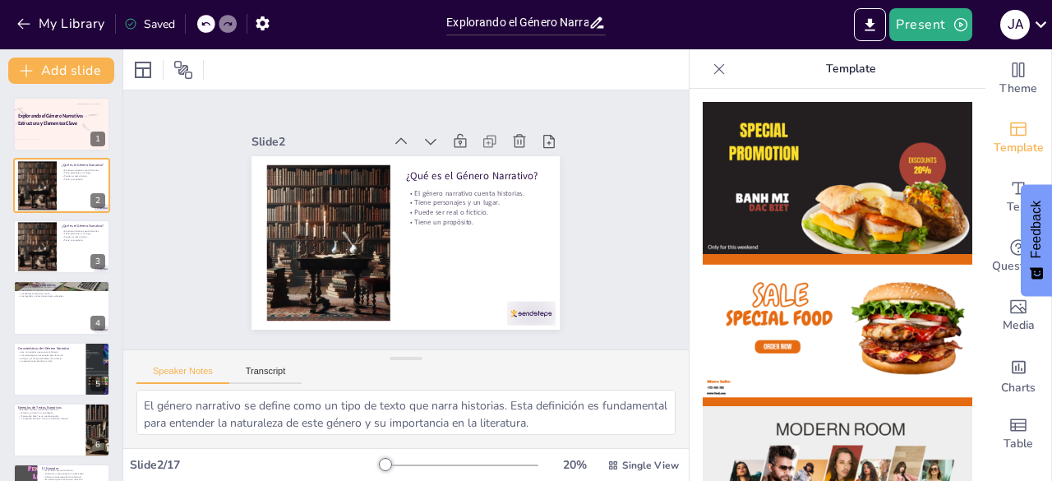
checkbox input "true"
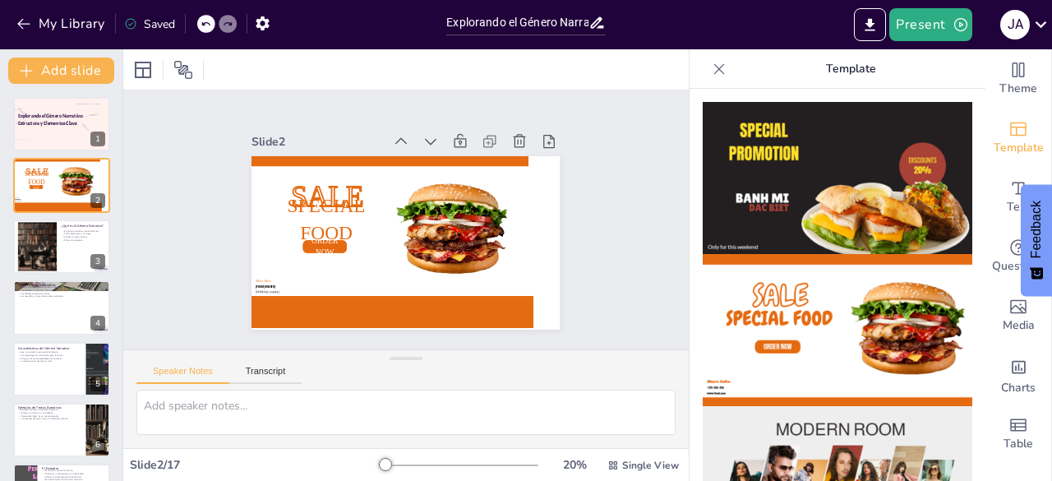
checkbox input "true"
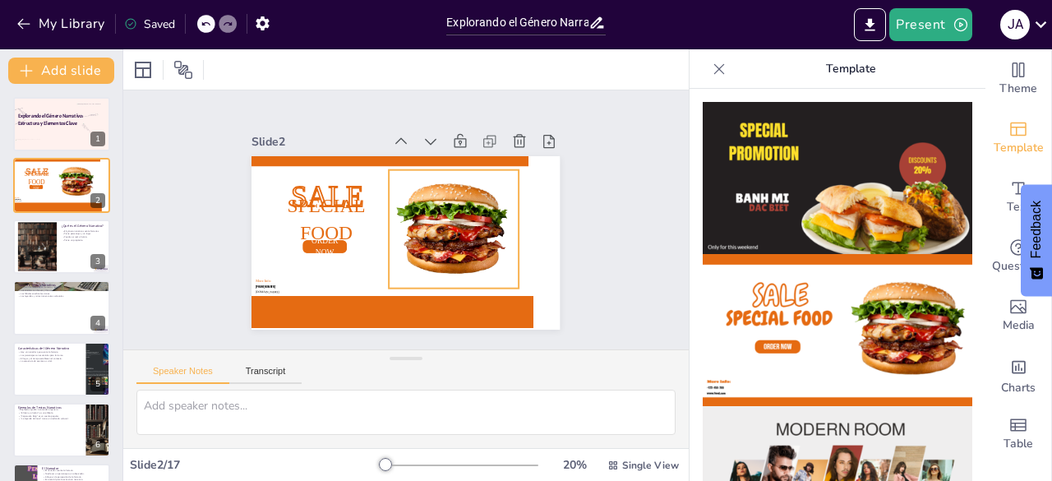
checkbox input "true"
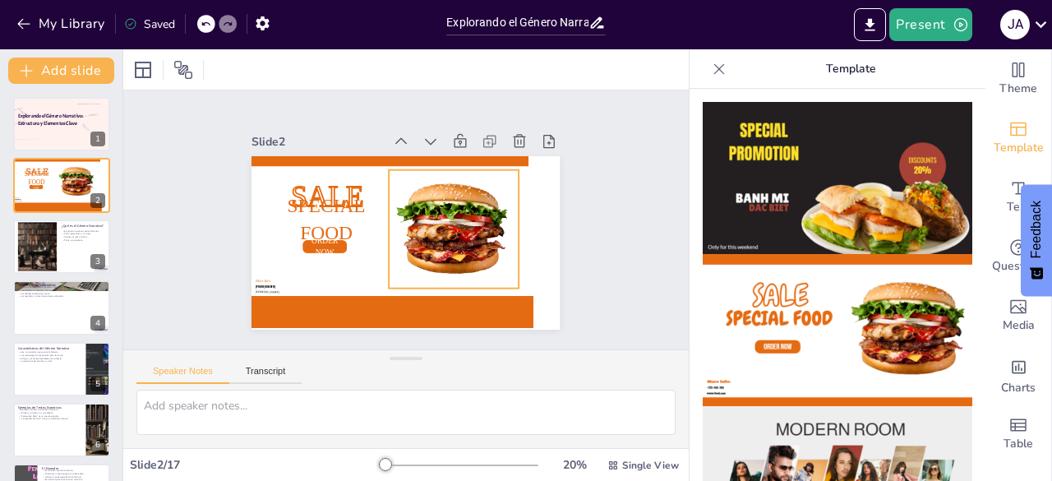
checkbox input "true"
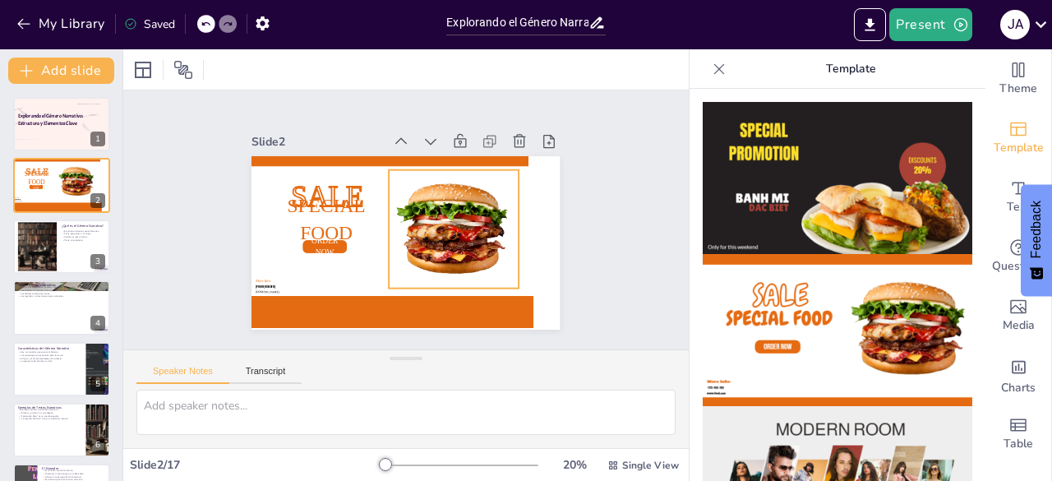
checkbox input "true"
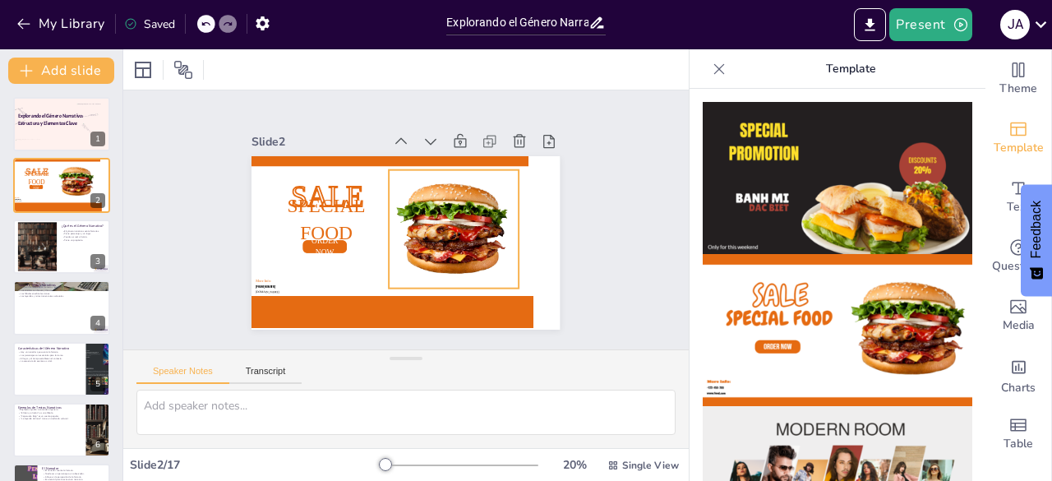
checkbox input "true"
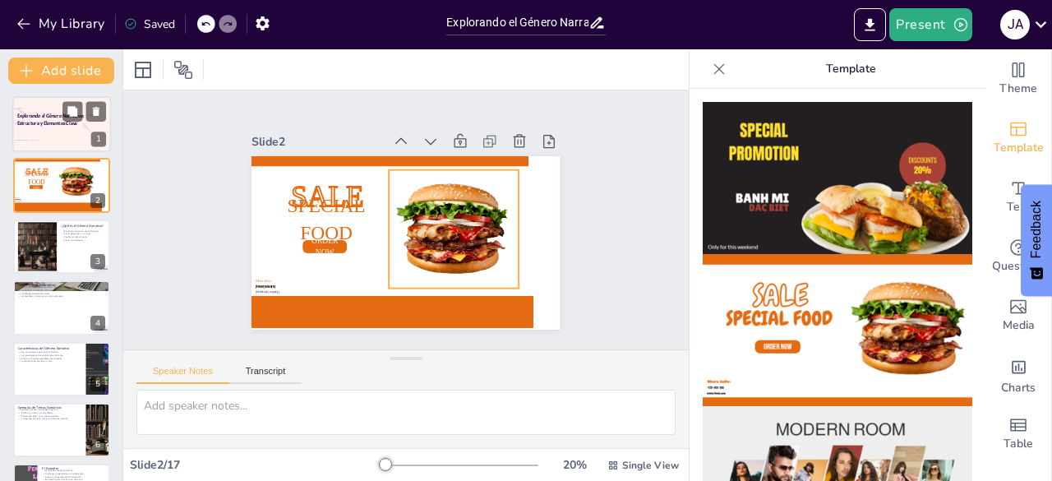
checkbox input "true"
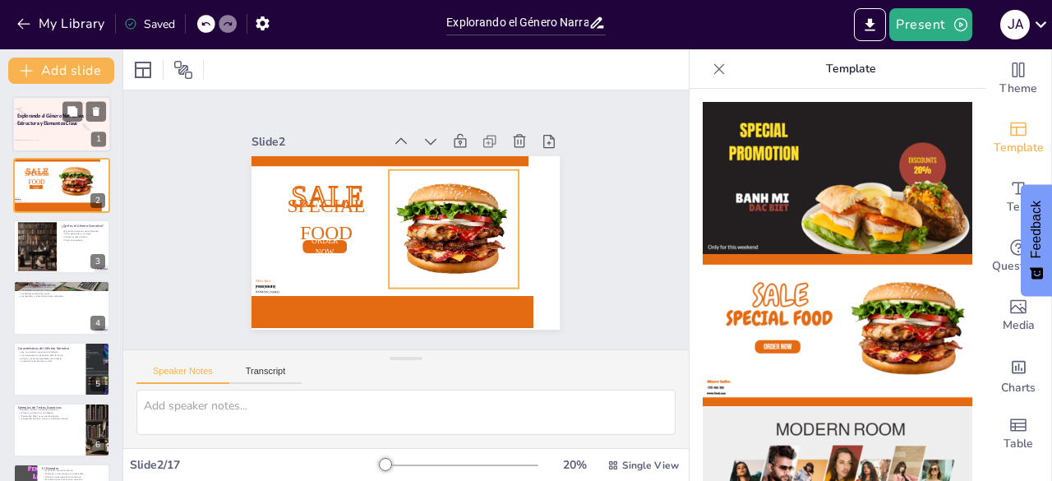
checkbox input "true"
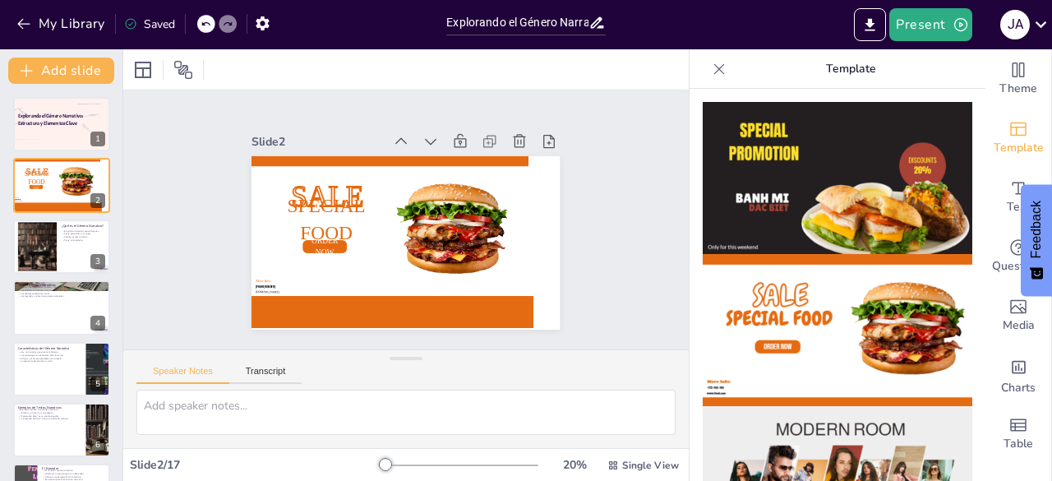
checkbox input "true"
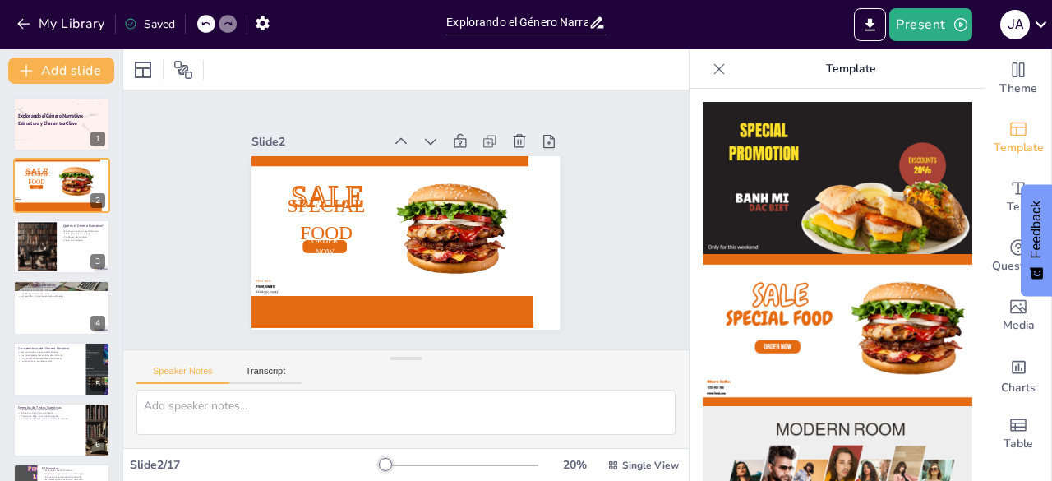
checkbox input "true"
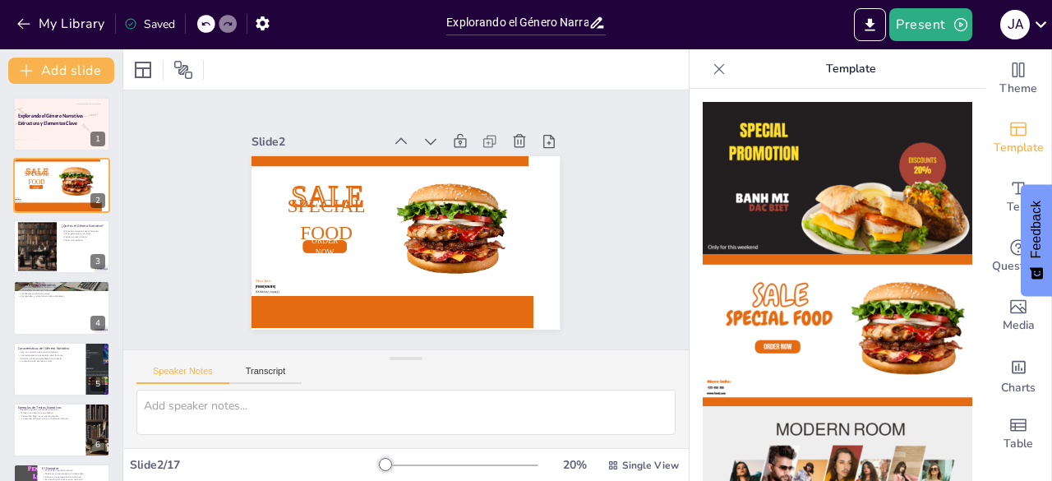
checkbox input "true"
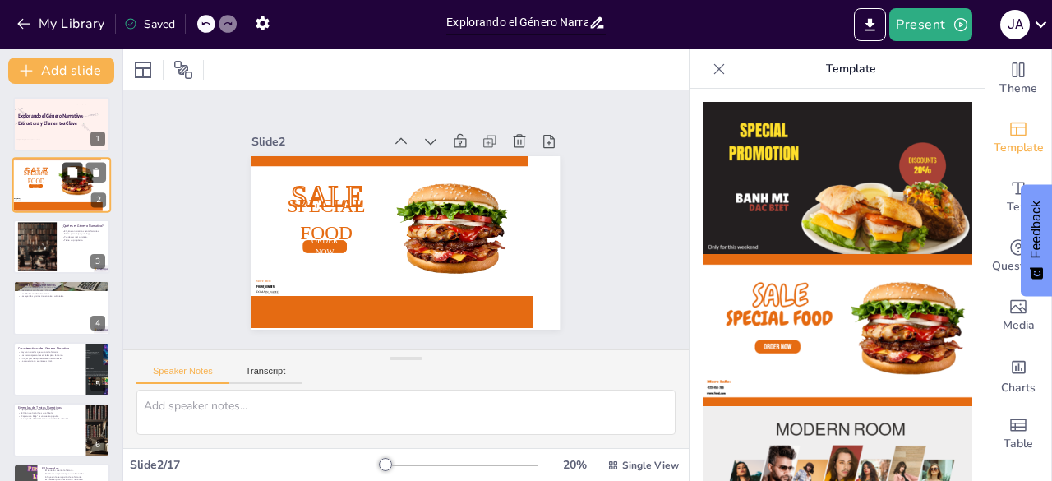
checkbox input "true"
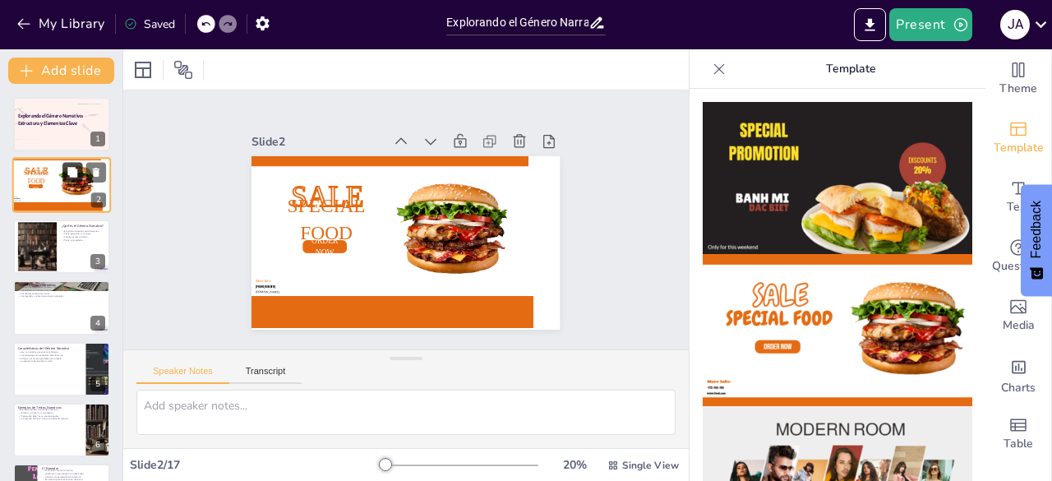
checkbox input "true"
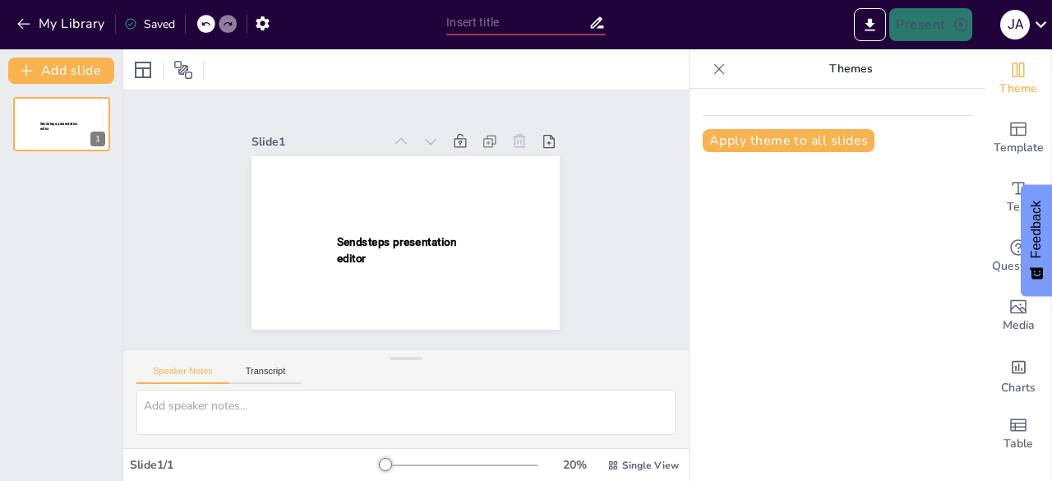
type input "Explorando el Género Narrativo: Estructura y Elementos Clave"
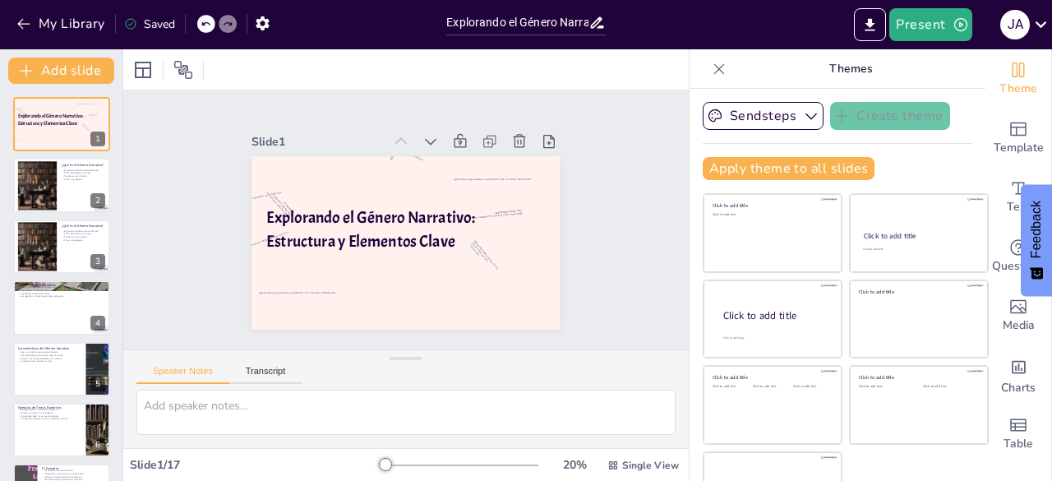
checkbox input "true"
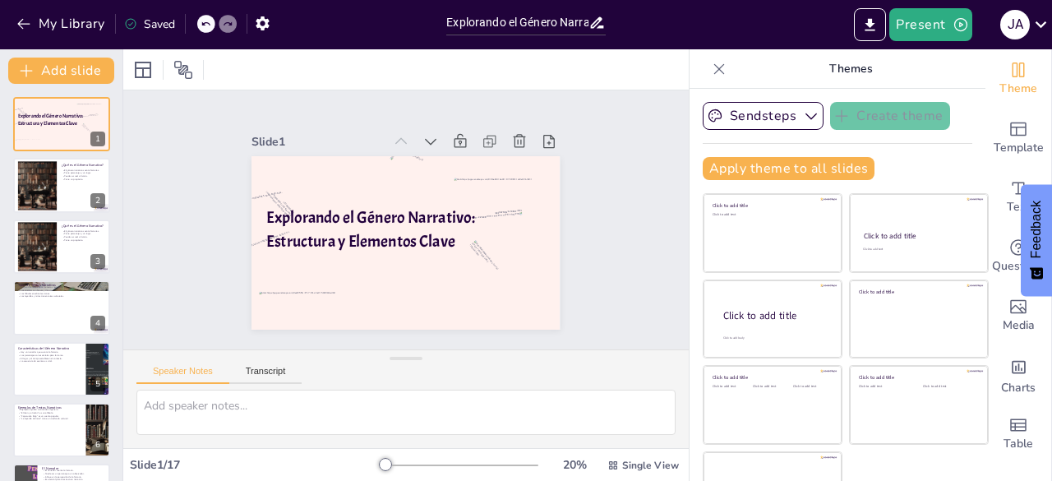
checkbox input "true"
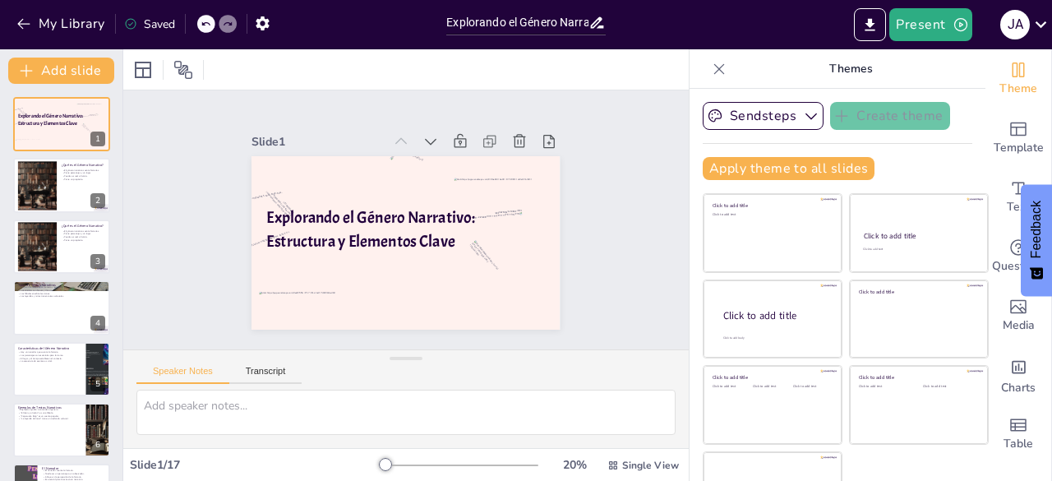
checkbox input "true"
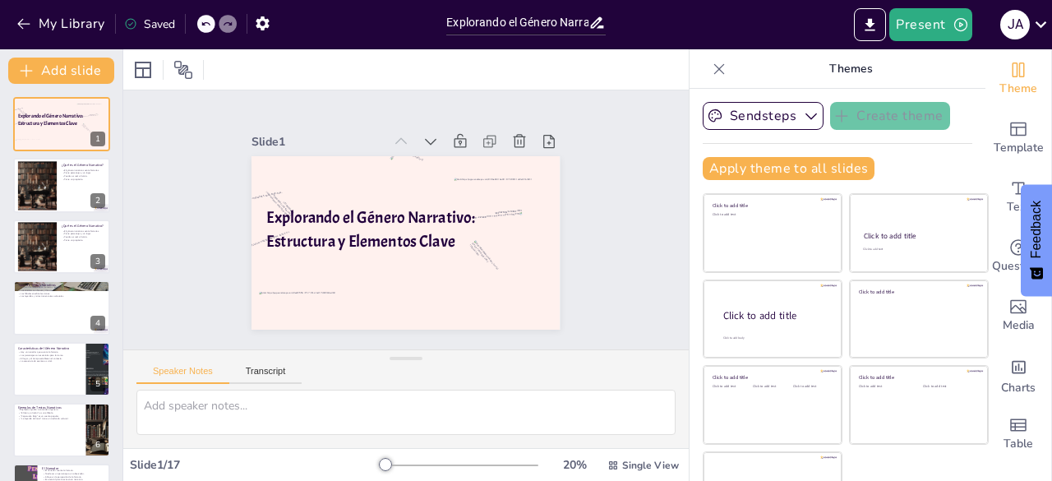
checkbox input "true"
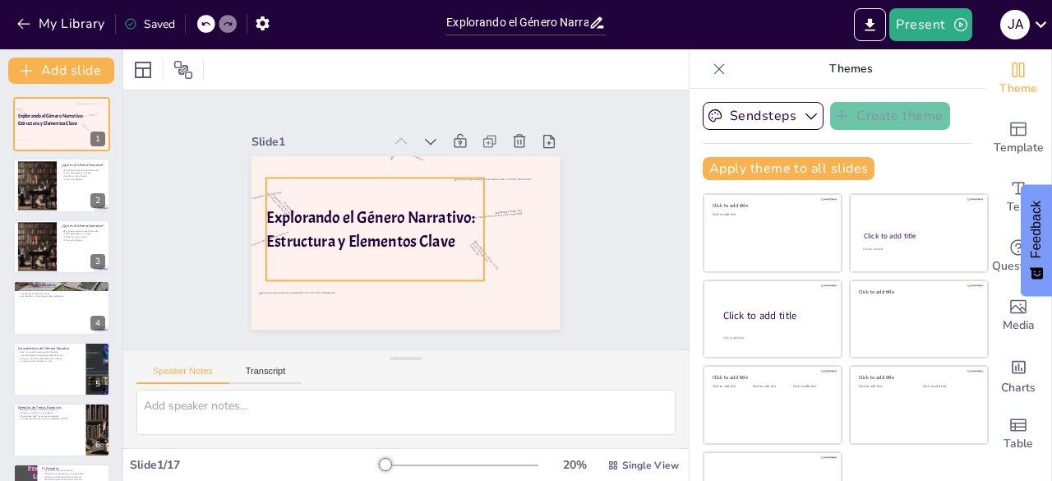
checkbox input "true"
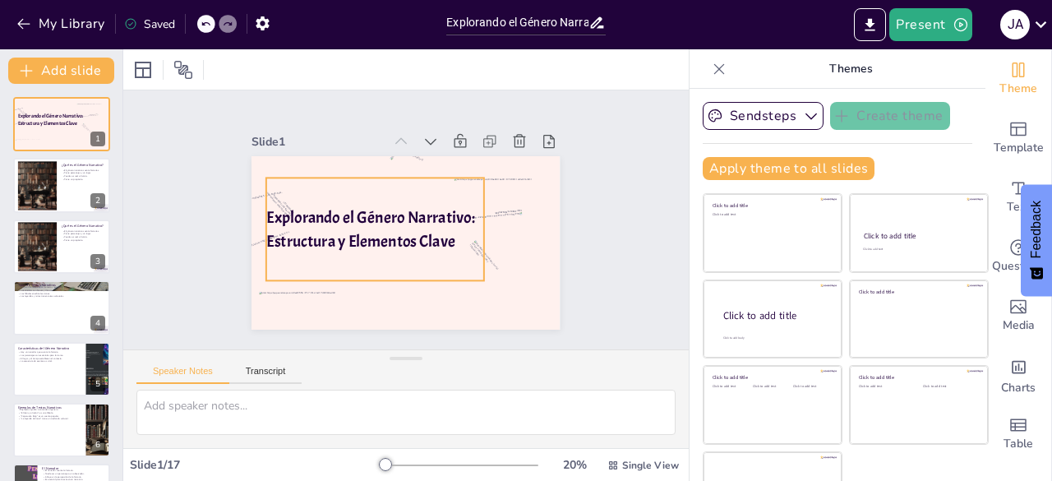
checkbox input "true"
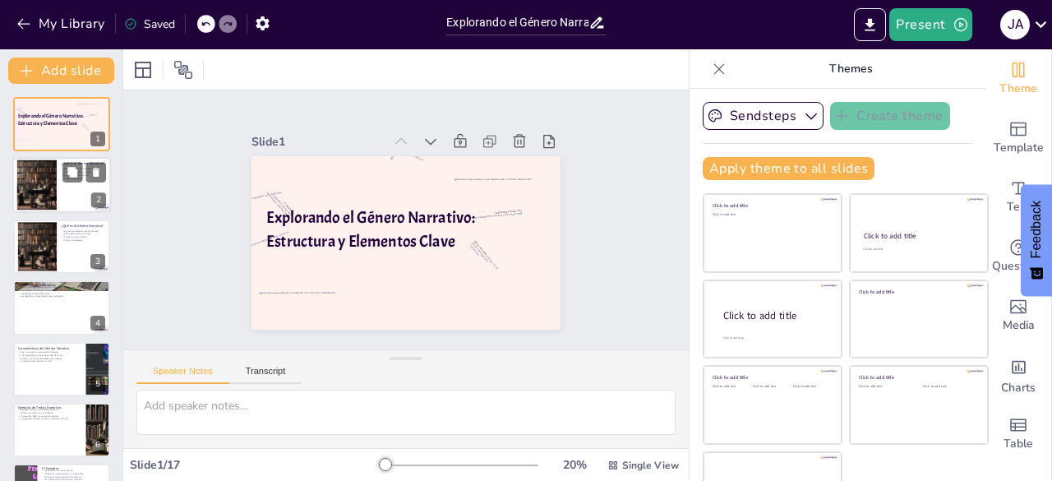
checkbox input "true"
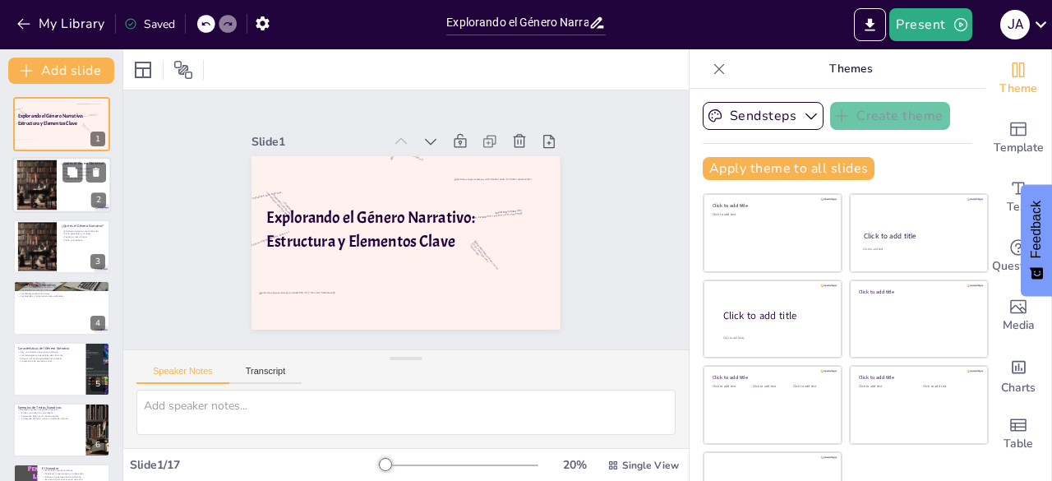
checkbox input "true"
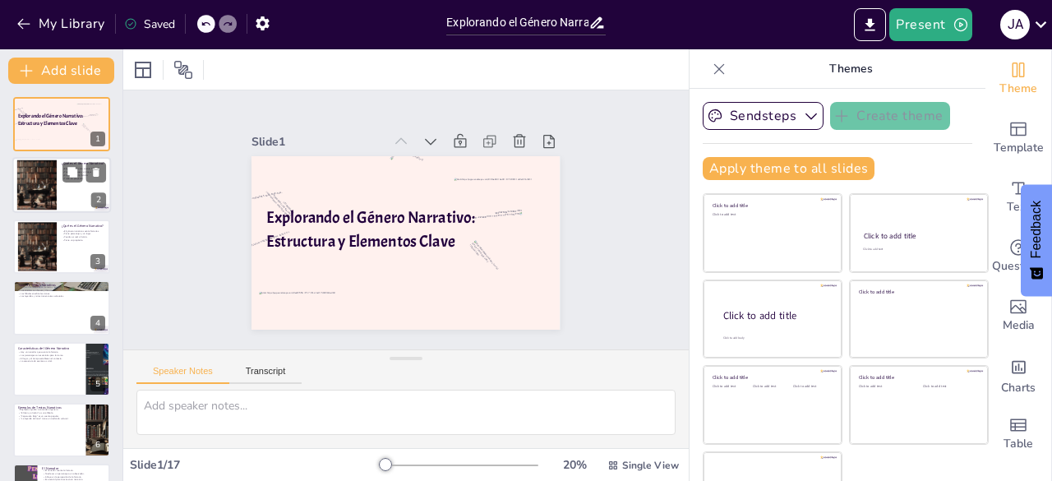
checkbox input "true"
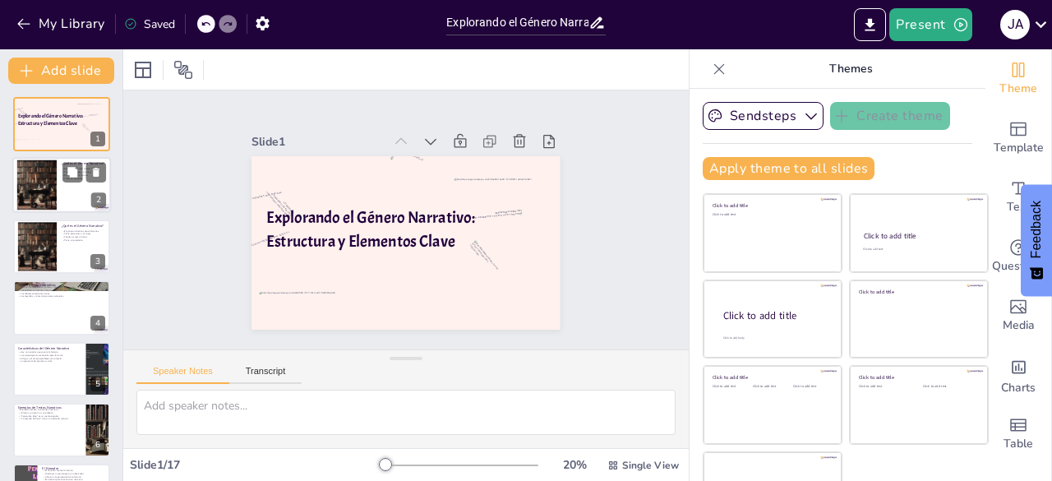
click at [44, 191] on div at bounding box center [37, 185] width 88 height 50
checkbox input "true"
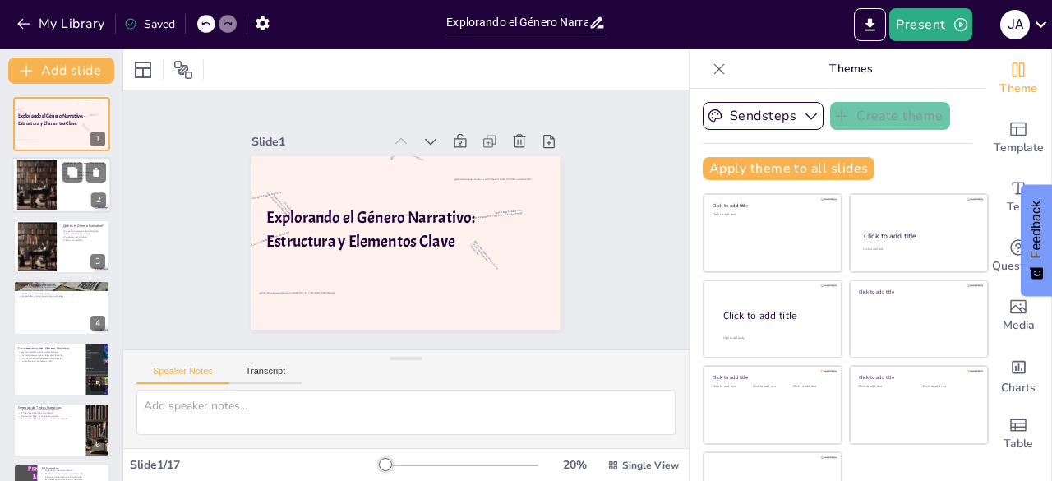
checkbox input "true"
type textarea "El género narrativo se define como un tipo de texto que narra historias. Esta d…"
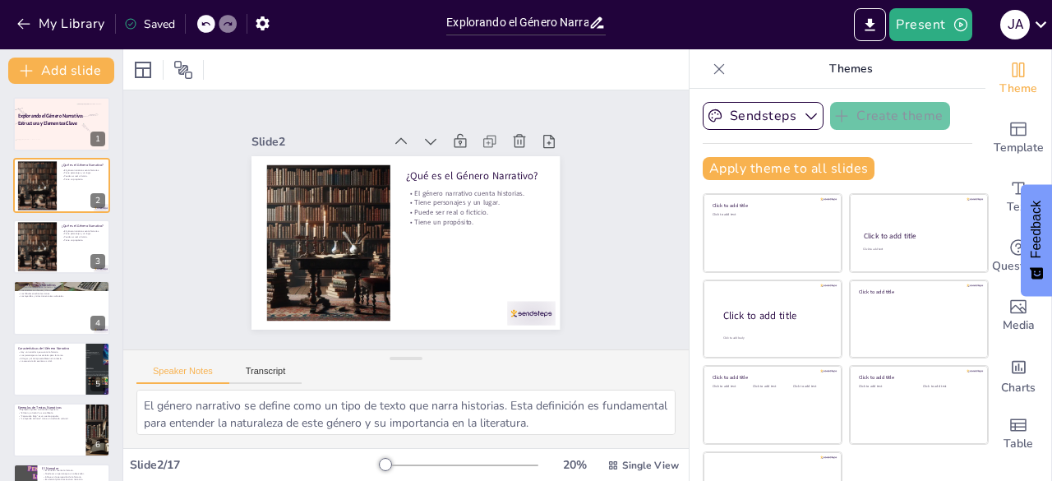
checkbox input "true"
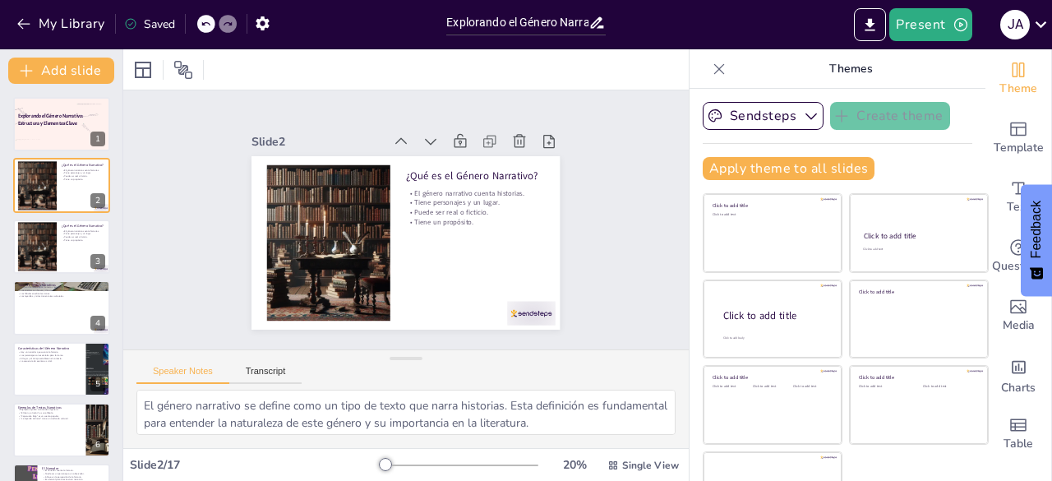
checkbox input "true"
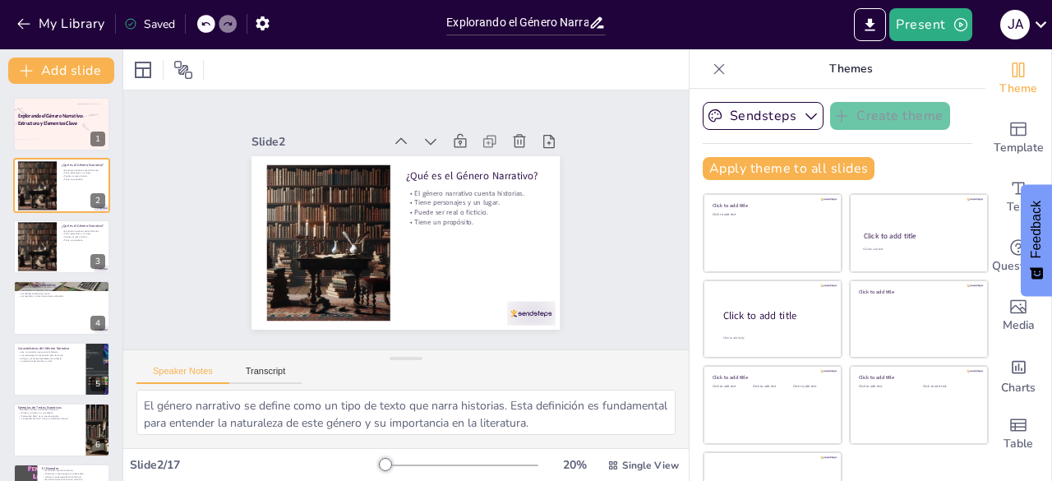
checkbox input "true"
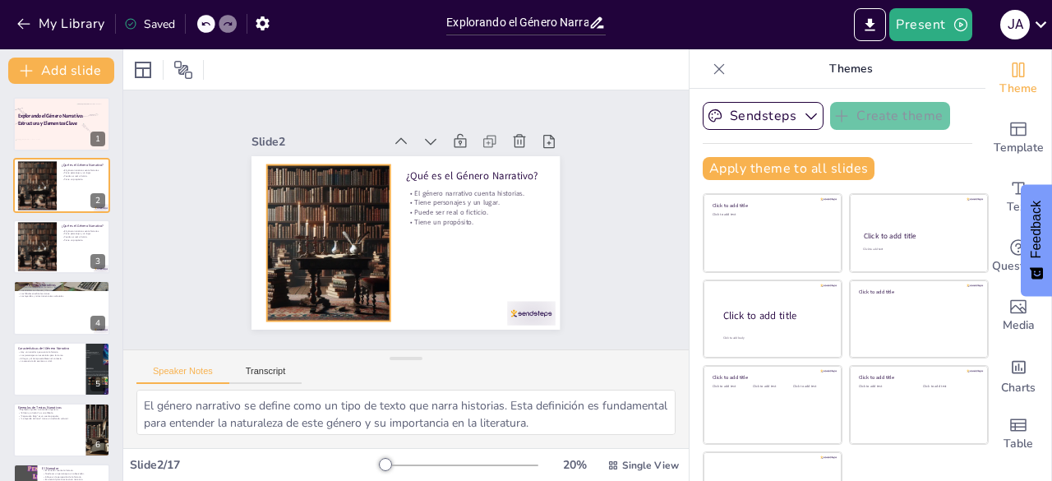
checkbox input "true"
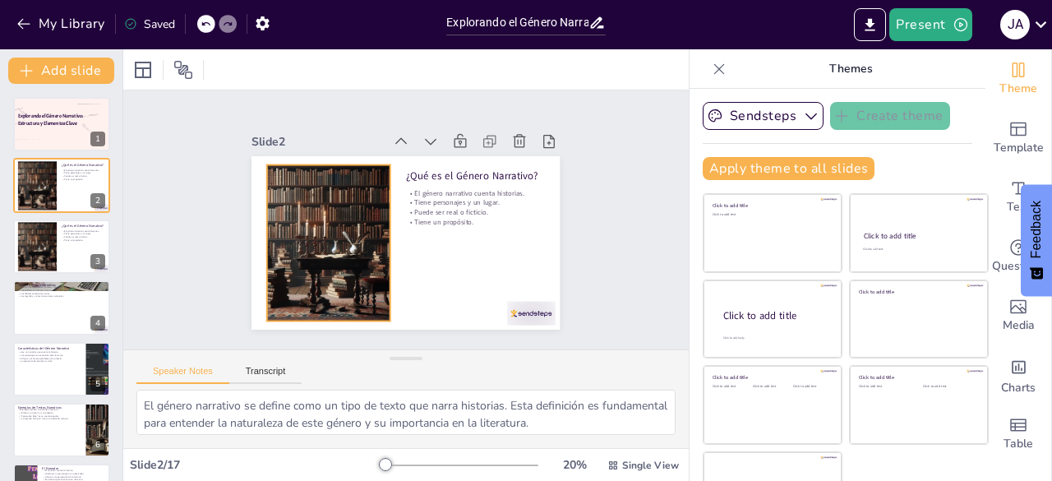
checkbox input "true"
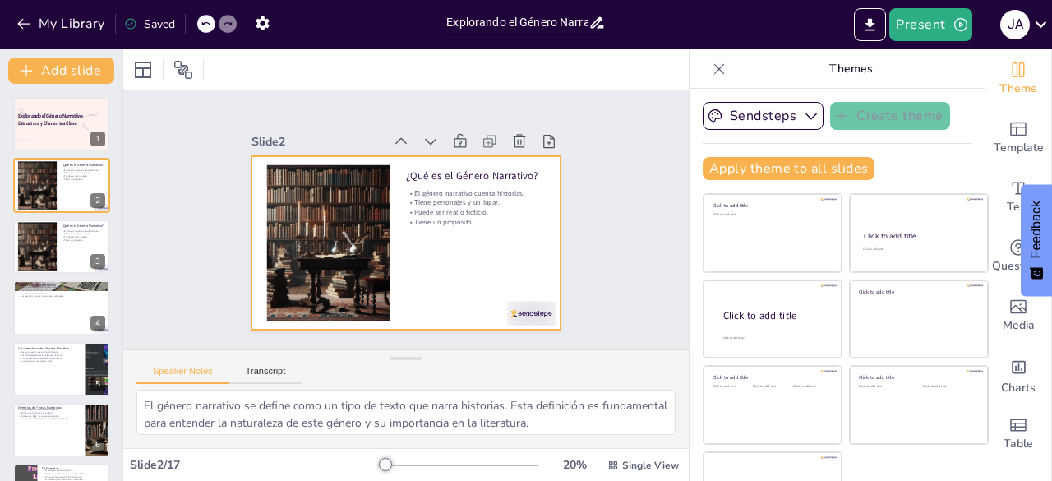
checkbox input "true"
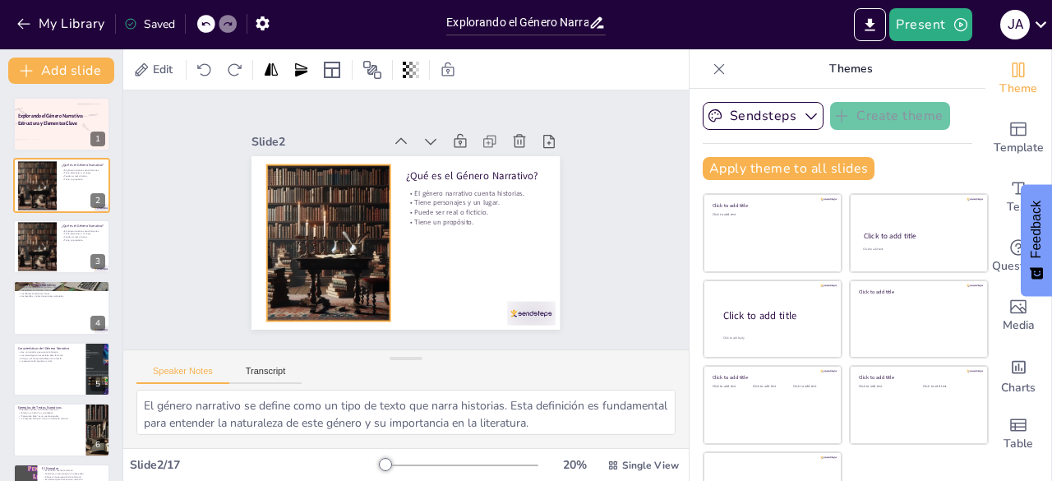
checkbox input "true"
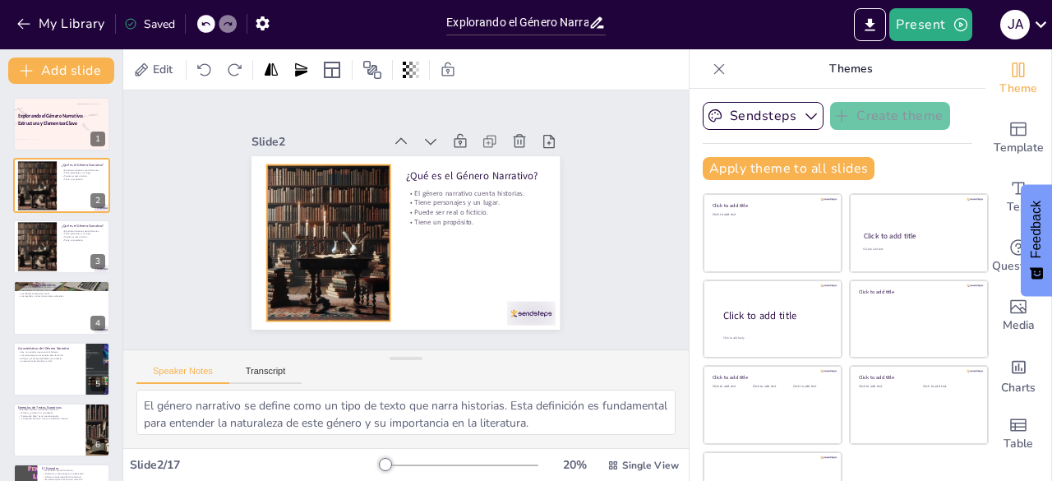
click at [296, 263] on div at bounding box center [328, 243] width 273 height 156
checkbox input "true"
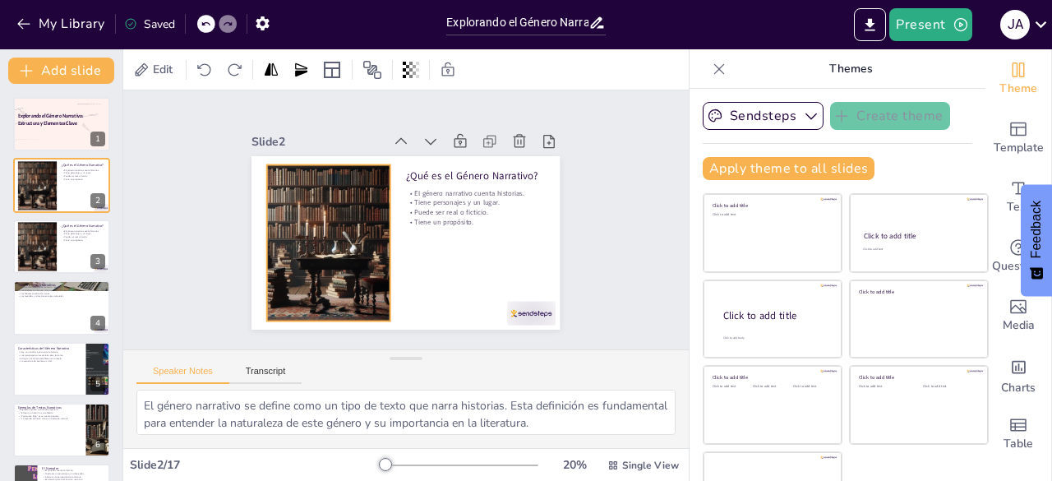
checkbox input "true"
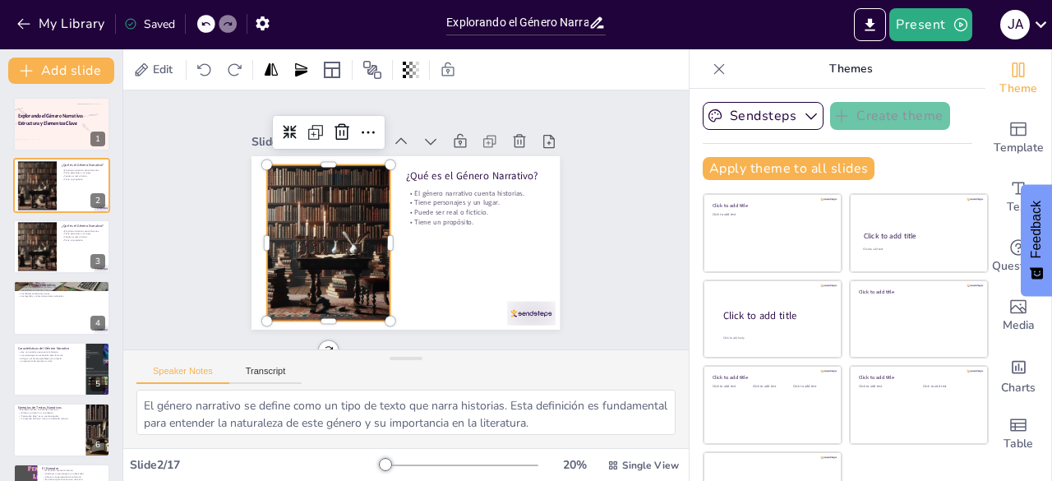
checkbox input "true"
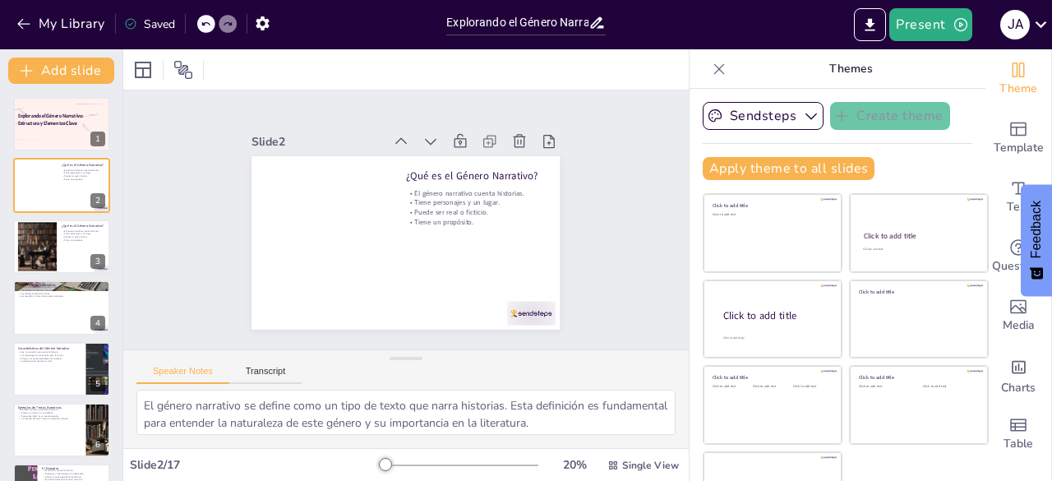
checkbox input "true"
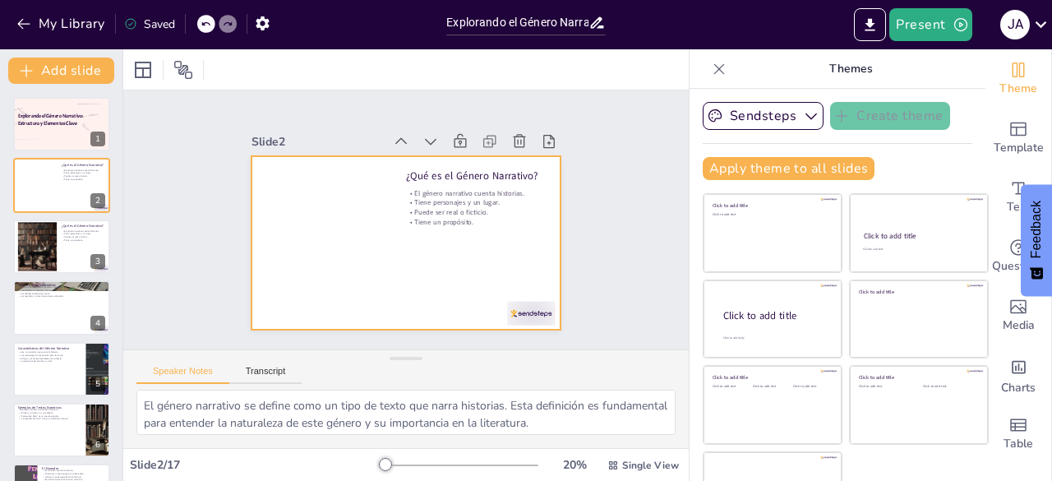
checkbox input "true"
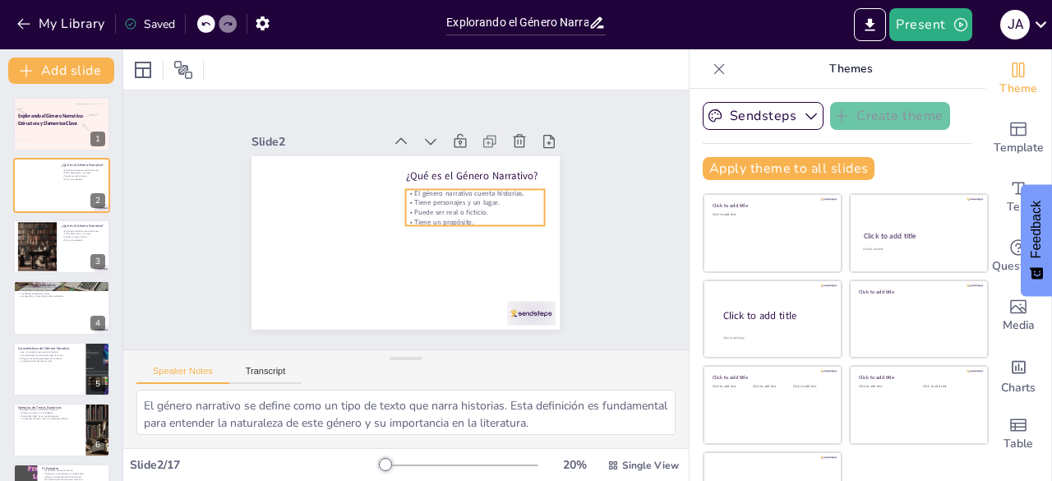
checkbox input "true"
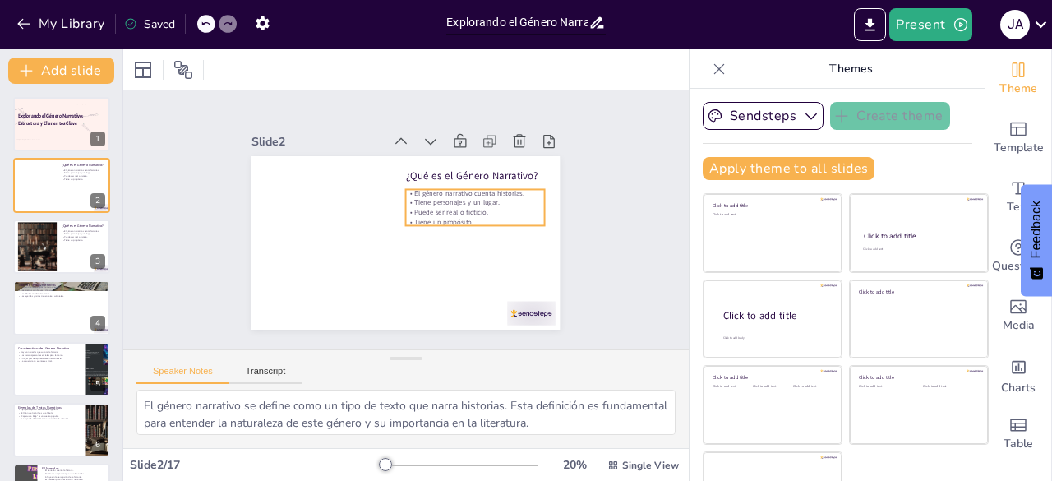
checkbox input "true"
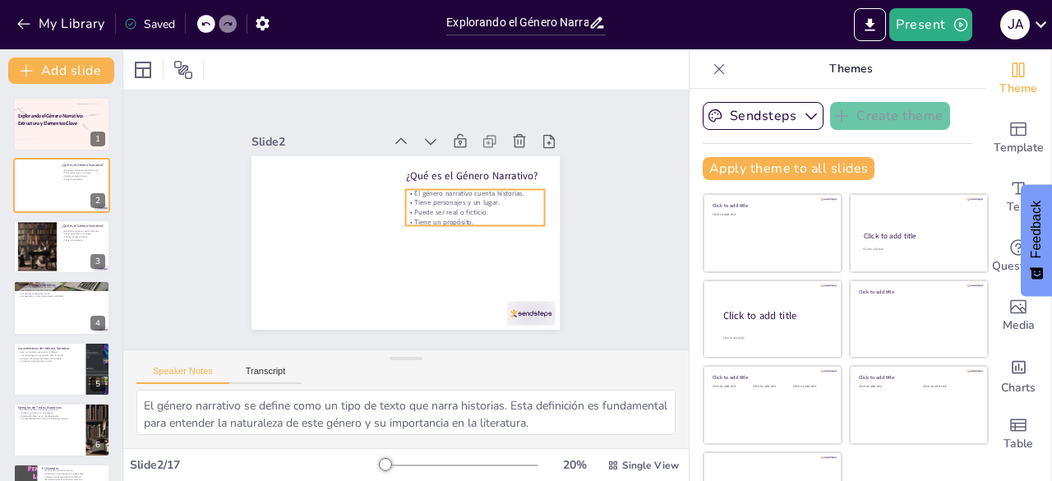
checkbox input "true"
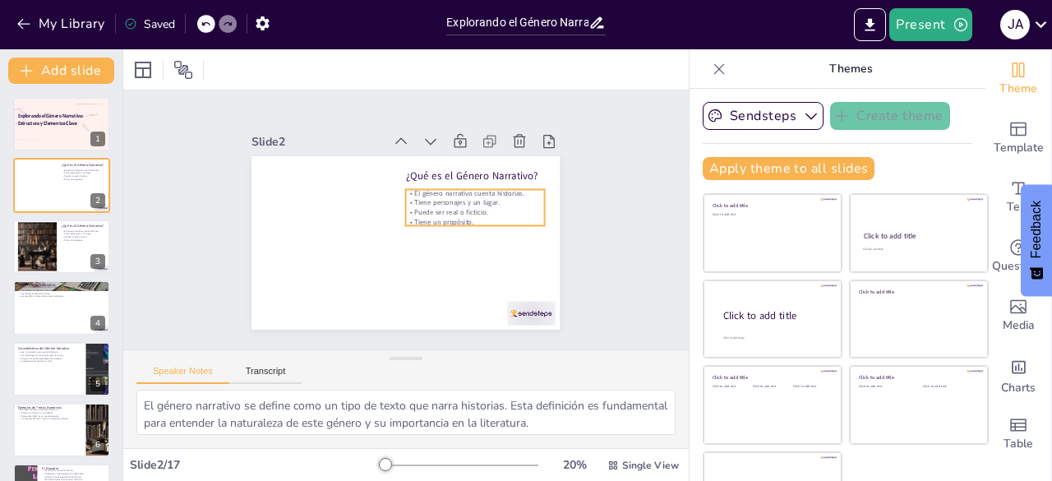
checkbox input "true"
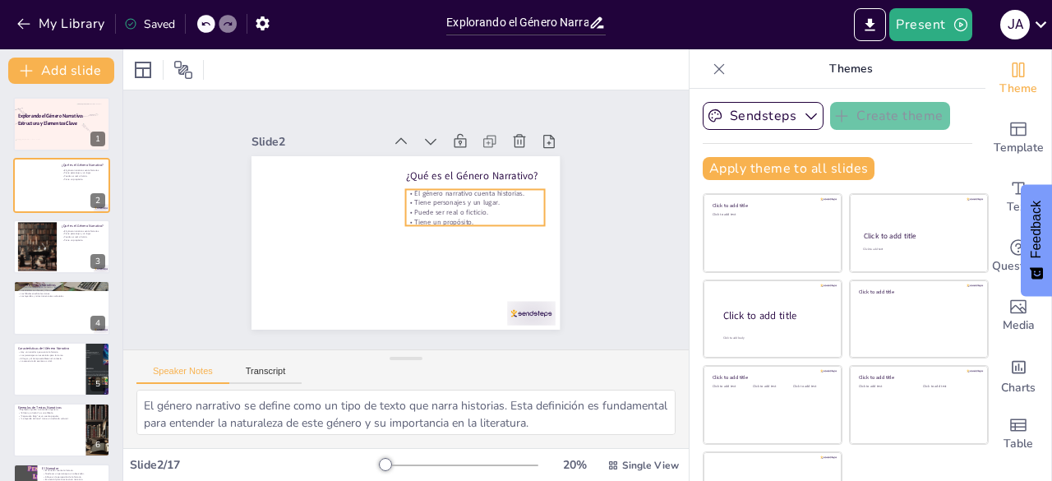
checkbox input "true"
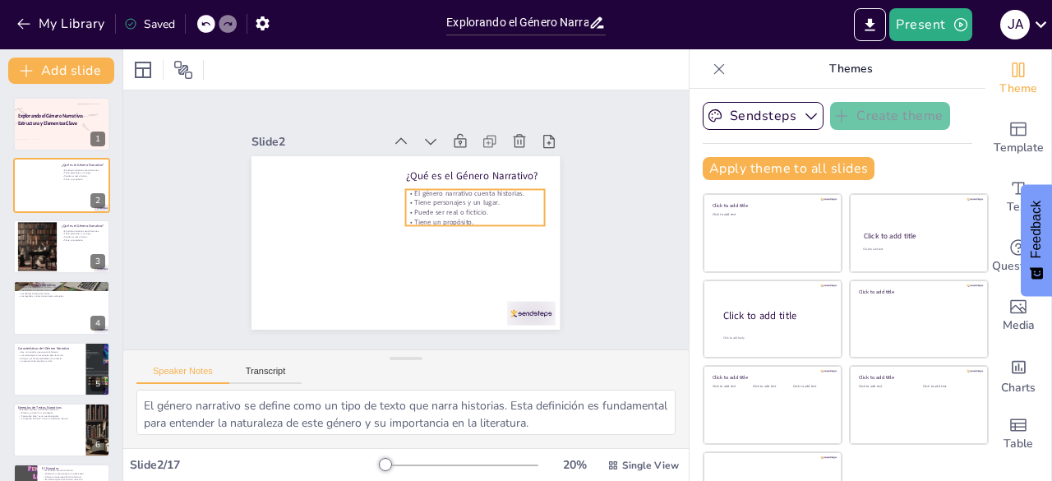
checkbox input "true"
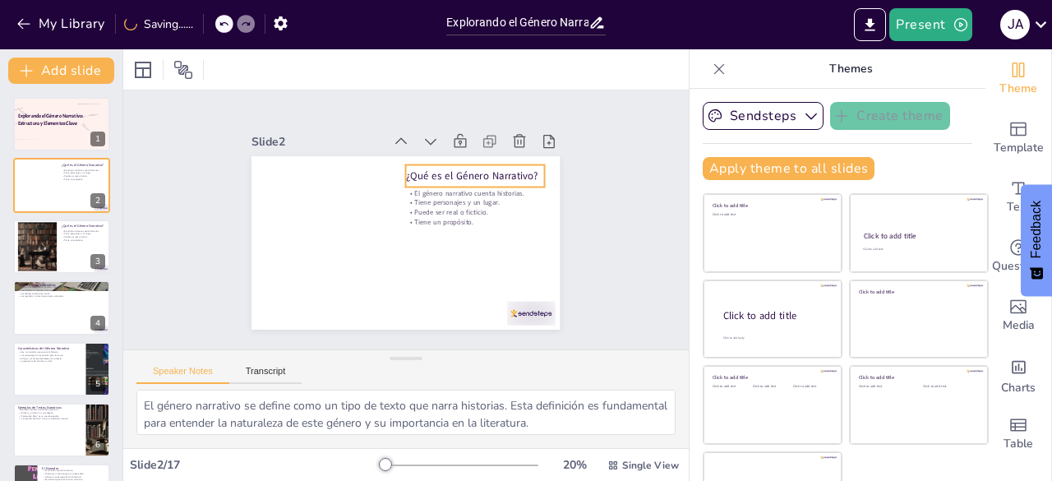
checkbox input "true"
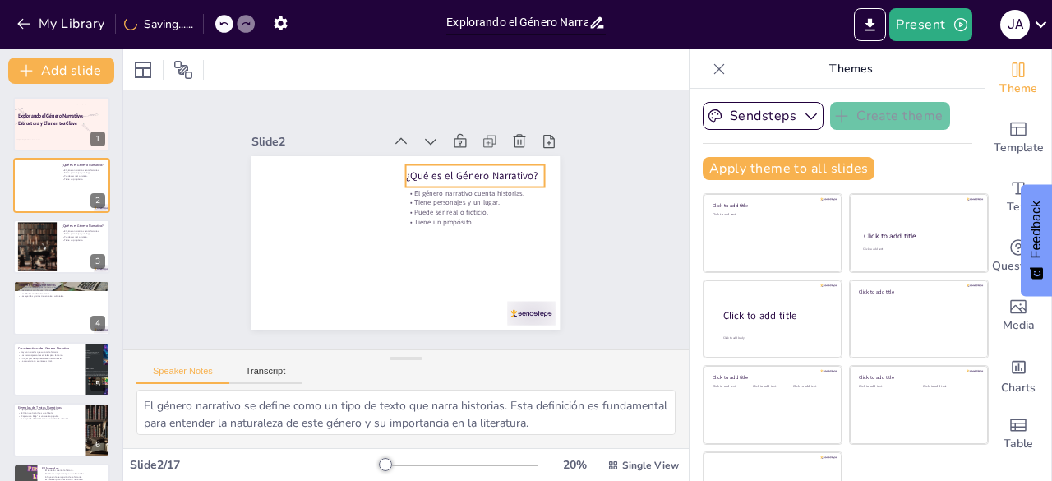
checkbox input "true"
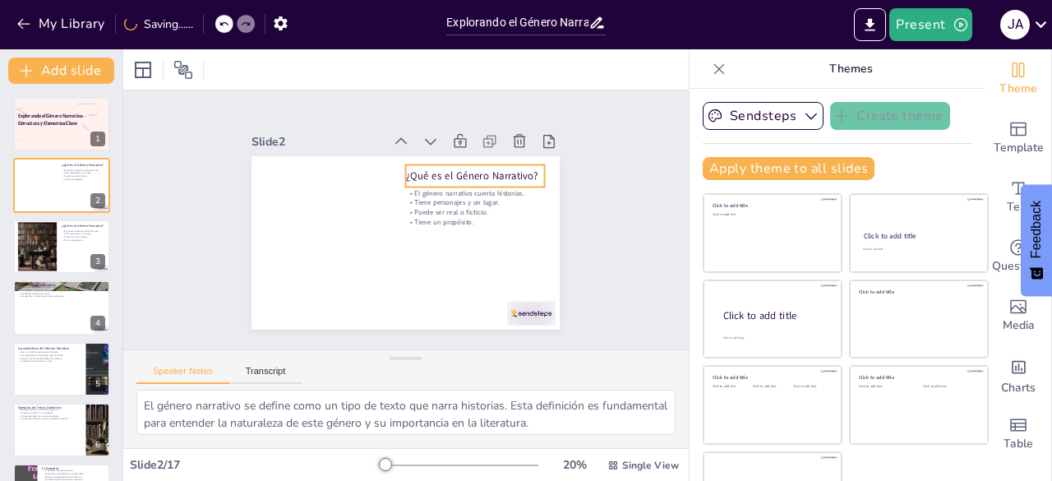
checkbox input "true"
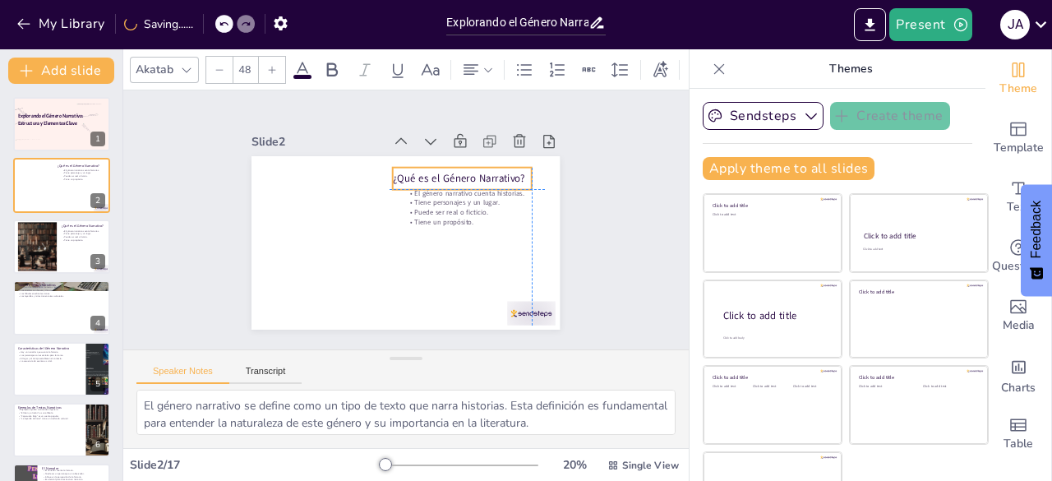
checkbox input "true"
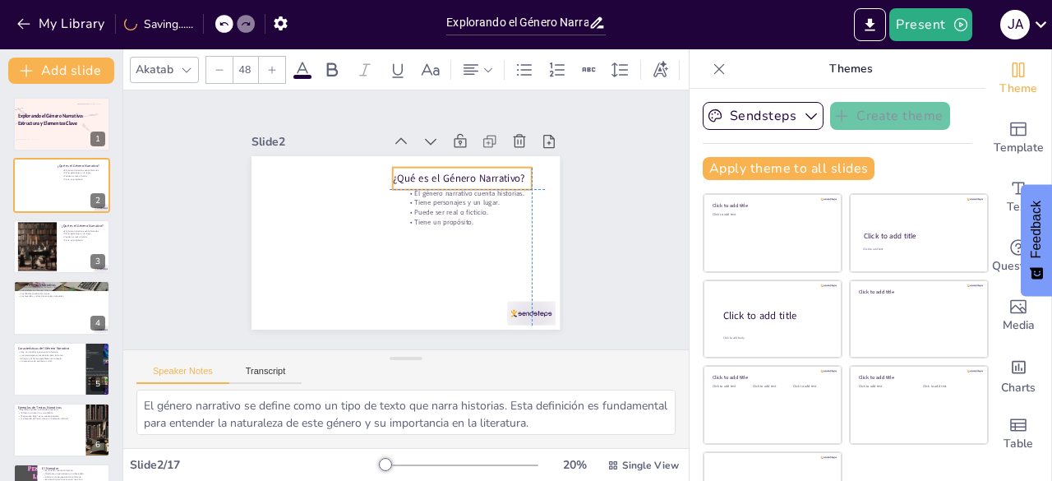
checkbox input "true"
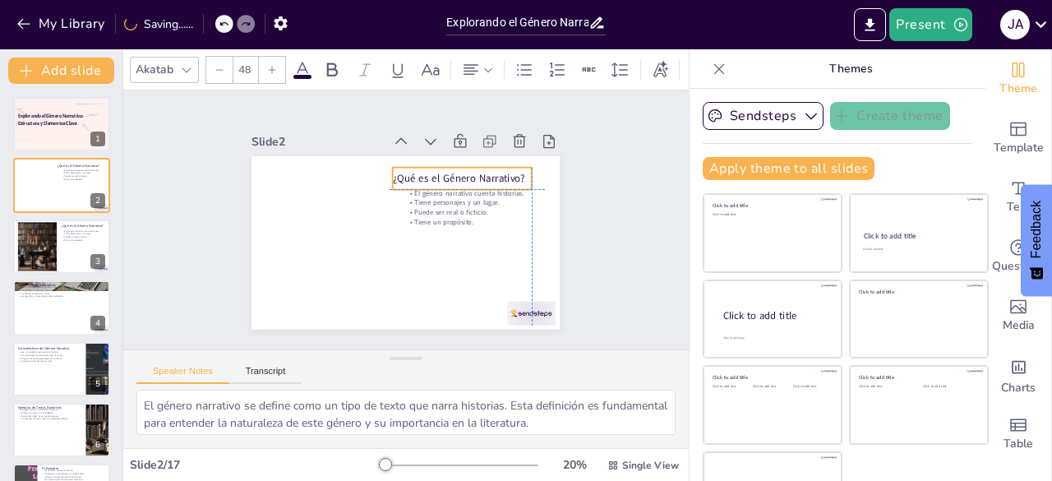
checkbox input "true"
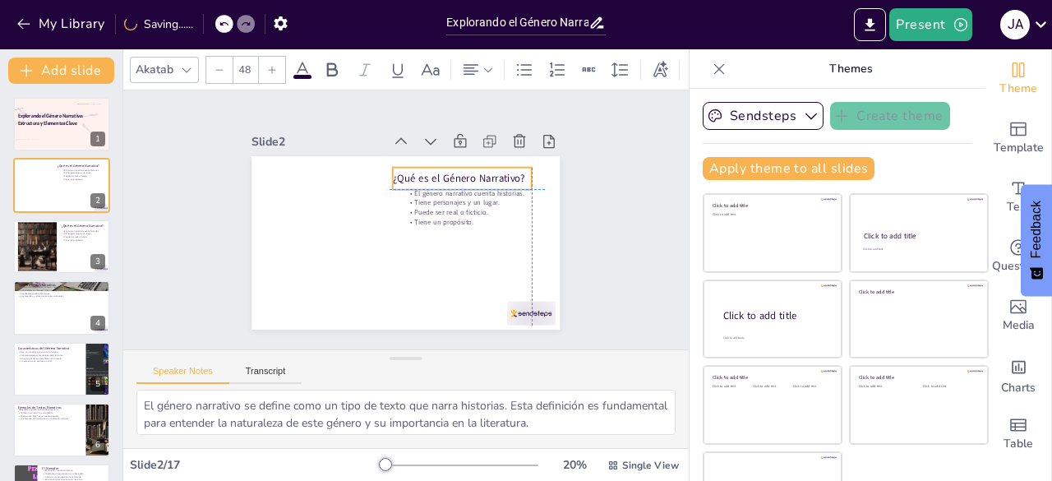
checkbox input "true"
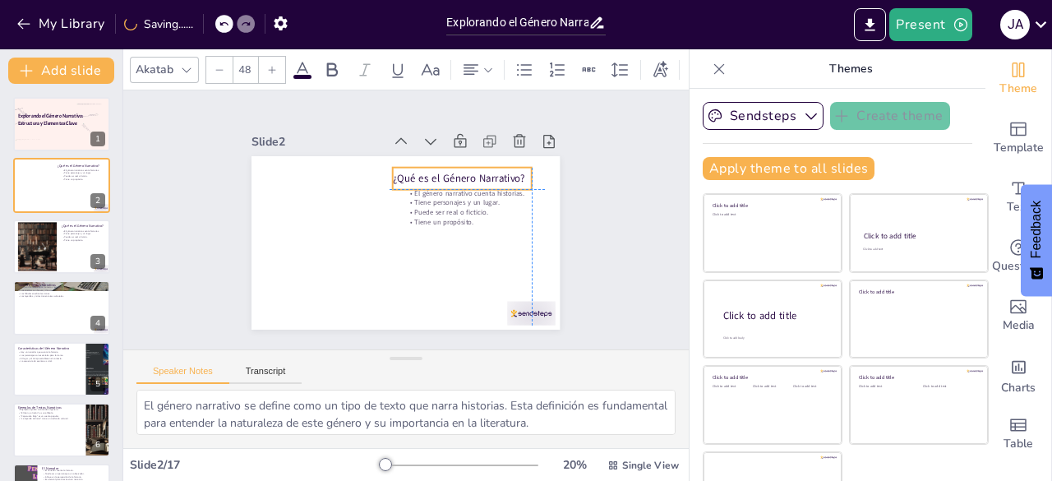
checkbox input "true"
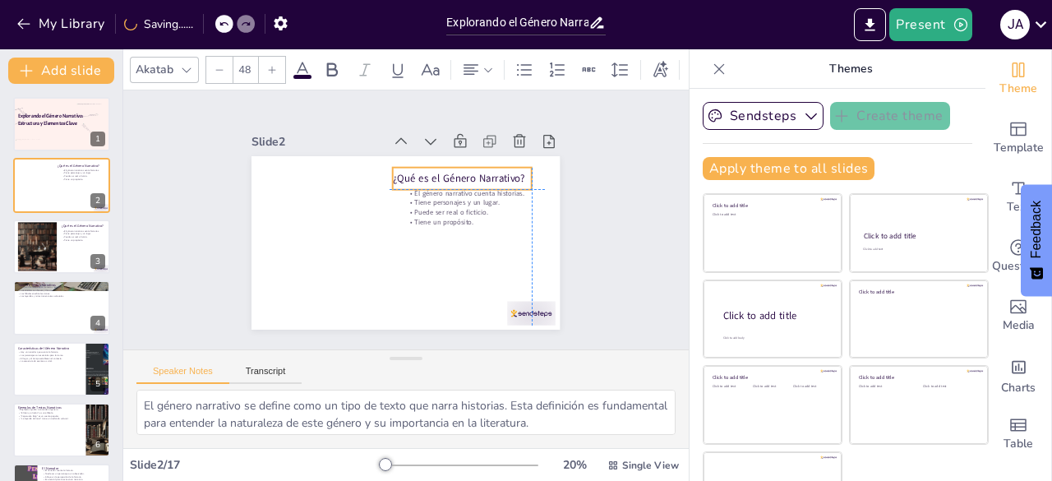
checkbox input "true"
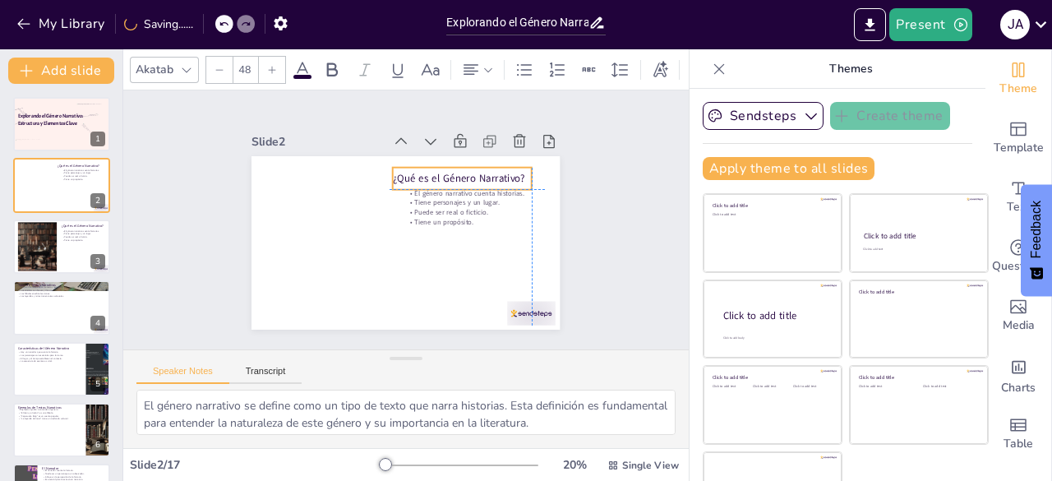
checkbox input "true"
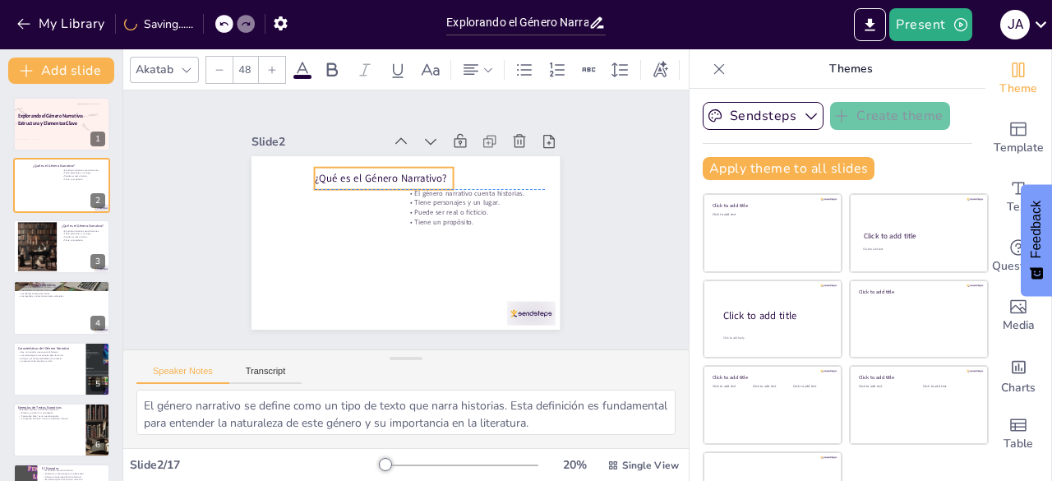
checkbox input "true"
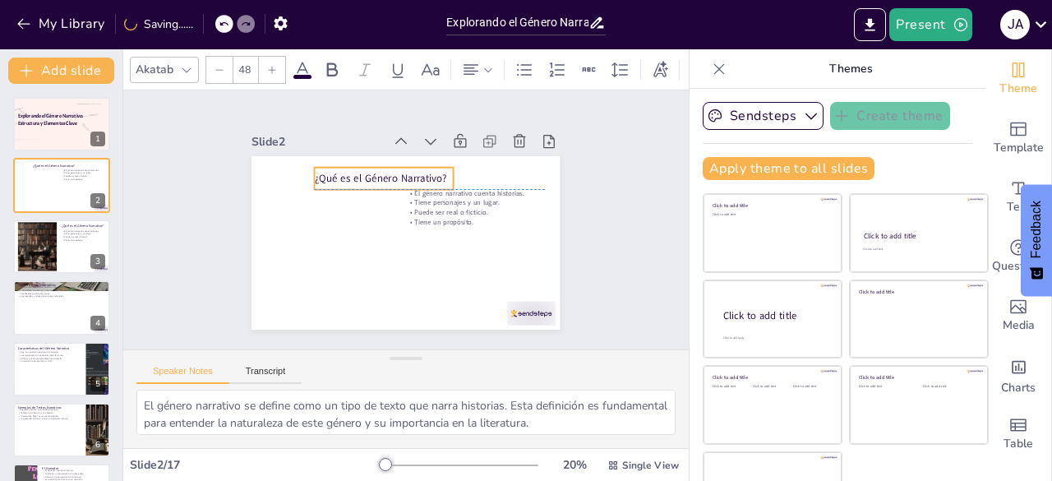
checkbox input "true"
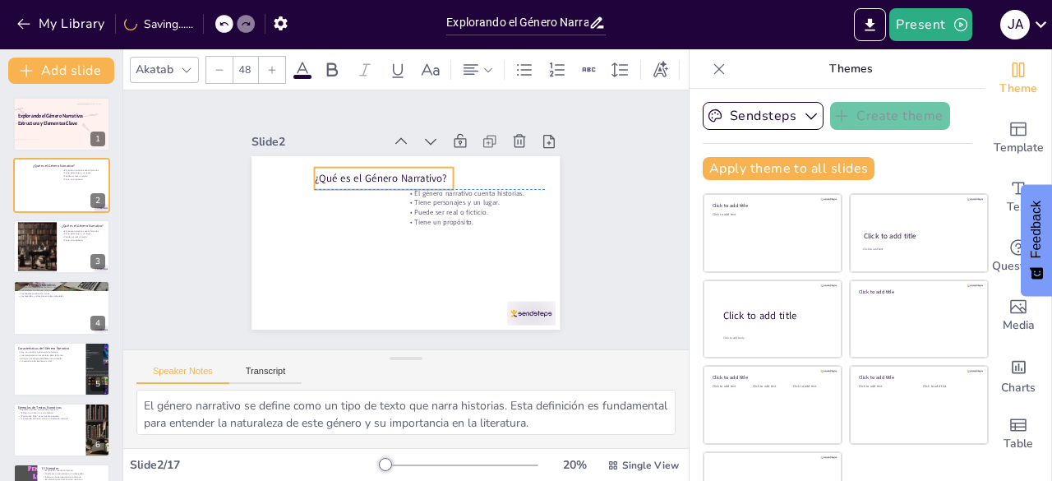
checkbox input "true"
drag, startPoint x: 473, startPoint y: 164, endPoint x: 348, endPoint y: 169, distance: 125.9
click at [348, 171] on p "¿Qué es el Género Narrativo?" at bounding box center [353, 178] width 139 height 15
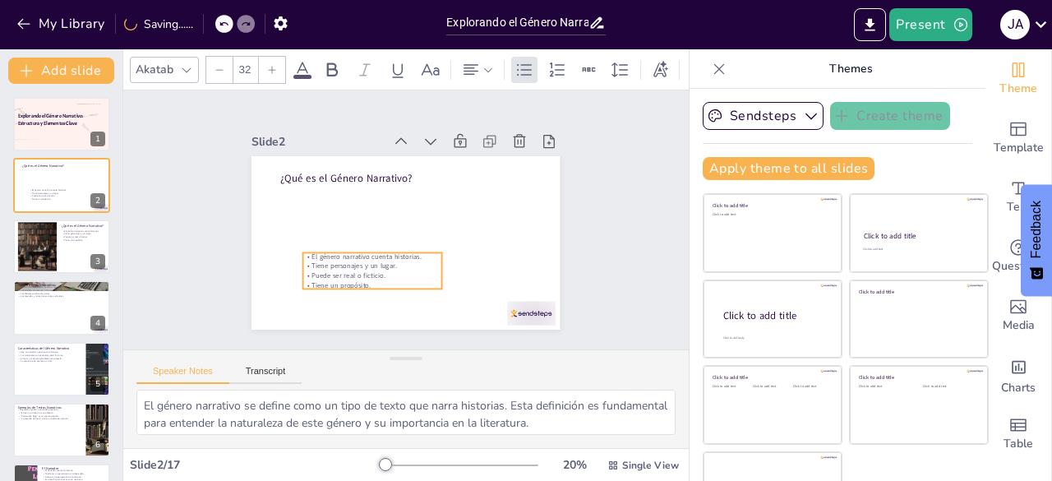
drag, startPoint x: 432, startPoint y: 198, endPoint x: 324, endPoint y: 249, distance: 119.1
click at [327, 261] on p "Tiene personajes y un lugar." at bounding box center [372, 266] width 139 height 10
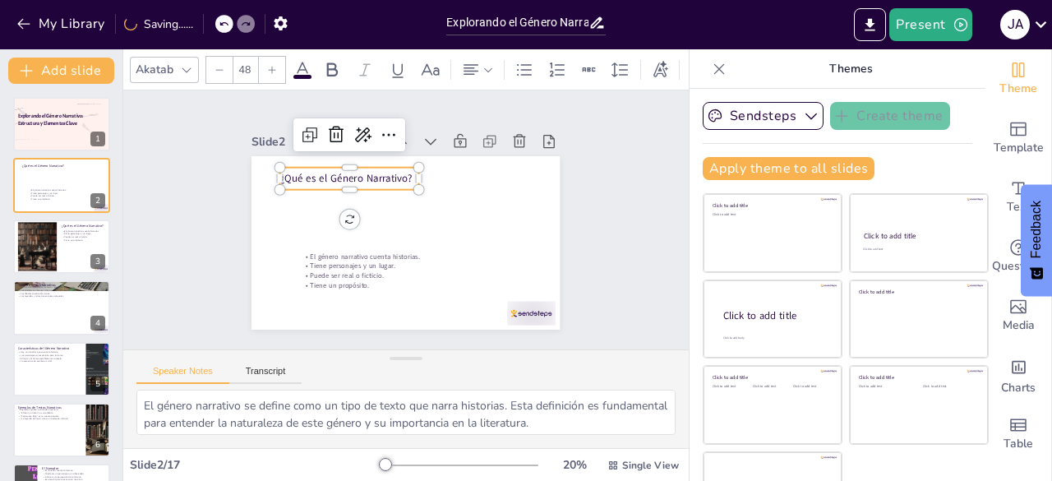
click at [328, 176] on p "¿Qué es el Género Narrativo?" at bounding box center [349, 178] width 139 height 15
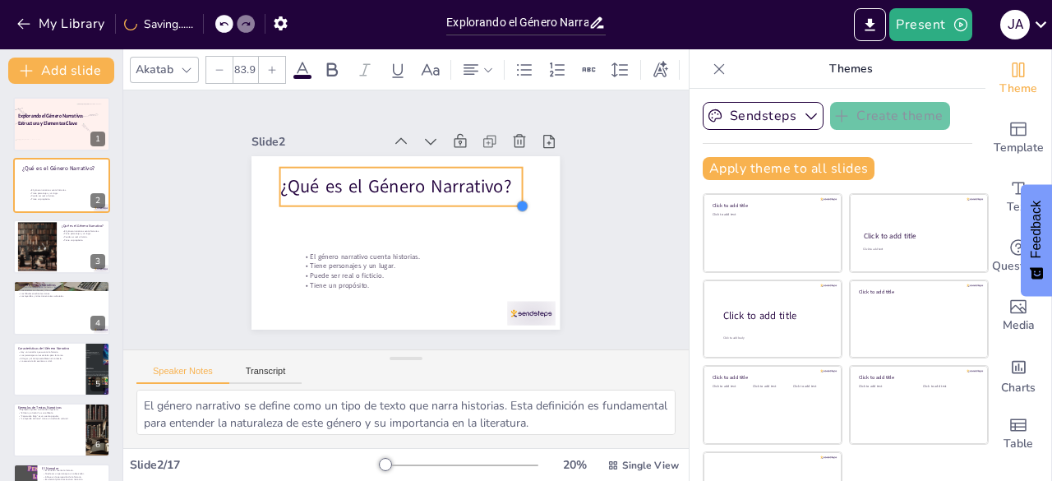
drag, startPoint x: 404, startPoint y: 185, endPoint x: 433, endPoint y: 200, distance: 33.1
click at [433, 200] on div "¿Qué es el Género Narrativo? El género narrativo cuenta historias. Tiene person…" at bounding box center [406, 242] width 308 height 173
click at [411, 186] on p "¿Qué es el Género Narrativo?" at bounding box center [398, 189] width 242 height 25
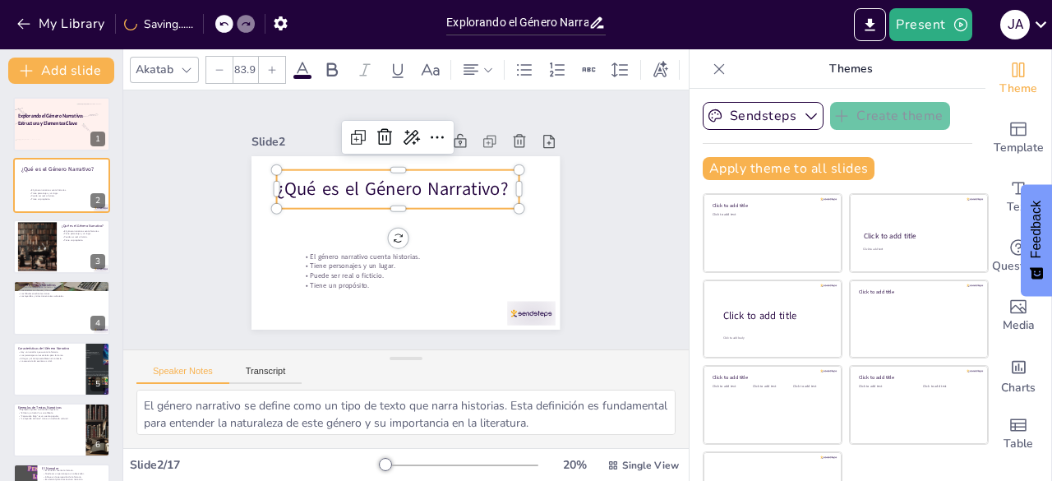
click at [188, 65] on icon at bounding box center [186, 69] width 13 height 13
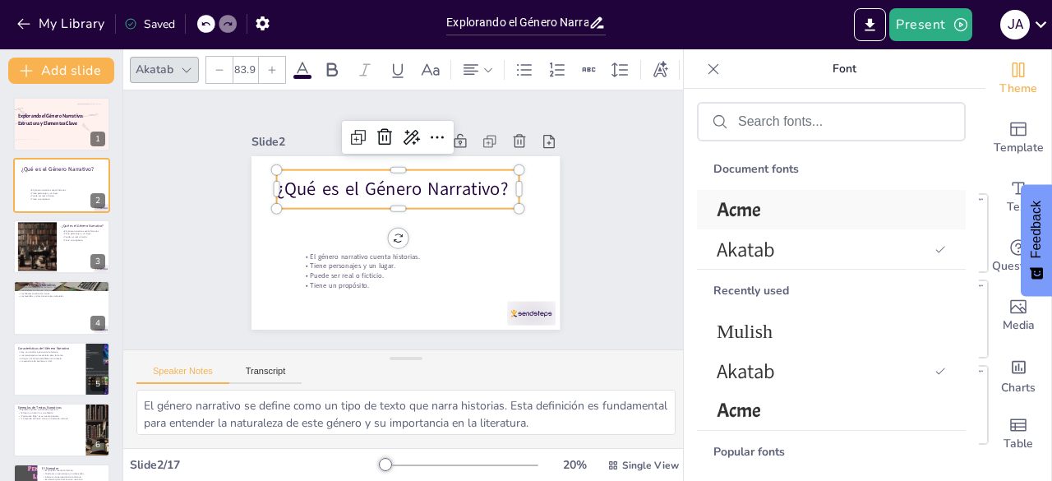
click at [783, 210] on span "Acme" at bounding box center [828, 209] width 223 height 25
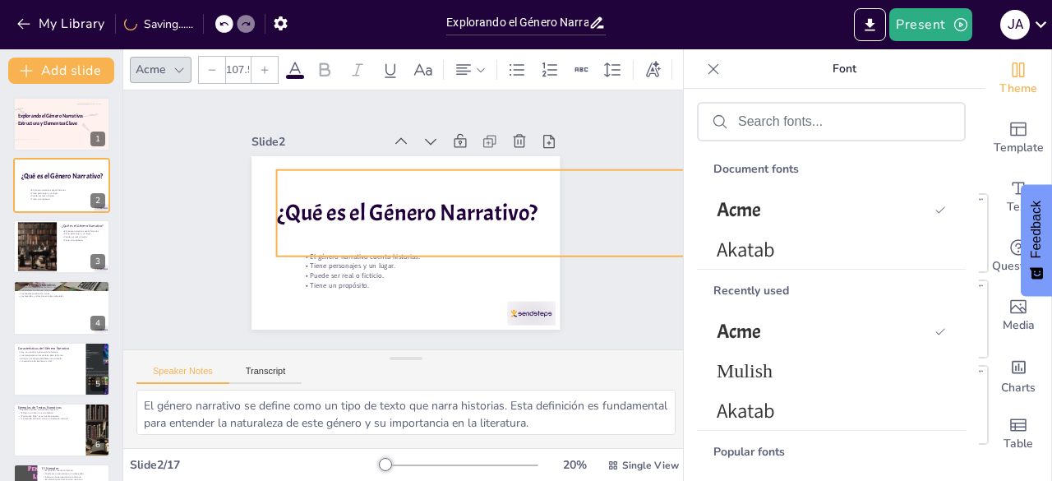
drag, startPoint x: 500, startPoint y: 198, endPoint x: 605, endPoint y: 246, distance: 115.5
click at [605, 246] on div "Slide 1 Explorando el Género Narrativo: Estructura y Elementos Clave Slide 2 ¿Q…" at bounding box center [406, 219] width 566 height 259
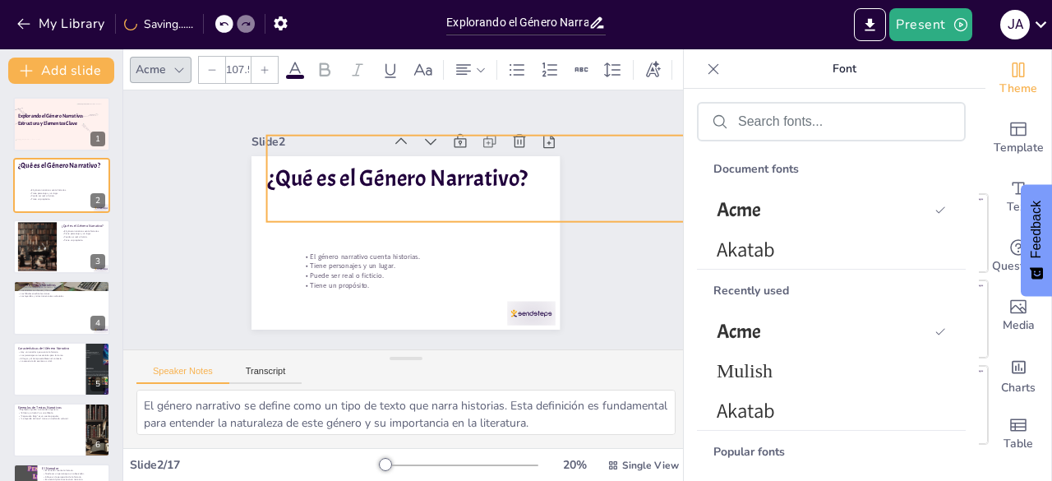
drag, startPoint x: 472, startPoint y: 211, endPoint x: 462, endPoint y: 179, distance: 33.5
click at [462, 179] on p "¿Qué es el Género Narrativo?" at bounding box center [538, 178] width 543 height 32
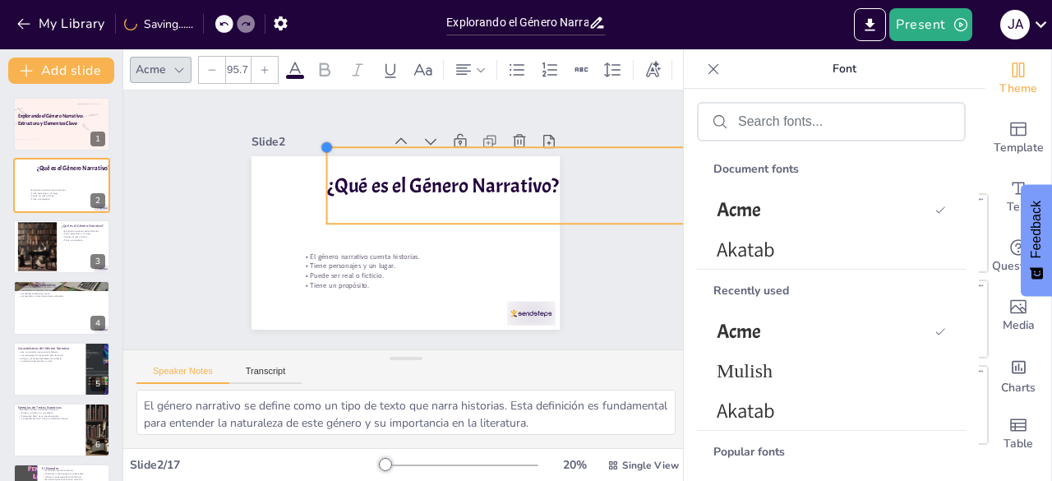
drag, startPoint x: 254, startPoint y: 130, endPoint x: 353, endPoint y: 187, distance: 114.5
click at [313, 162] on div "¿Qué es el Género Narrativo? El género narrativo cuenta historias. Tiene person…" at bounding box center [406, 242] width 308 height 173
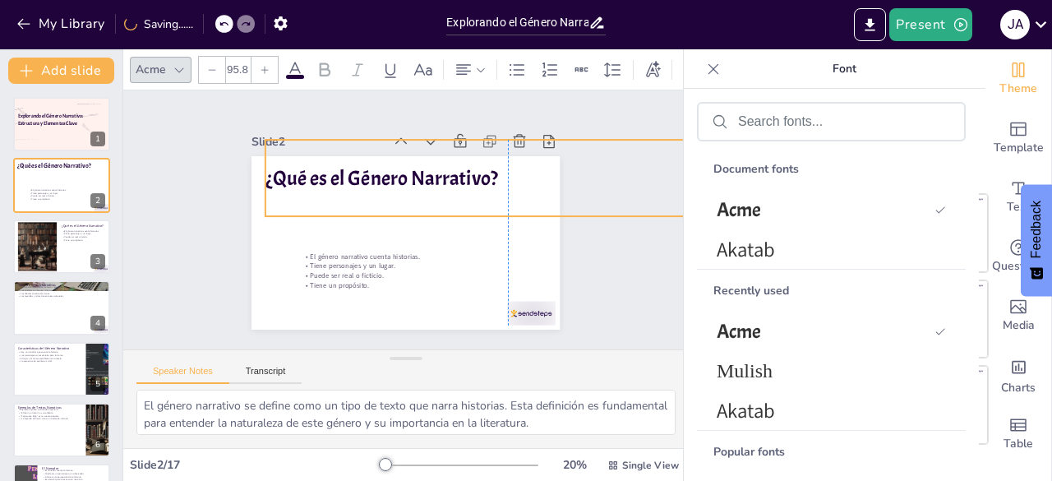
drag, startPoint x: 386, startPoint y: 183, endPoint x: 299, endPoint y: 160, distance: 89.3
click at [324, 176] on p "¿Qué es el Género Narrativo?" at bounding box center [508, 178] width 484 height 29
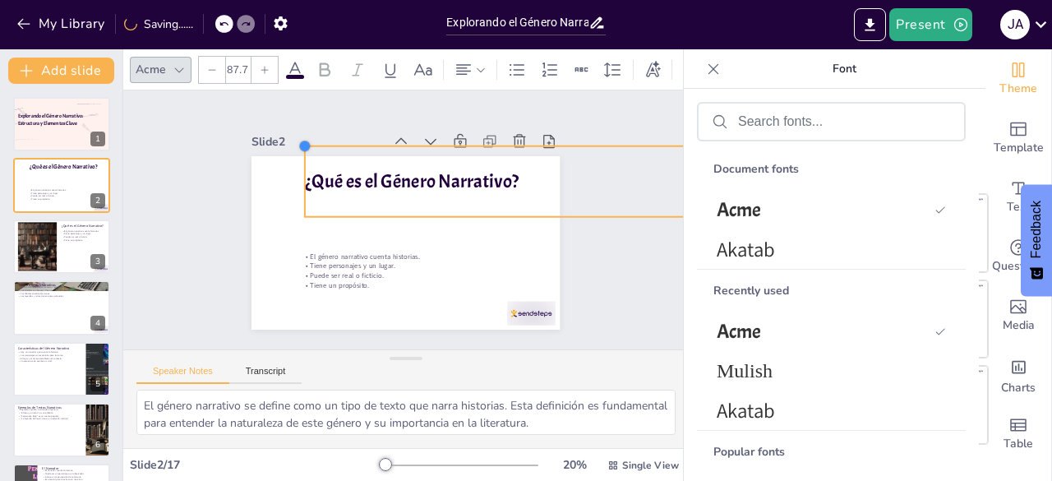
drag, startPoint x: 245, startPoint y: 132, endPoint x: 329, endPoint y: 172, distance: 92.7
click at [288, 156] on div "¿Qué es el Género Narrativo? El género narrativo cuenta historias. Tiene person…" at bounding box center [406, 242] width 308 height 173
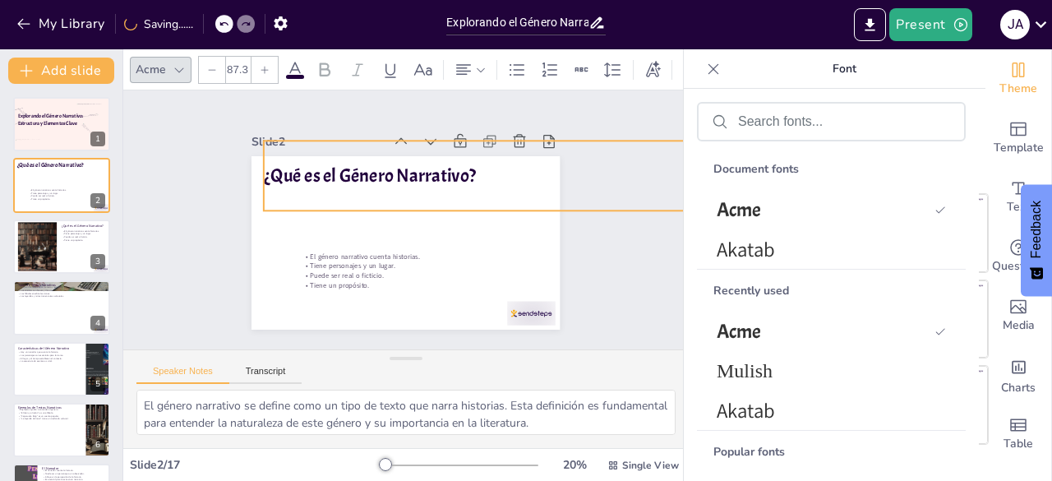
drag, startPoint x: 349, startPoint y: 176, endPoint x: 312, endPoint y: 180, distance: 37.2
click at [304, 170] on p "¿Qué es el Género Narrativo?" at bounding box center [484, 176] width 441 height 26
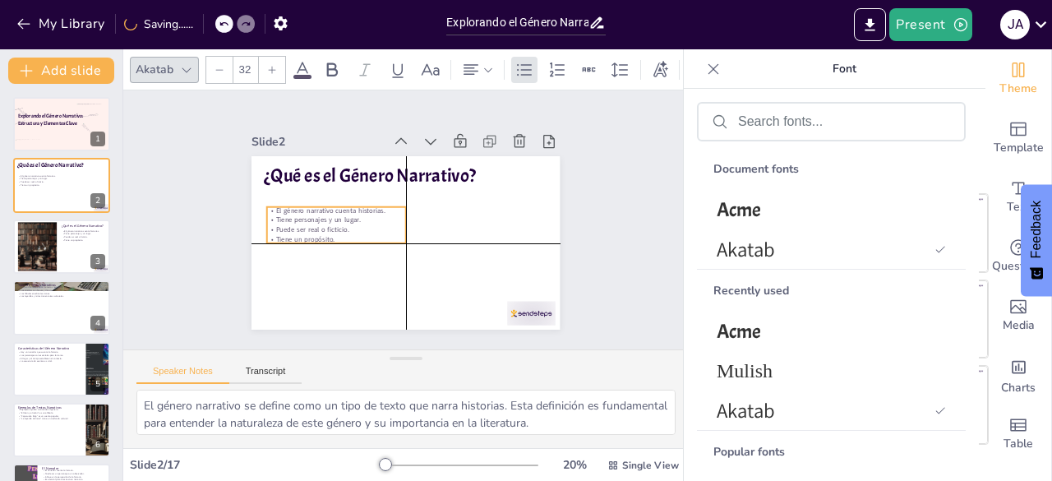
drag, startPoint x: 325, startPoint y: 254, endPoint x: 296, endPoint y: 205, distance: 57.1
click at [296, 206] on div "El género narrativo cuenta historias. Tiene personajes y un lugar. Puede ser re…" at bounding box center [336, 225] width 139 height 39
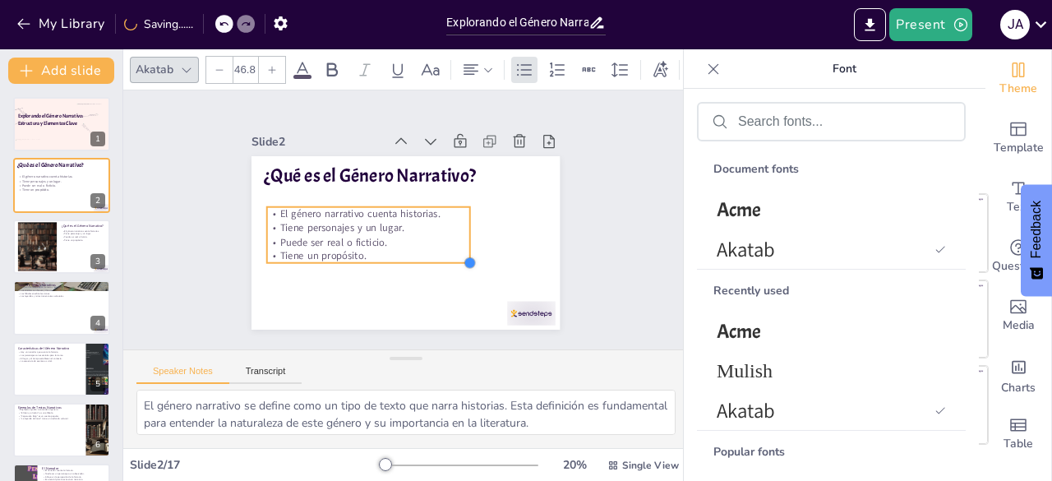
drag, startPoint x: 388, startPoint y: 234, endPoint x: 452, endPoint y: 251, distance: 66.2
click at [464, 256] on div at bounding box center [470, 262] width 13 height 13
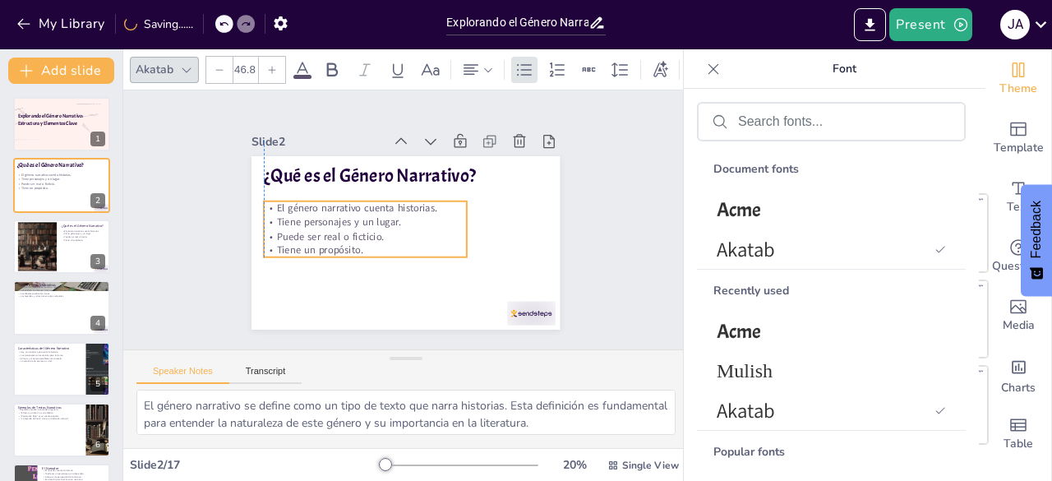
drag, startPoint x: 384, startPoint y: 233, endPoint x: 390, endPoint y: 227, distance: 8.7
click at [385, 229] on p "Puede ser real o ficticio." at bounding box center [365, 236] width 203 height 14
click at [612, 219] on div "Slide 1 Explorando el Género Narrativo: Estructura y Elementos Clave Slide 2 ¿Q…" at bounding box center [406, 219] width 566 height 259
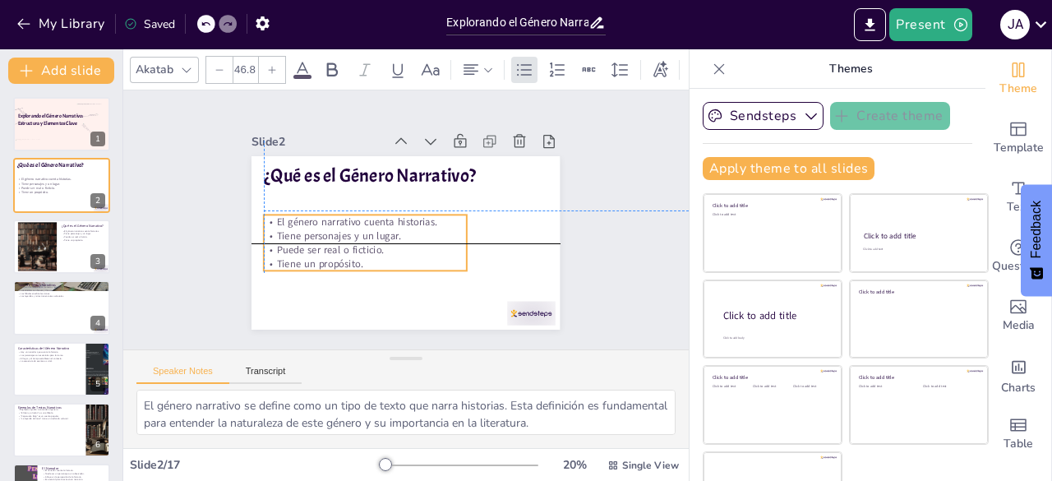
drag, startPoint x: 348, startPoint y: 227, endPoint x: 386, endPoint y: 261, distance: 50.7
click at [353, 242] on p "Puede ser real o ficticio." at bounding box center [365, 249] width 203 height 14
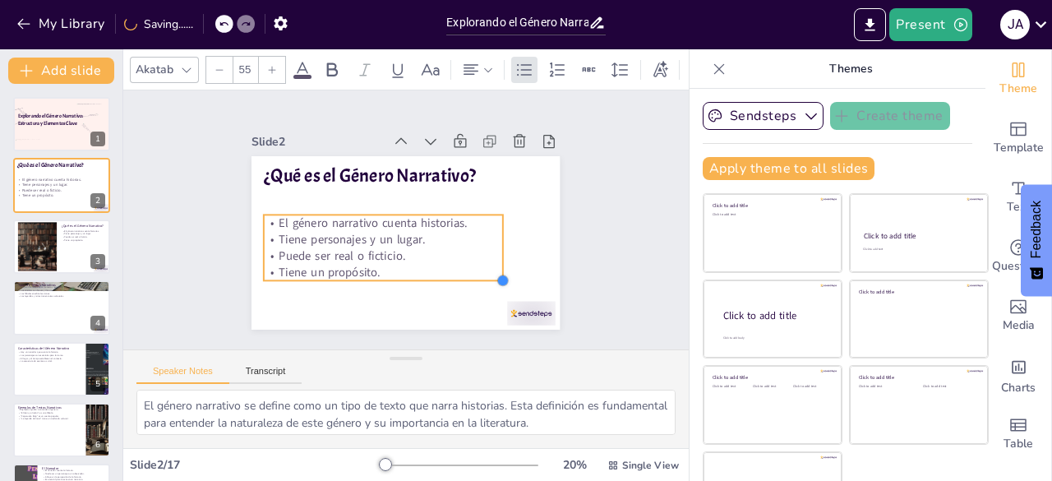
drag, startPoint x: 446, startPoint y: 266, endPoint x: 460, endPoint y: 276, distance: 17.1
click at [460, 276] on div "¿Qué es el Género Narrativo? El género narrativo cuenta historias. Tiene person…" at bounding box center [406, 242] width 308 height 173
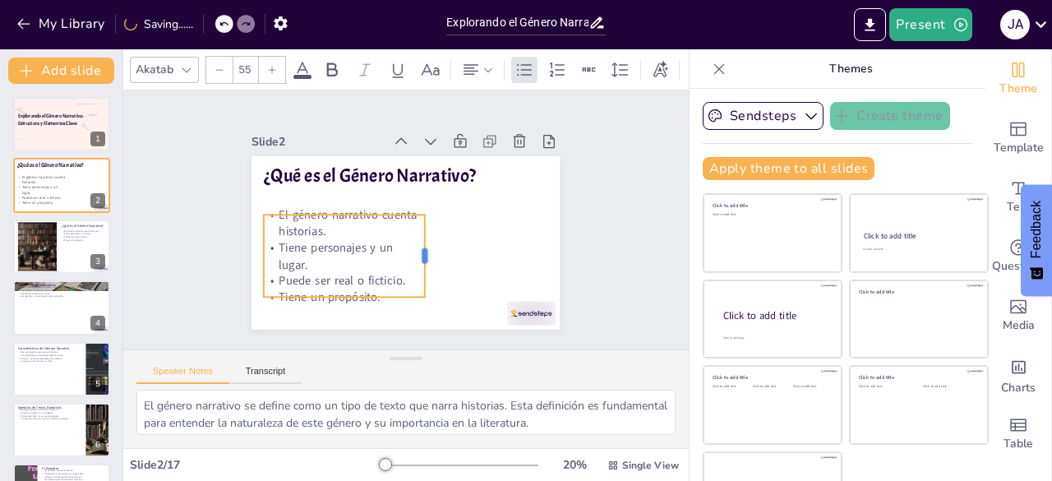
drag, startPoint x: 485, startPoint y: 241, endPoint x: 407, endPoint y: 242, distance: 78.1
click at [424, 242] on div at bounding box center [430, 256] width 13 height 82
click at [590, 236] on div "Slide 1 Explorando el Género Narrativo: Estructura y Elementos Clave Slide 2 ¿Q…" at bounding box center [406, 219] width 566 height 259
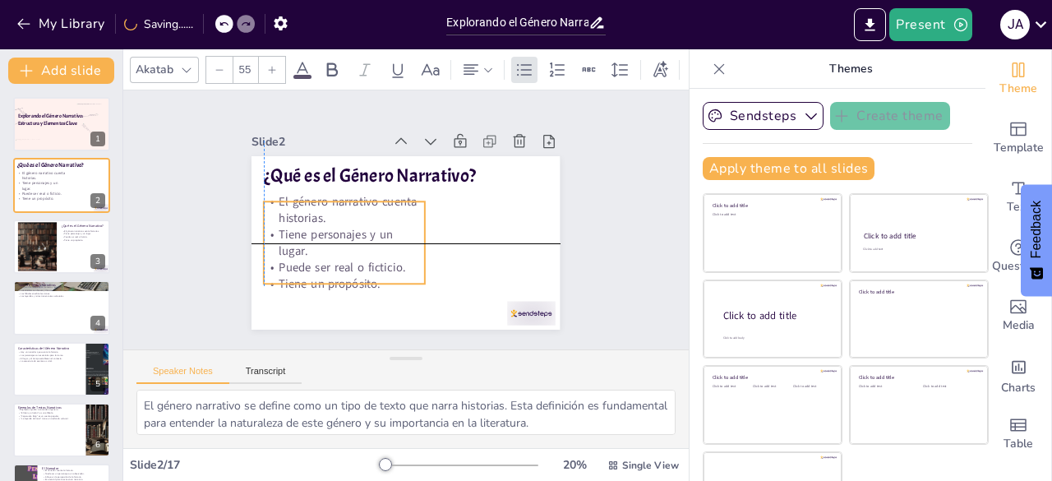
drag, startPoint x: 329, startPoint y: 241, endPoint x: 331, endPoint y: 229, distance: 11.8
click at [331, 229] on p "Tiene personajes y un lugar." at bounding box center [344, 242] width 160 height 33
click at [597, 213] on div "Slide 1 Explorando el Género Narrativo: Estructura y Elementos Clave Slide 2 ¿Q…" at bounding box center [406, 219] width 566 height 259
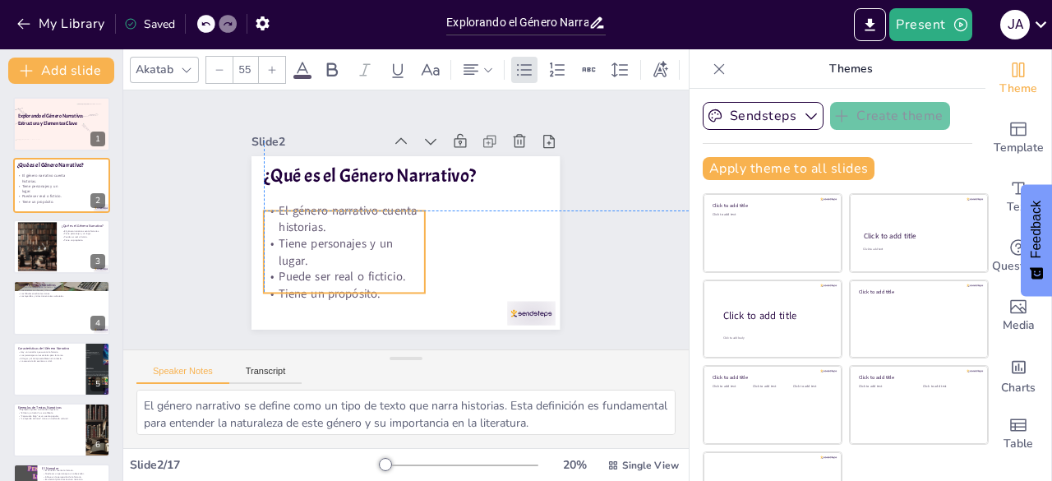
click at [294, 236] on p "Tiene personajes y un lugar." at bounding box center [344, 252] width 160 height 33
click at [620, 195] on div "Slide 1 Explorando el Género Narrativo: Estructura y Elementos Clave Slide 2 ¿Q…" at bounding box center [406, 219] width 566 height 259
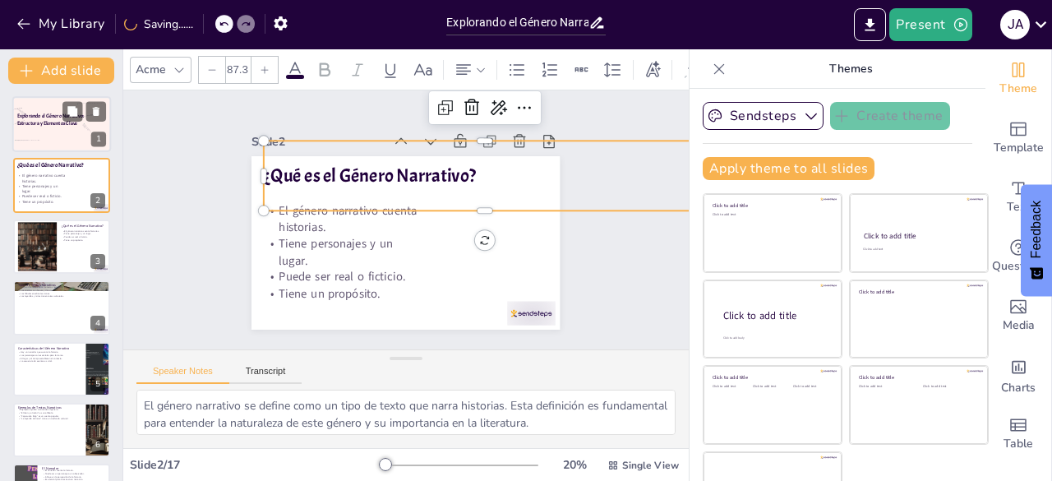
click at [74, 129] on div "Explorando el Género Narrativo: Estructura y Elementos Clave" at bounding box center [52, 120] width 70 height 33
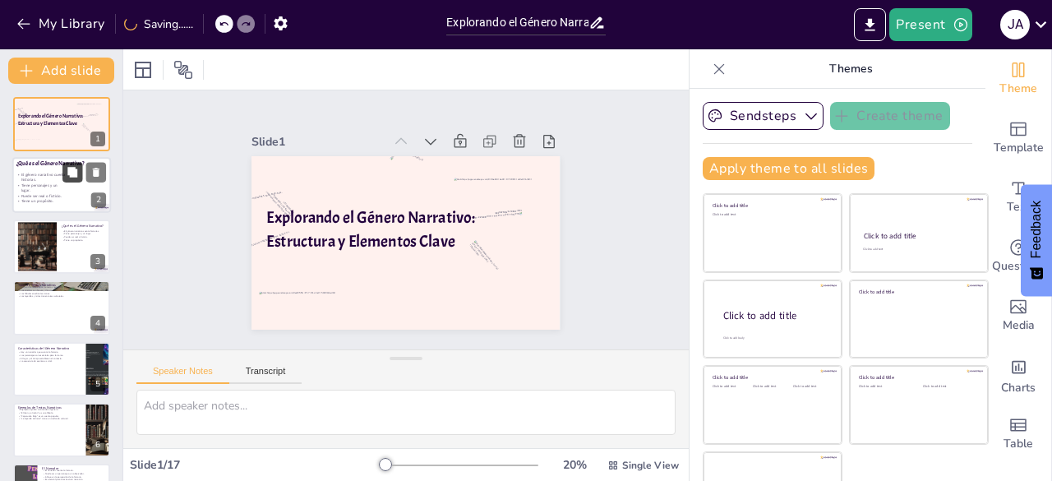
click at [69, 179] on button at bounding box center [72, 173] width 20 height 20
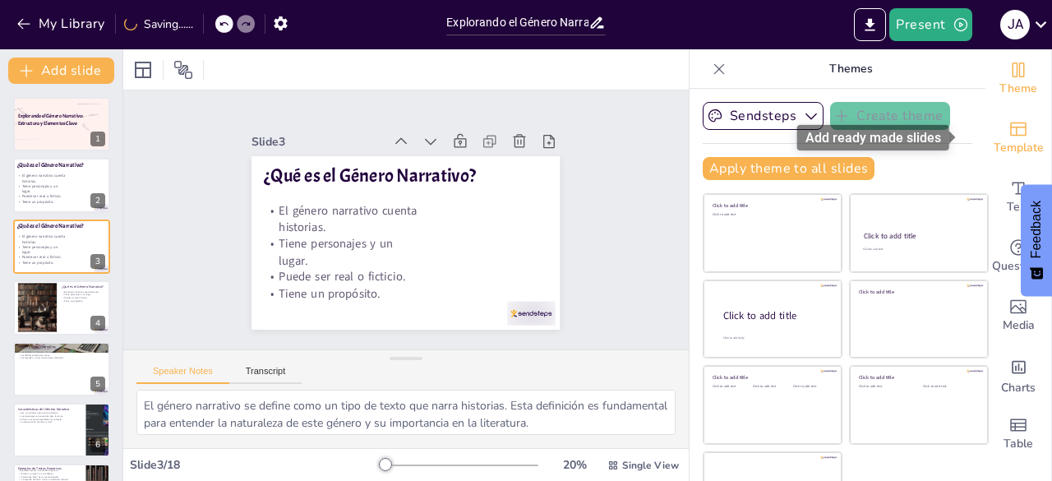
click at [994, 141] on span "Template" at bounding box center [1019, 148] width 50 height 18
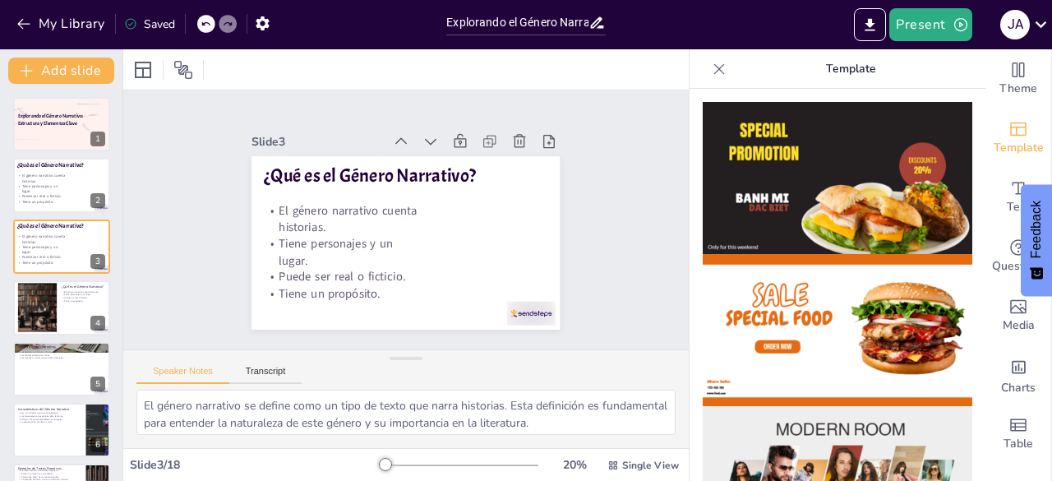
click at [711, 73] on icon at bounding box center [719, 69] width 16 height 16
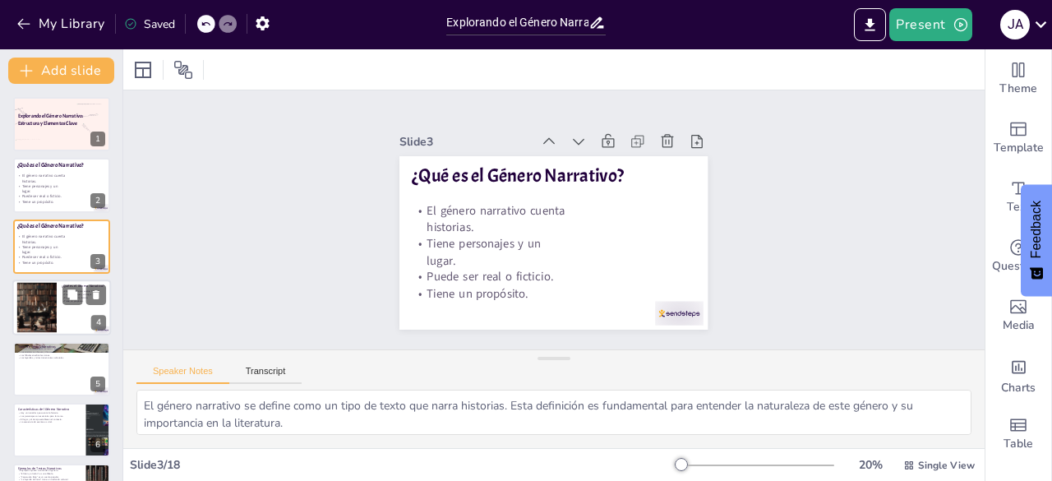
click at [40, 303] on div at bounding box center [37, 308] width 88 height 50
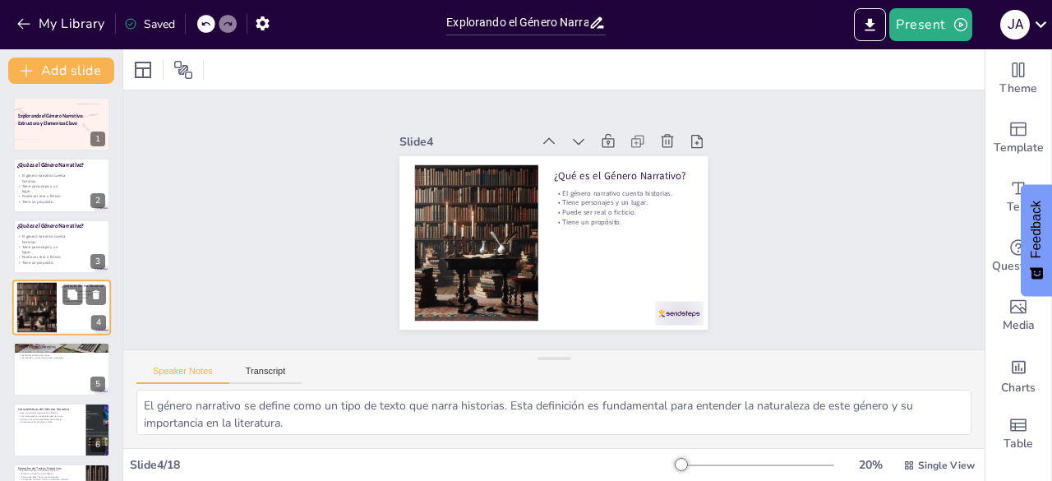
scroll to position [25, 0]
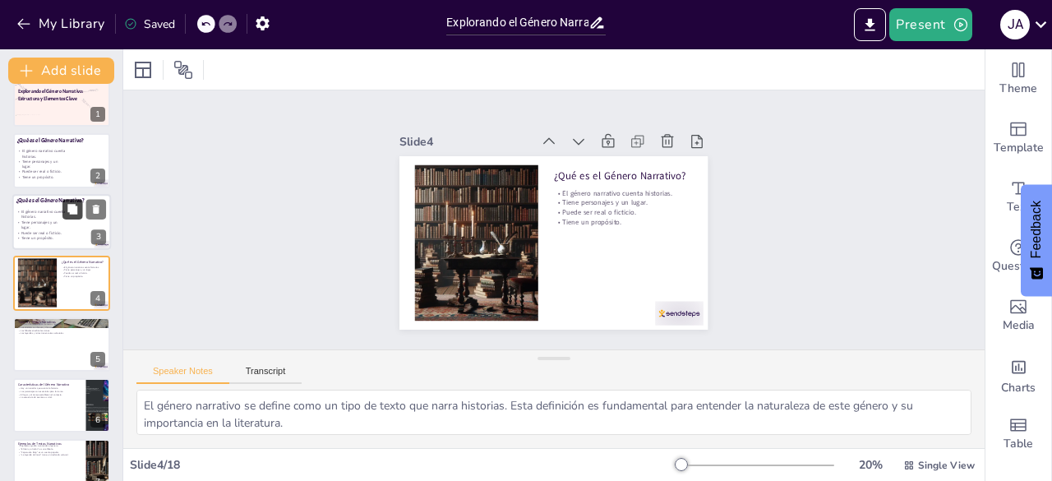
click at [71, 211] on icon at bounding box center [72, 209] width 10 height 10
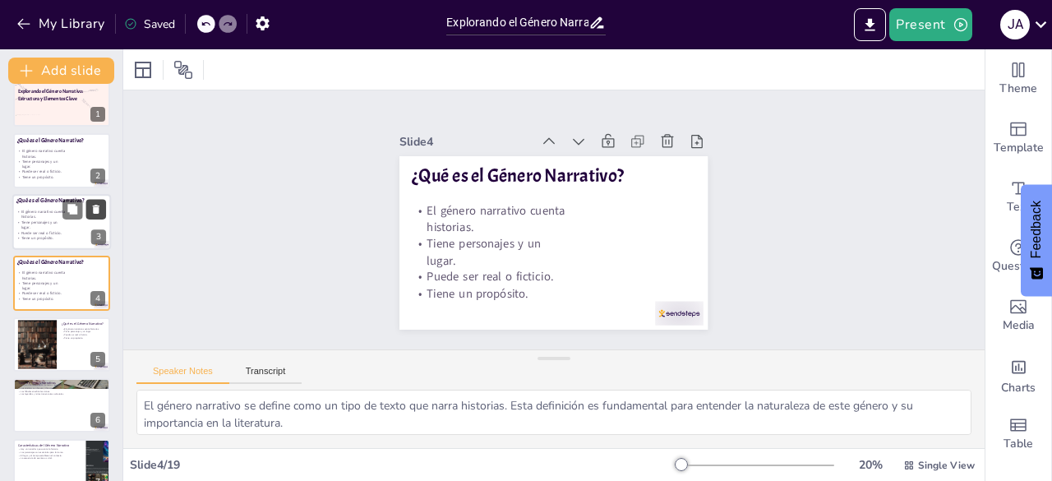
click at [101, 210] on icon at bounding box center [96, 209] width 12 height 12
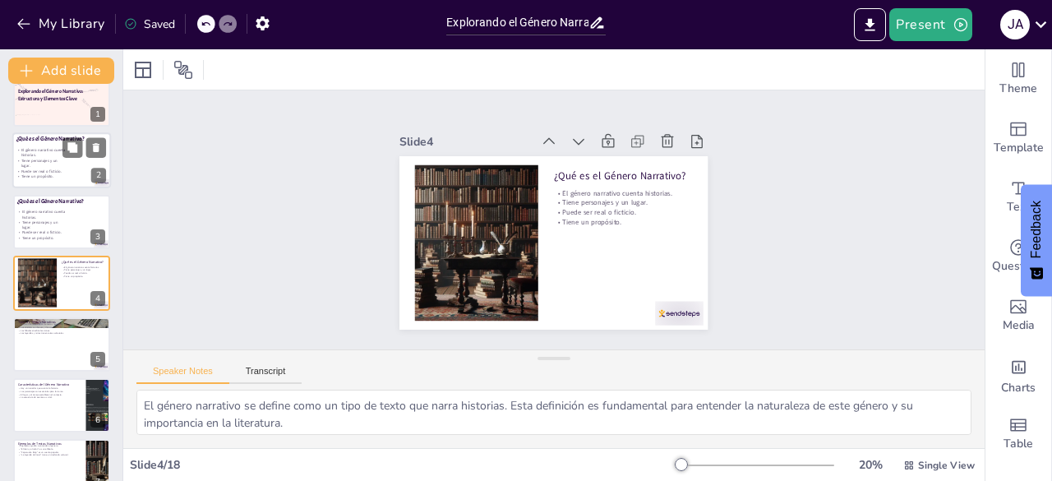
click at [28, 150] on p "El género narrativo cuenta historias." at bounding box center [42, 153] width 52 height 11
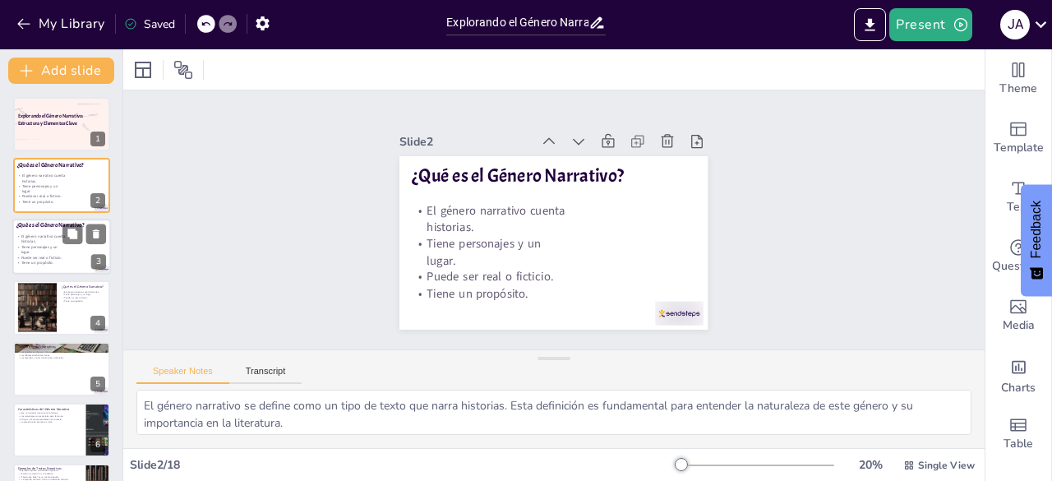
click at [35, 233] on p "El género narrativo cuenta historias." at bounding box center [42, 238] width 52 height 11
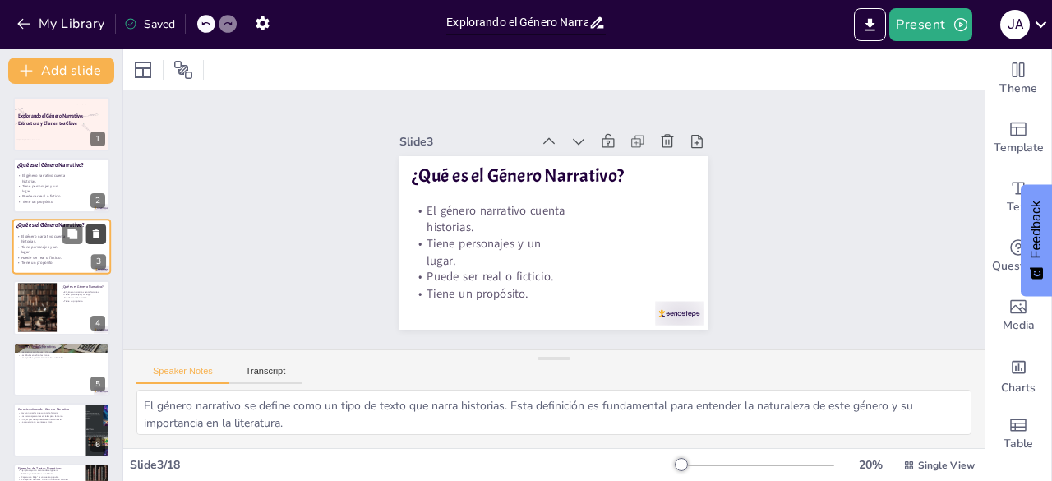
click at [94, 231] on icon at bounding box center [96, 233] width 7 height 9
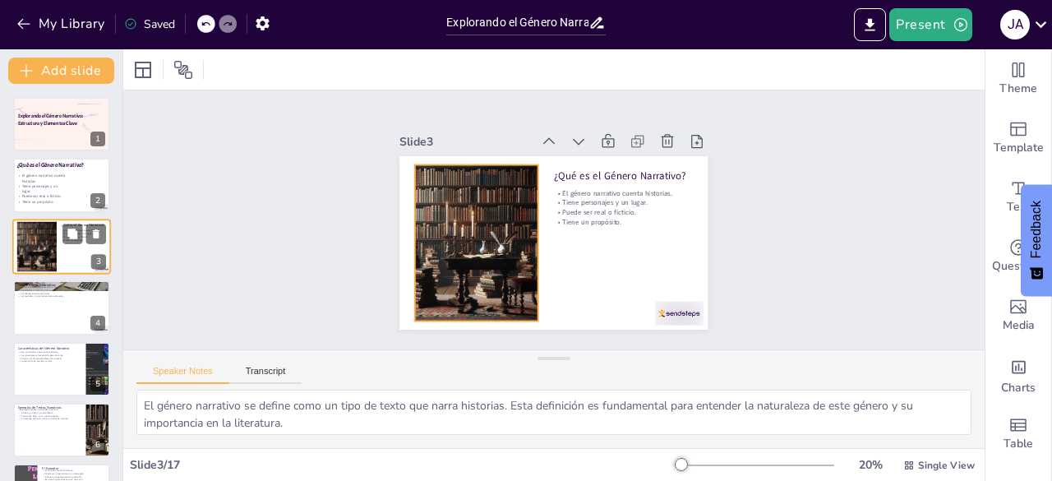
click at [36, 252] on div at bounding box center [37, 246] width 88 height 50
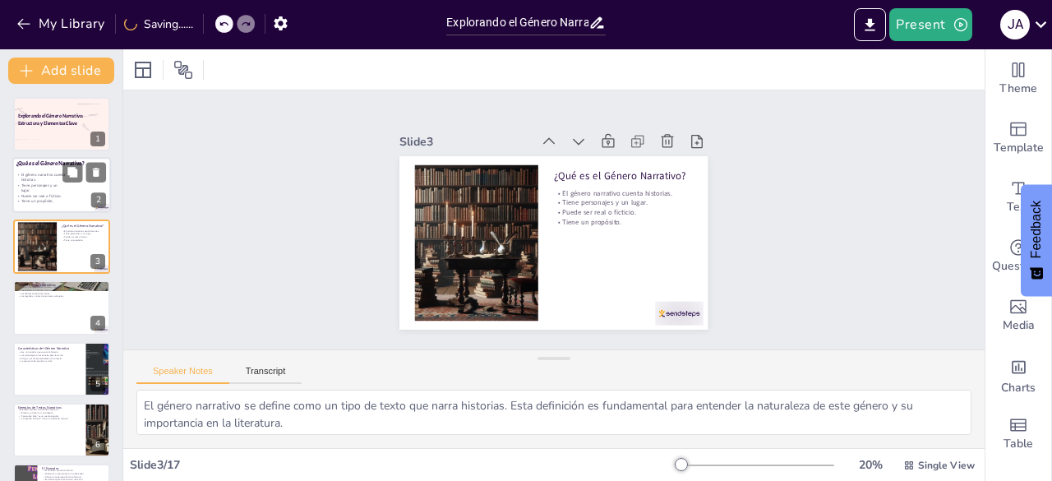
click at [44, 172] on div "¿Qué es el Género Narrativo?" at bounding box center [86, 164] width 141 height 22
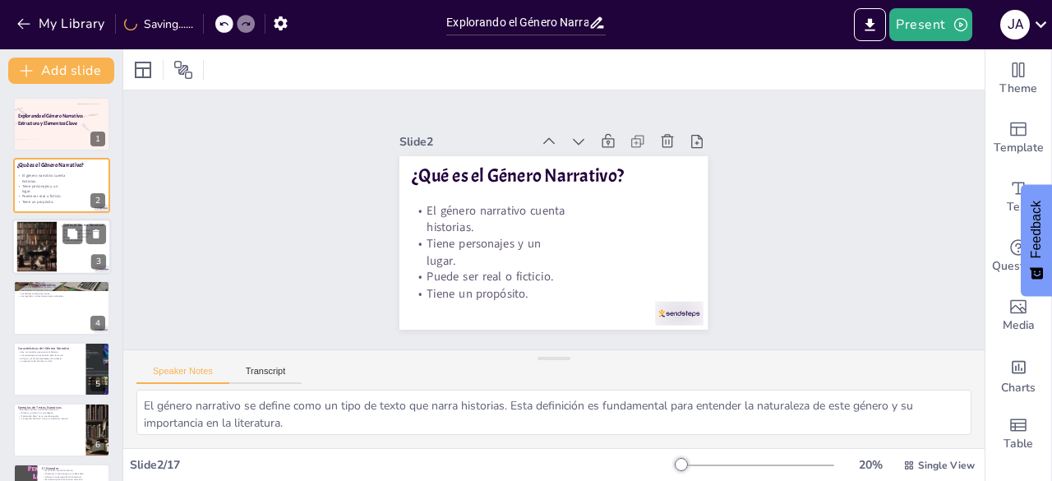
click at [39, 228] on div at bounding box center [37, 246] width 88 height 50
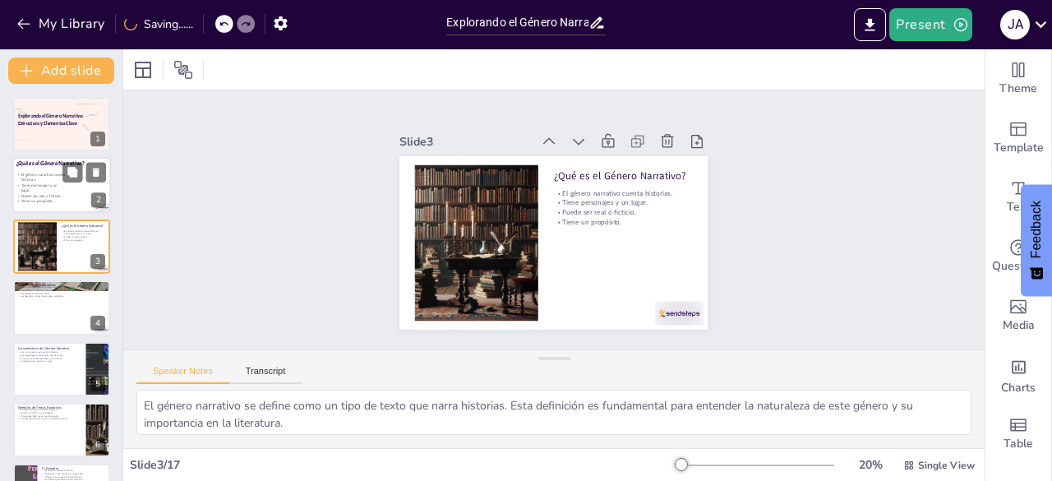
click at [48, 170] on div "¿Qué es el Género Narrativo?" at bounding box center [86, 164] width 141 height 22
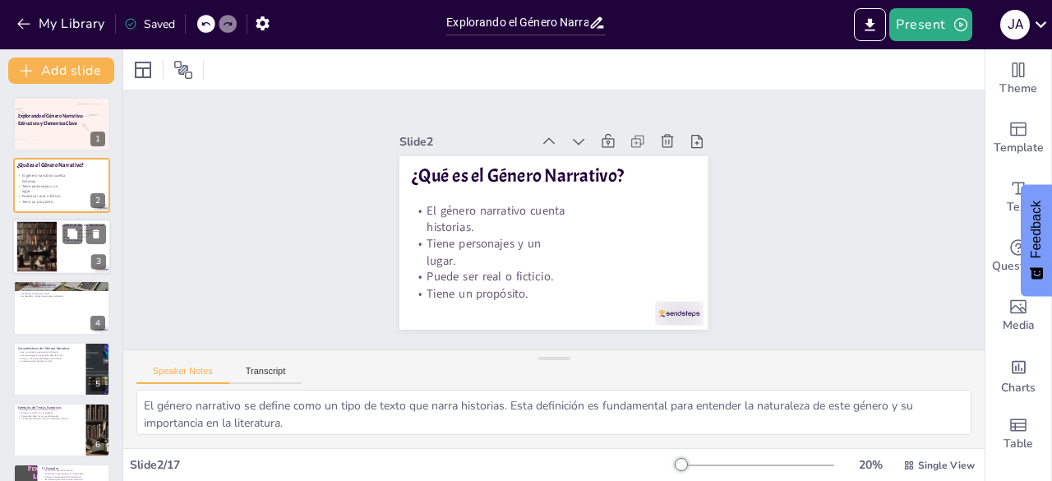
click at [48, 239] on div at bounding box center [37, 246] width 88 height 50
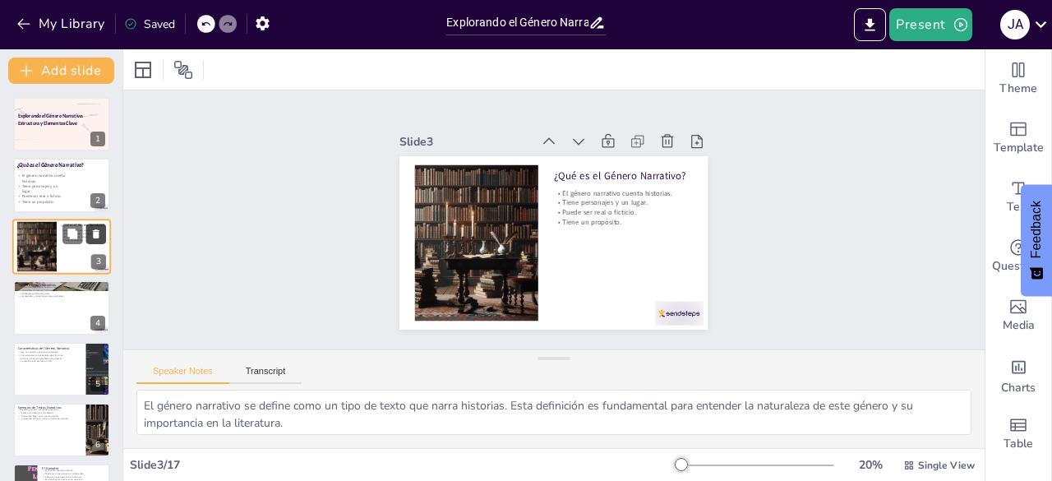
click at [102, 233] on button at bounding box center [96, 234] width 20 height 20
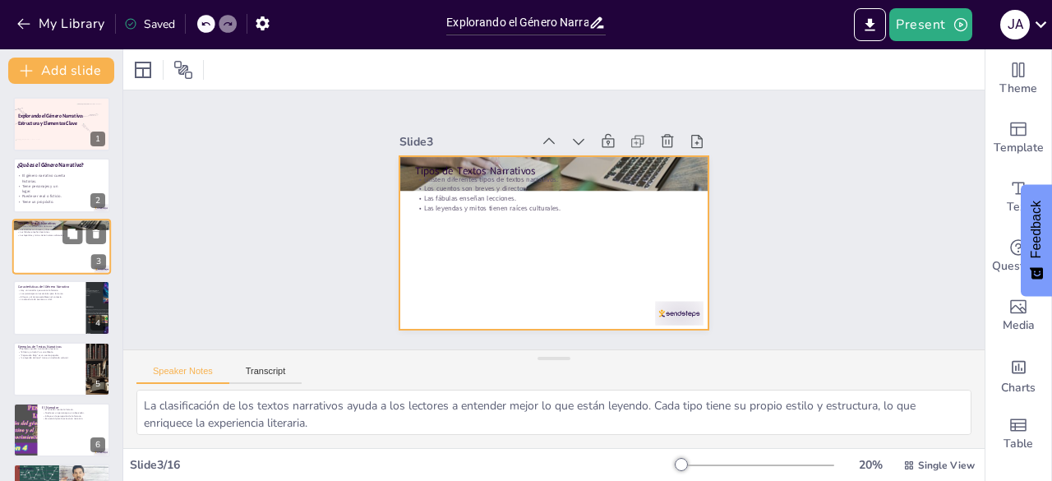
click at [51, 256] on div at bounding box center [61, 247] width 99 height 56
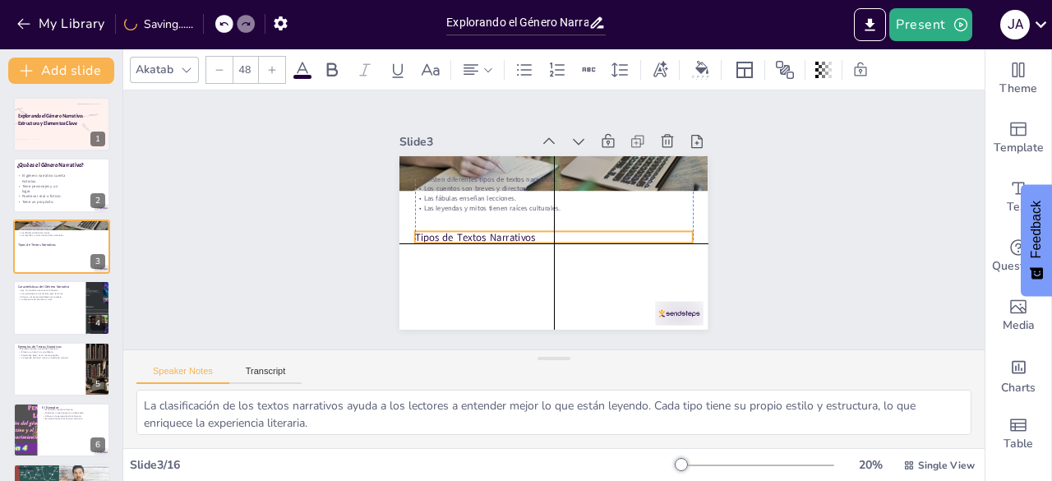
drag, startPoint x: 440, startPoint y: 163, endPoint x: 436, endPoint y: 226, distance: 63.4
click at [436, 230] on p "Tipos de Textos Narrativos" at bounding box center [554, 237] width 278 height 15
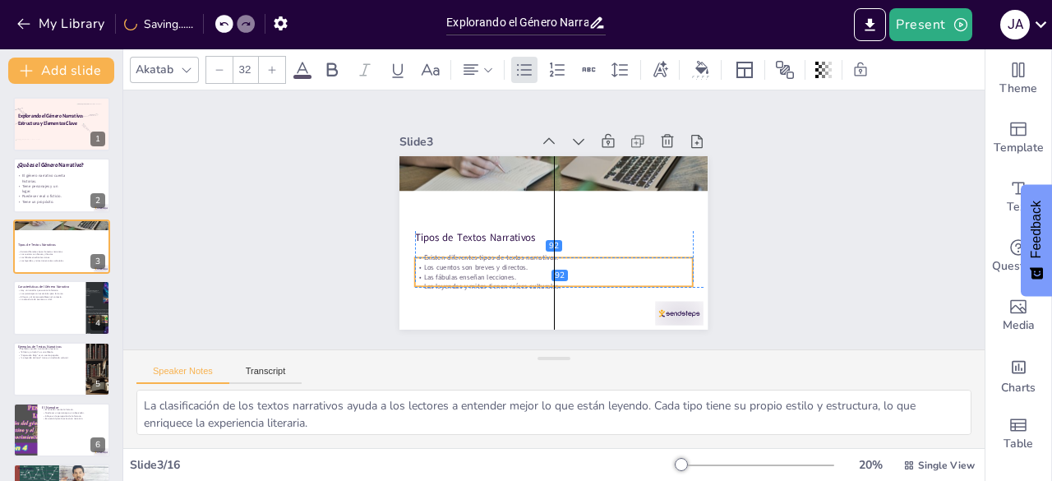
drag, startPoint x: 440, startPoint y: 185, endPoint x: 440, endPoint y: 259, distance: 74.0
click at [440, 262] on p "Los cuentos son breves y directos." at bounding box center [554, 267] width 278 height 10
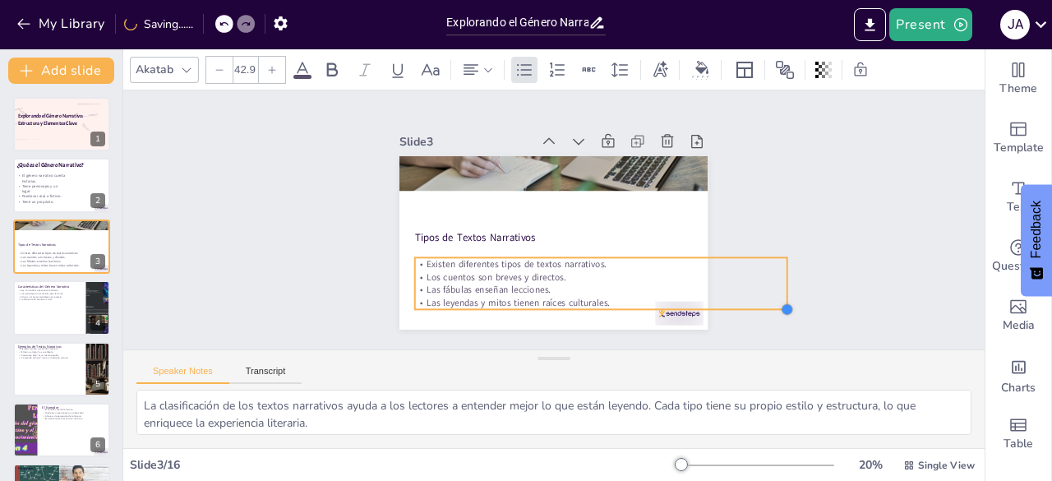
drag, startPoint x: 687, startPoint y: 279, endPoint x: 641, endPoint y: 269, distance: 47.1
click at [723, 287] on div "Slide 1 Explorando el Género Narrativo: Estructura y Elementos Clave Slide 2 ¿Q…" at bounding box center [553, 219] width 400 height 219
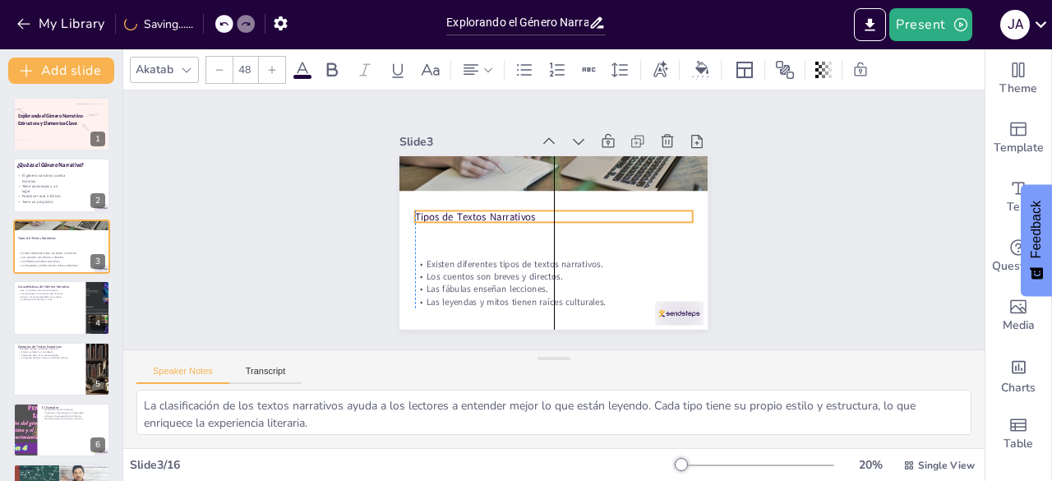
drag, startPoint x: 474, startPoint y: 225, endPoint x: 473, endPoint y: 205, distance: 20.6
click at [473, 210] on p "Tipos de Textos Narrativos" at bounding box center [554, 217] width 278 height 15
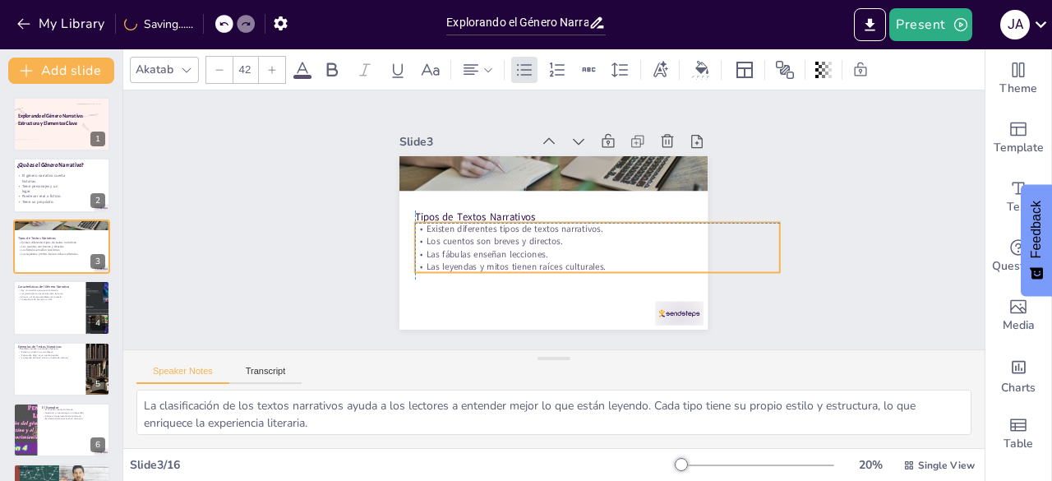
drag, startPoint x: 477, startPoint y: 266, endPoint x: 472, endPoint y: 236, distance: 30.8
click at [478, 236] on p "Los cuentos son breves y directos." at bounding box center [597, 241] width 364 height 12
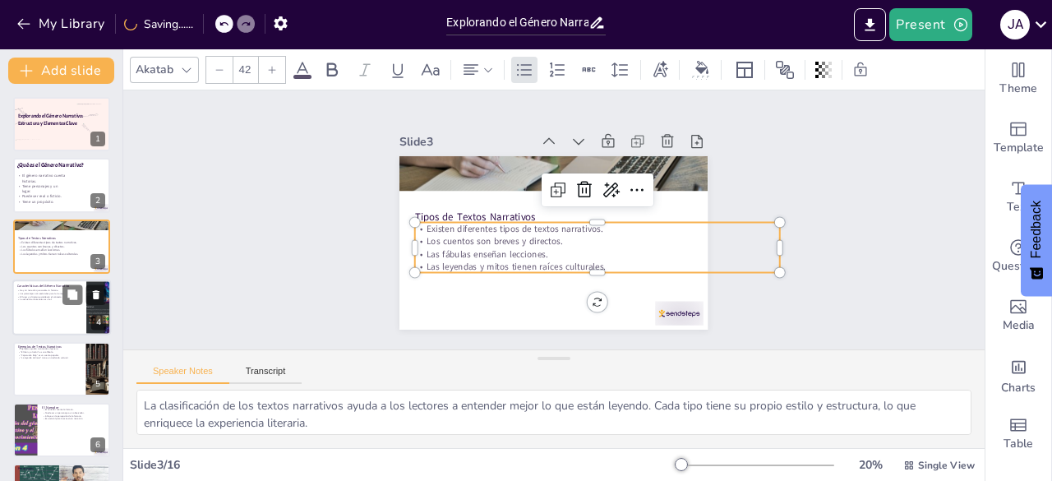
click at [67, 308] on div at bounding box center [61, 307] width 99 height 56
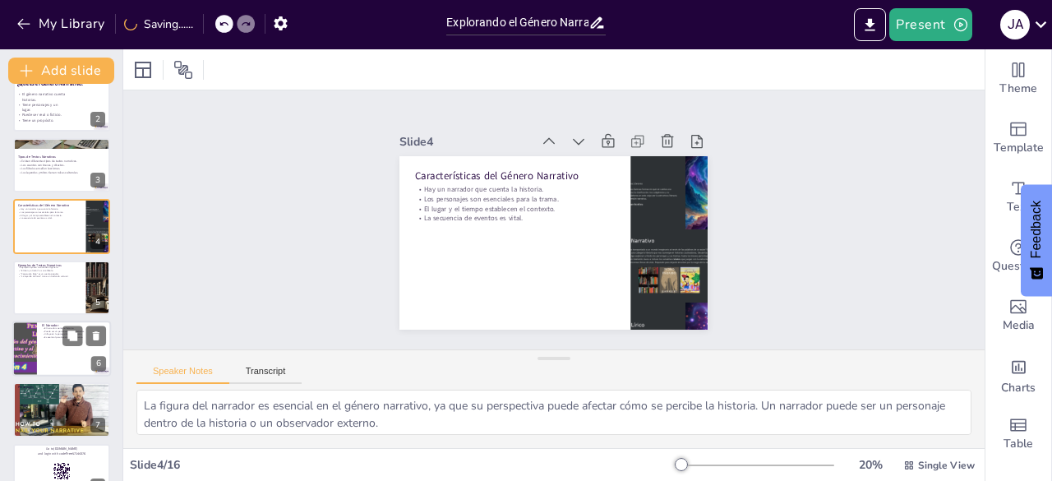
scroll to position [107, 0]
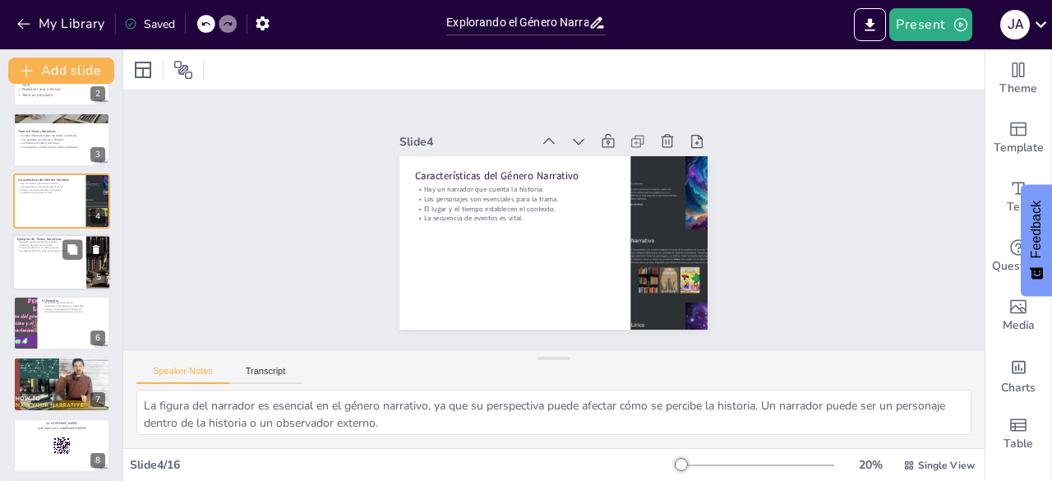
click at [66, 264] on div at bounding box center [61, 262] width 99 height 56
